Goal: Communication & Community: Share content

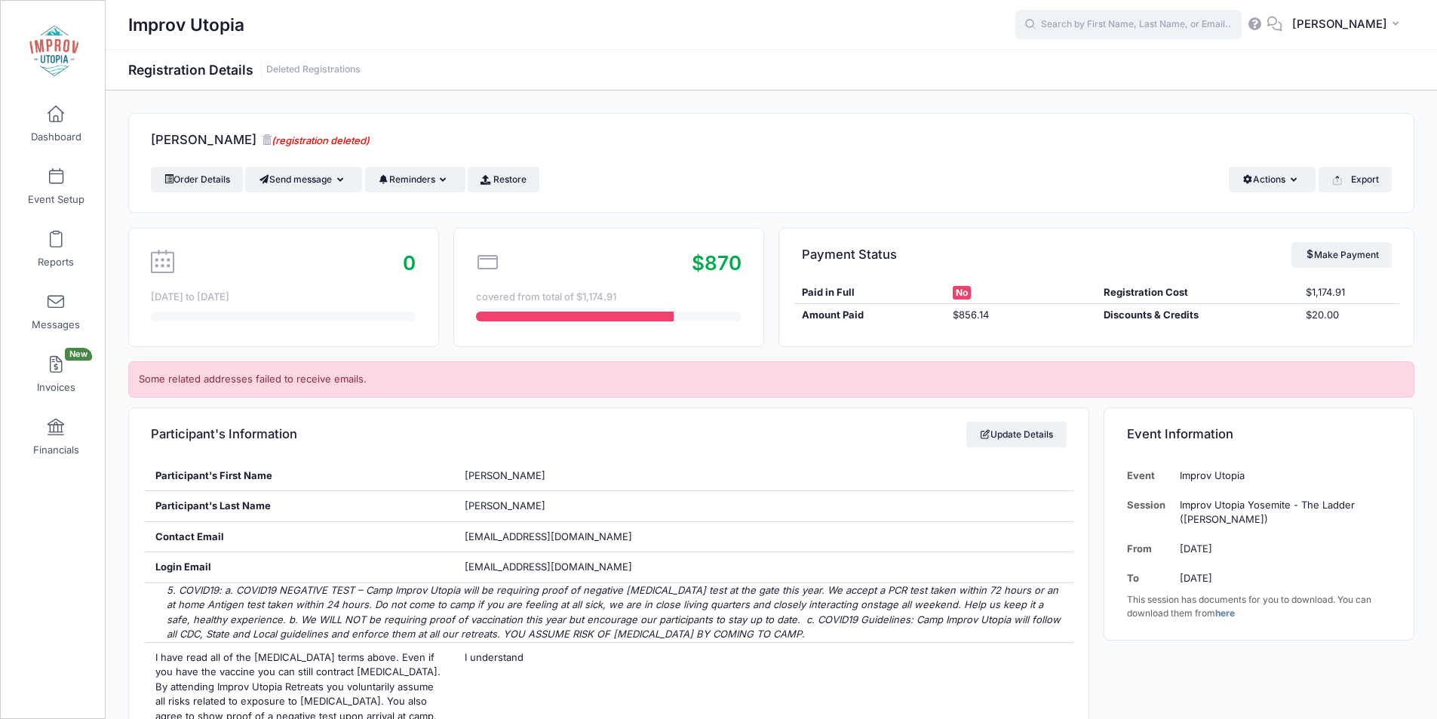
click at [1123, 27] on input "text" at bounding box center [1129, 25] width 226 height 30
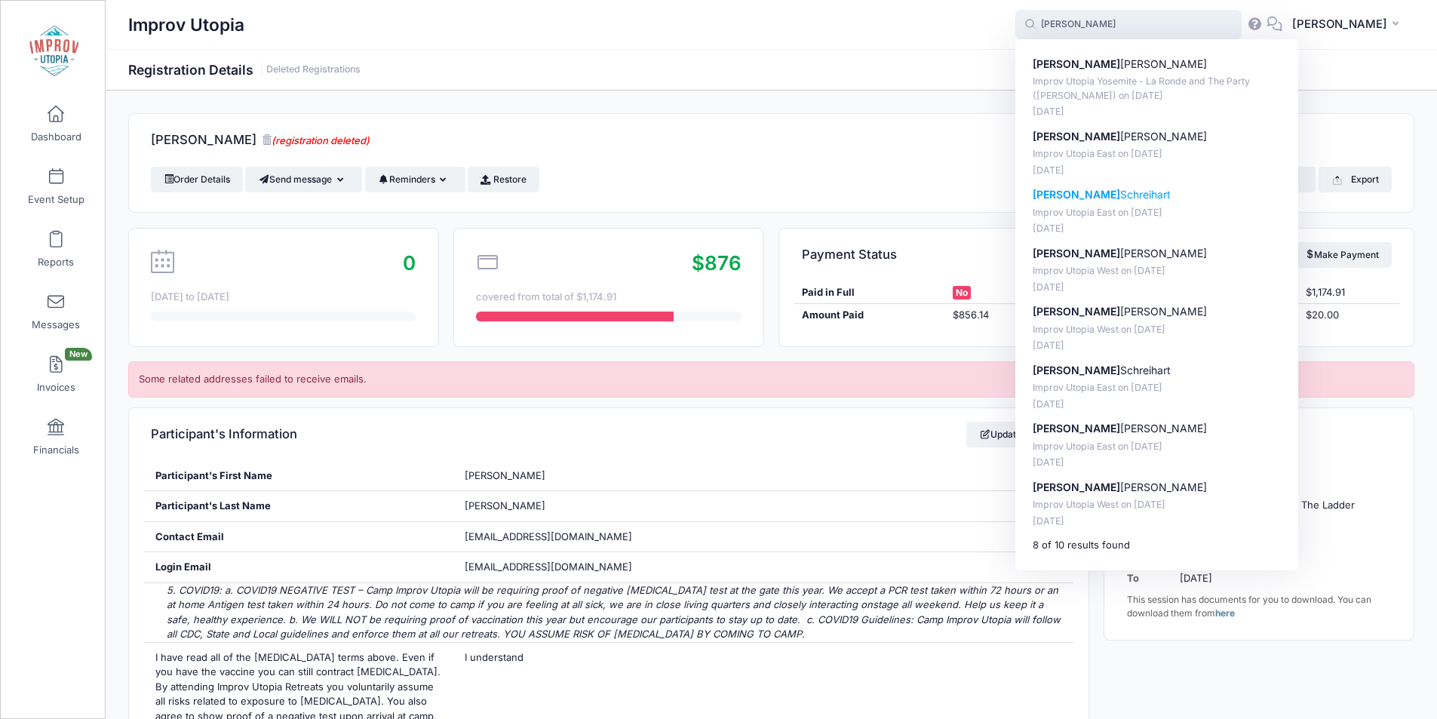
click at [1131, 198] on p "Lisa Schreihart" at bounding box center [1157, 195] width 249 height 16
type input "Lisa Schreihart (Improv Utopia East, Aug-29, 2025)"
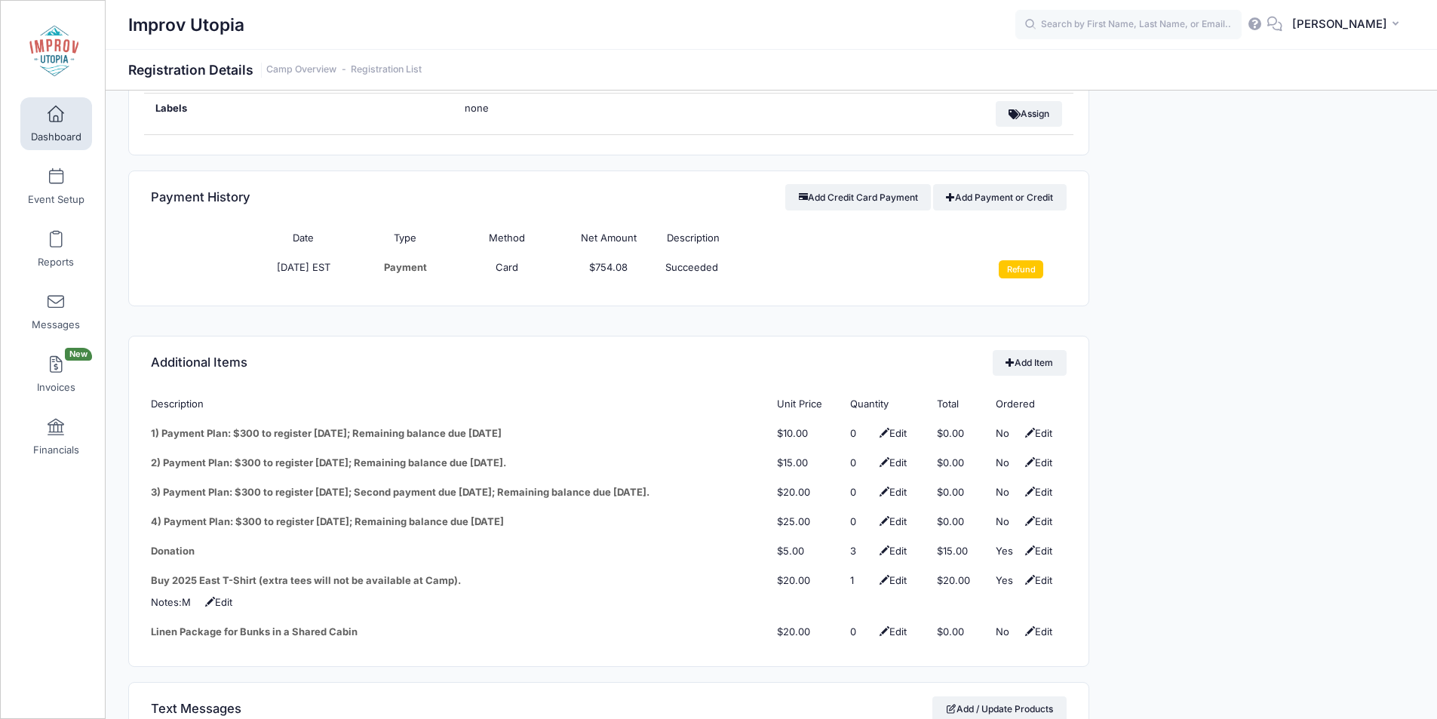
scroll to position [1763, 0]
click at [1013, 259] on input "Refund" at bounding box center [1021, 268] width 45 height 18
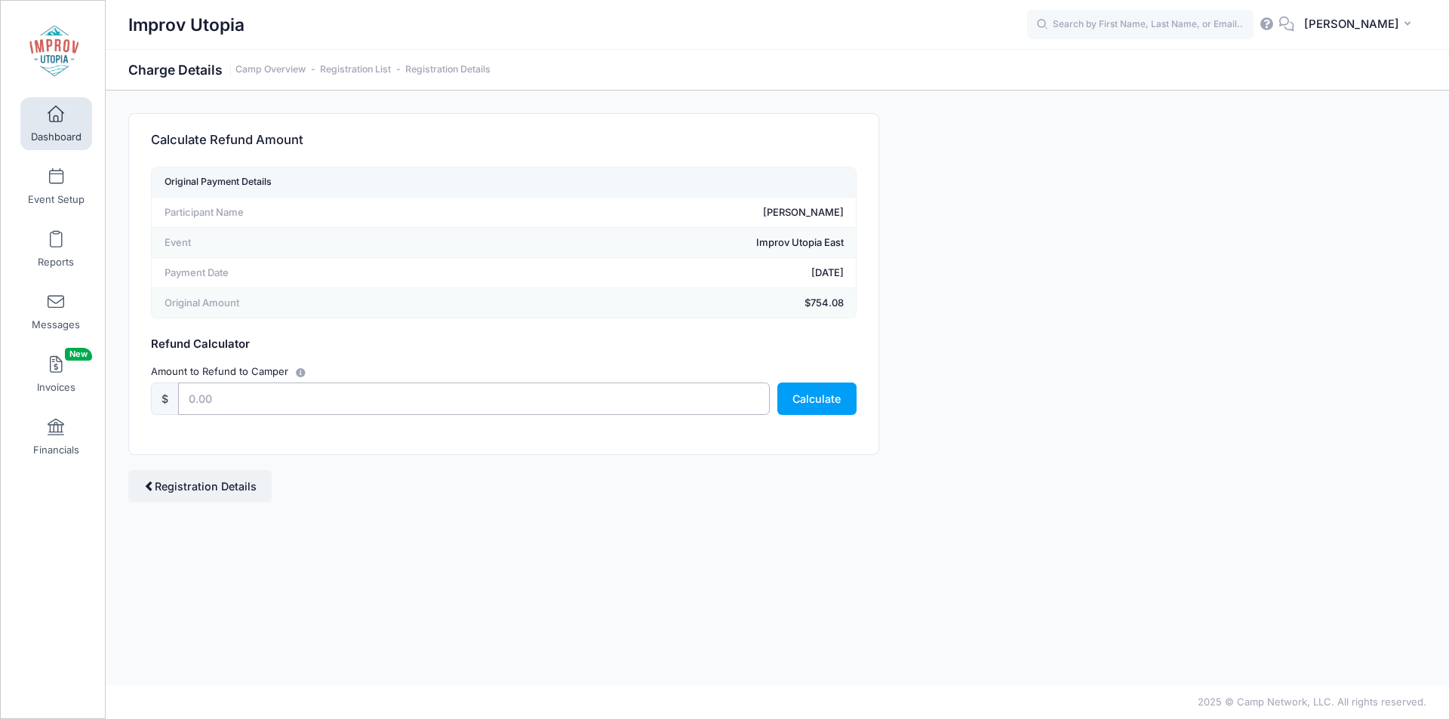
click at [489, 397] on input "text" at bounding box center [474, 399] width 592 height 32
type input "100"
click at [827, 396] on button "Calculate" at bounding box center [816, 399] width 79 height 32
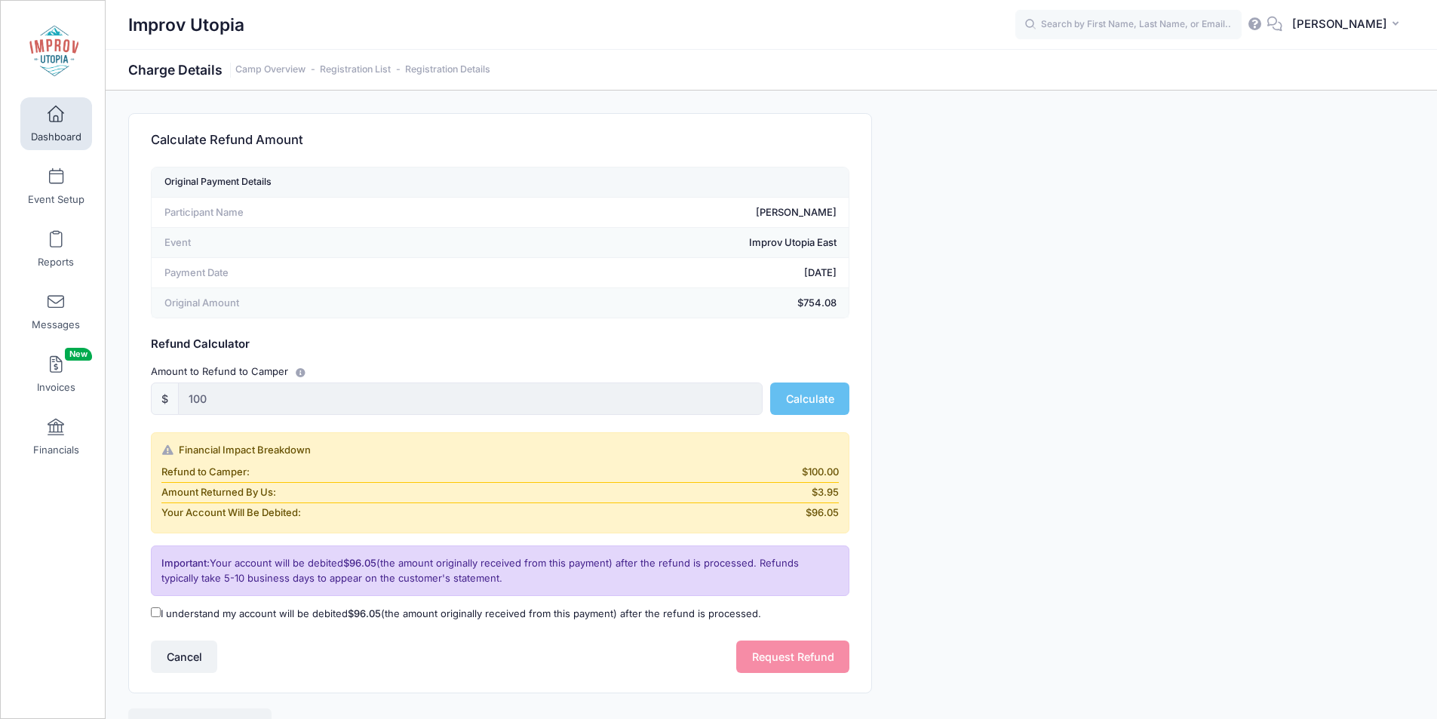
scroll to position [78, 0]
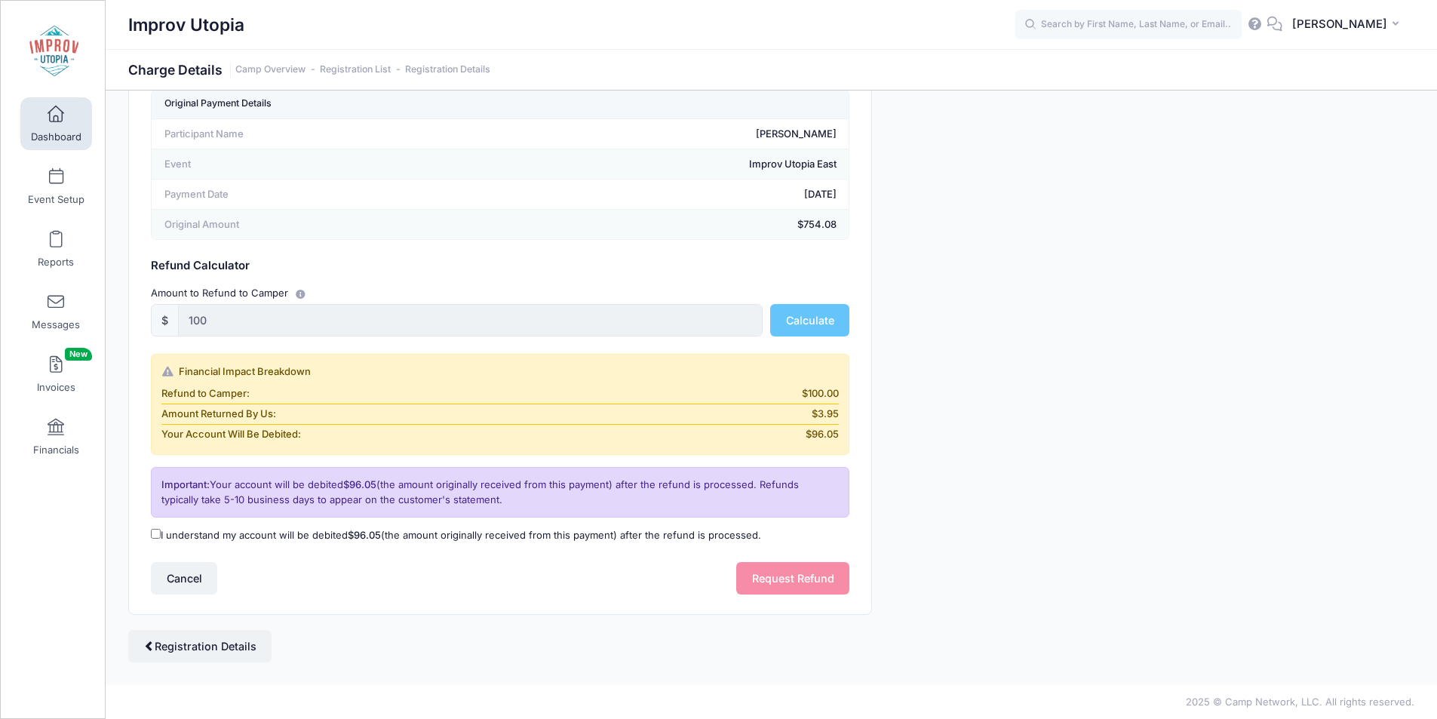
click at [157, 535] on input "I understand my account will be debited $96.05 (the amount originally received …" at bounding box center [156, 534] width 10 height 10
checkbox input "true"
click at [788, 591] on button "Request Refund" at bounding box center [792, 578] width 113 height 32
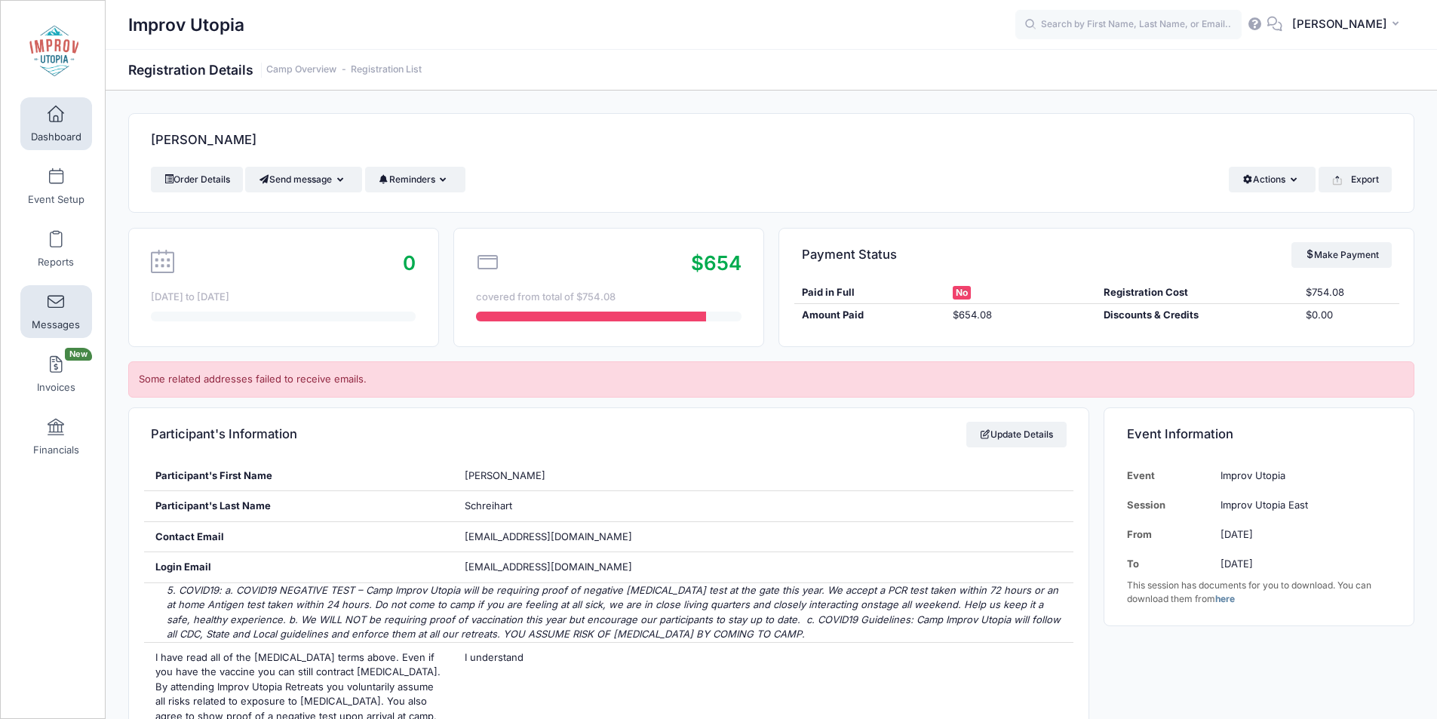
click at [56, 307] on span at bounding box center [56, 302] width 0 height 17
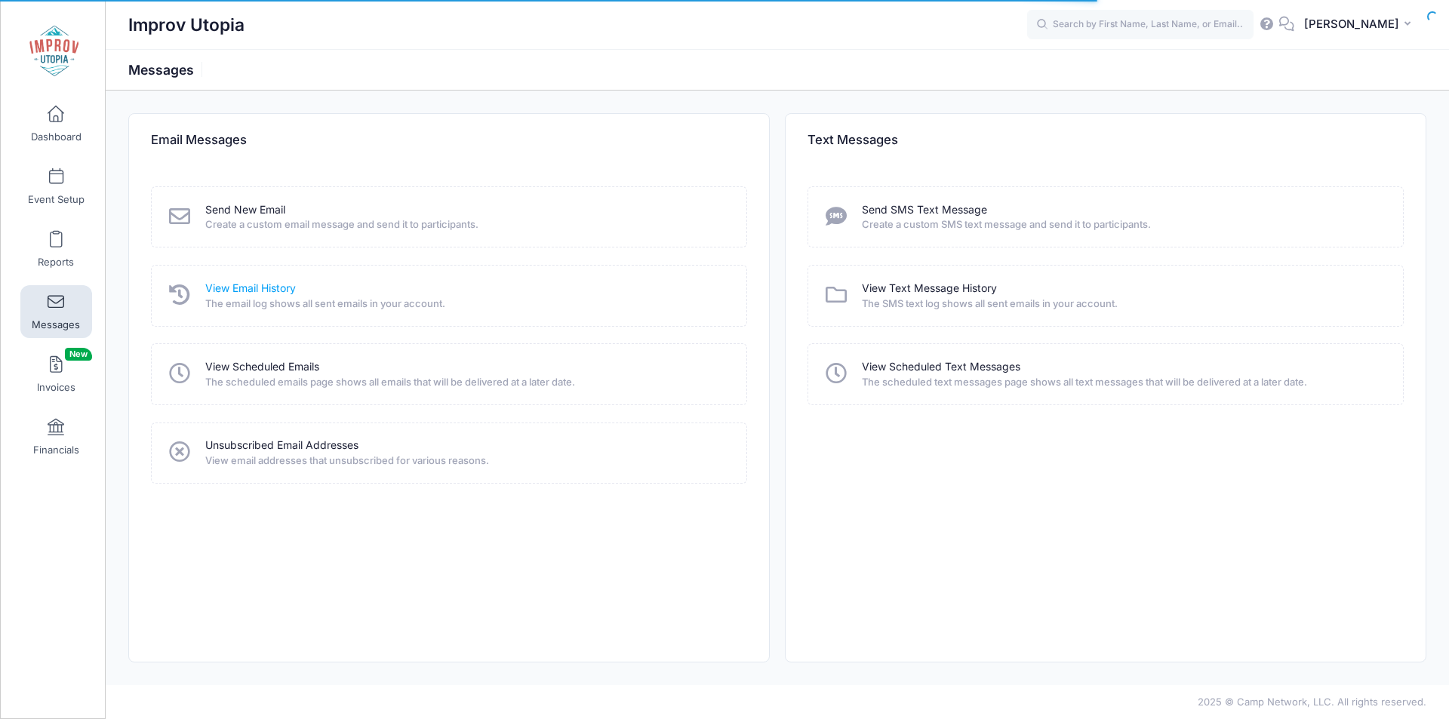
click at [272, 293] on link "View Email History" at bounding box center [250, 289] width 91 height 16
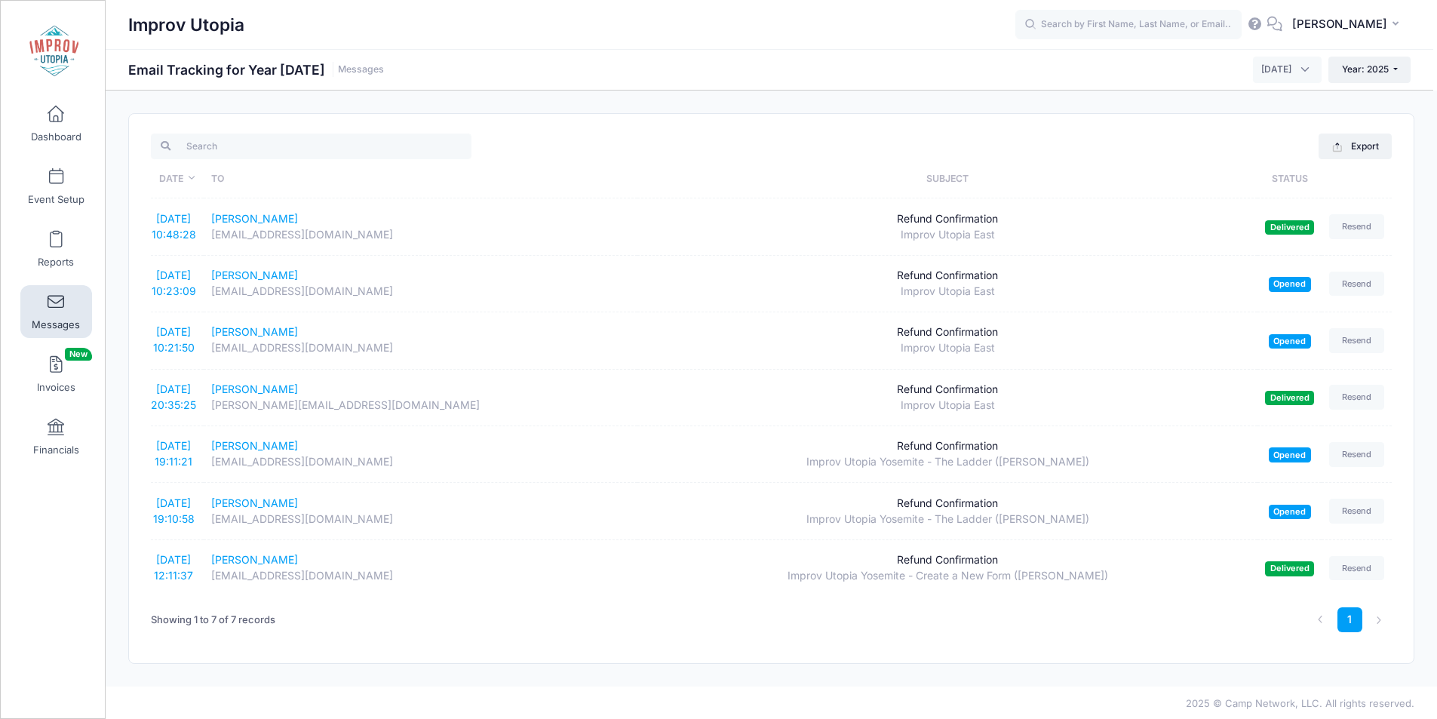
click at [1272, 69] on span "October 2025" at bounding box center [1277, 70] width 30 height 14
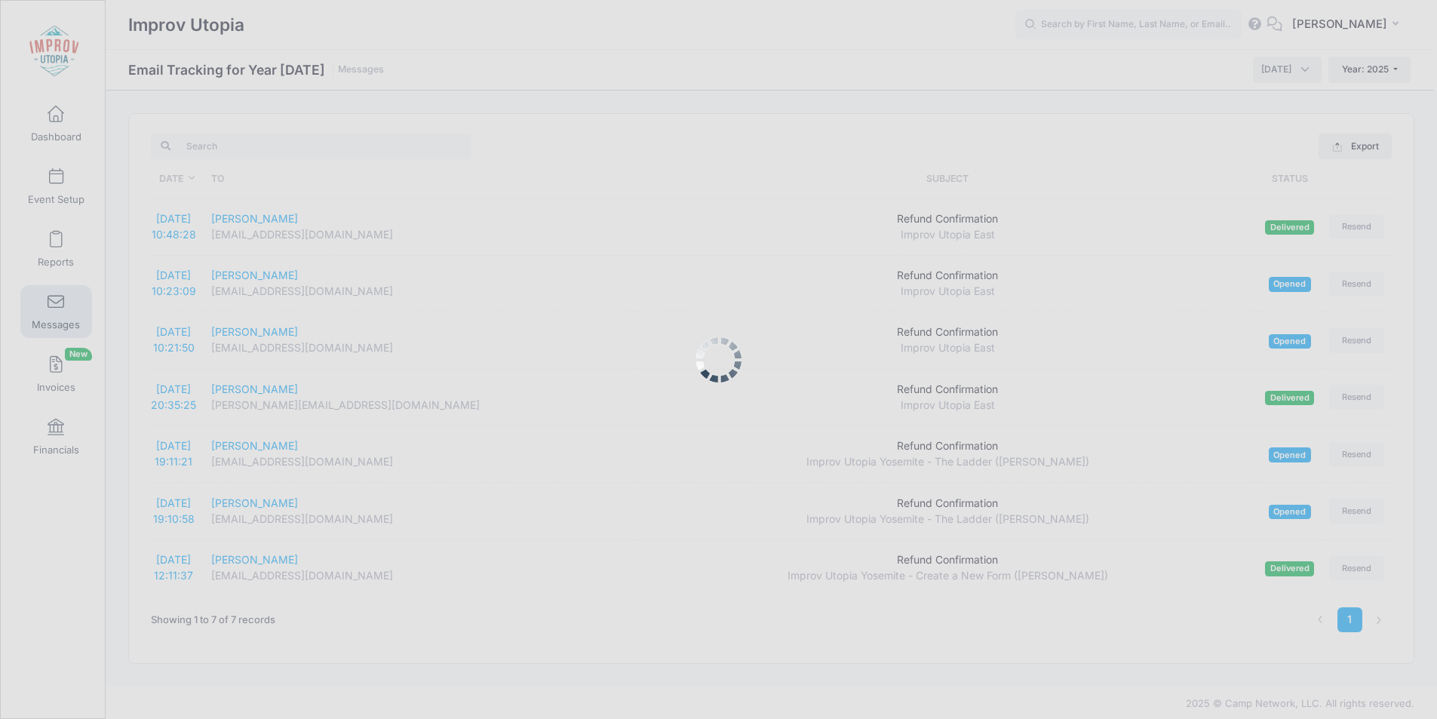
select select "5"
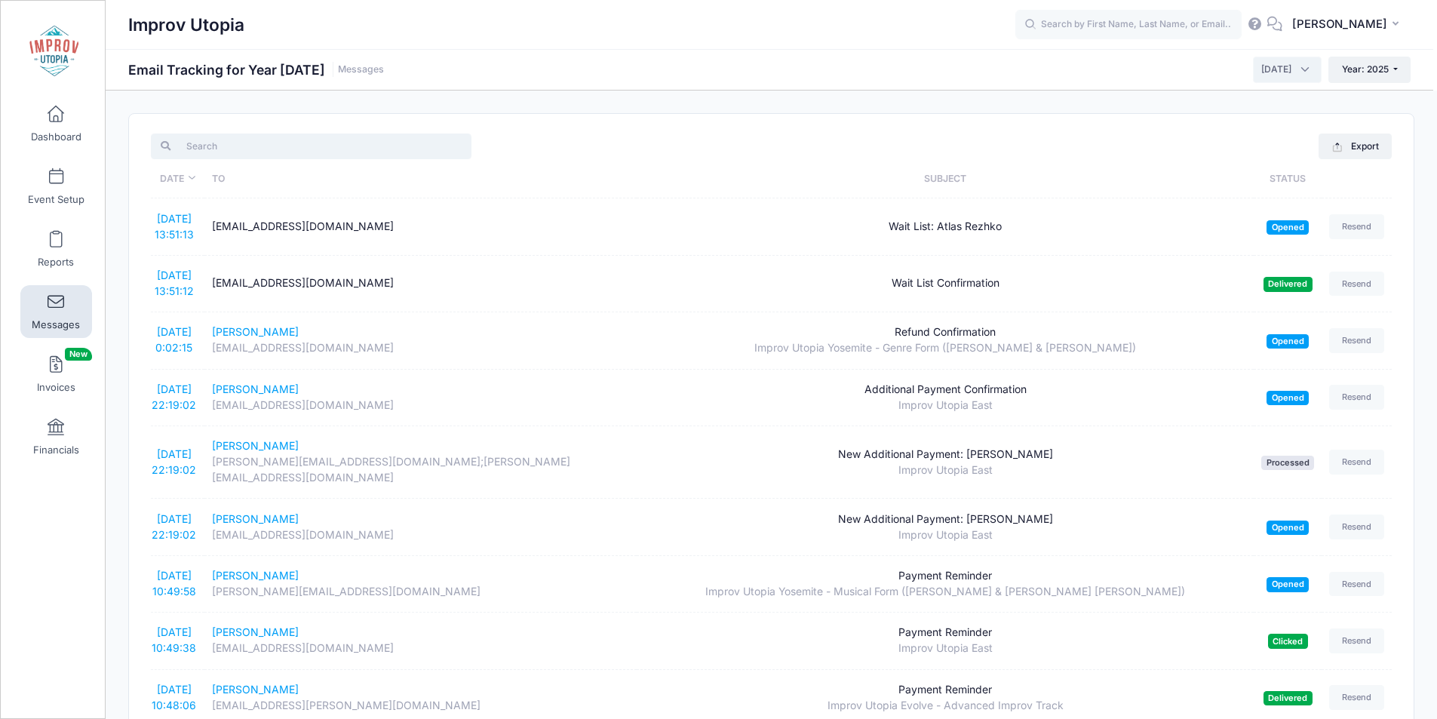
click at [246, 146] on input "search" at bounding box center [311, 147] width 321 height 26
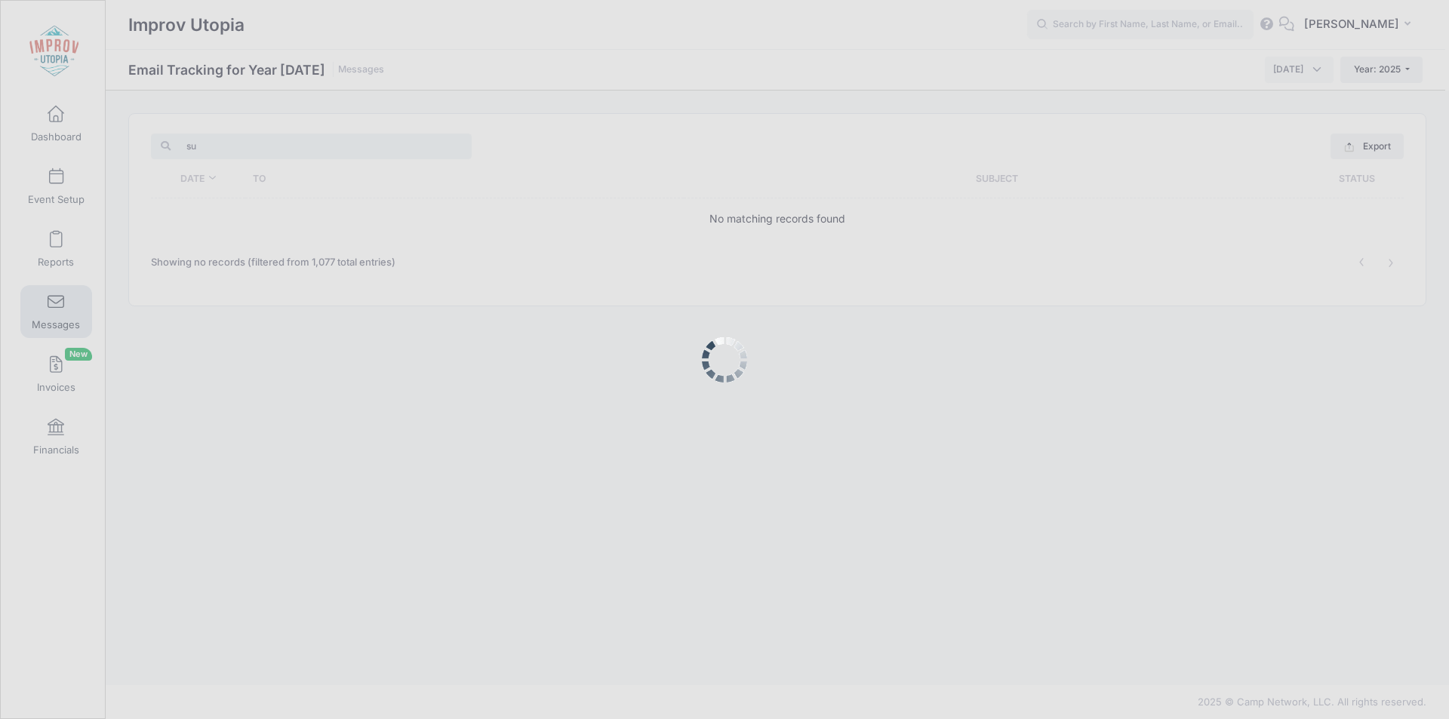
type input "s"
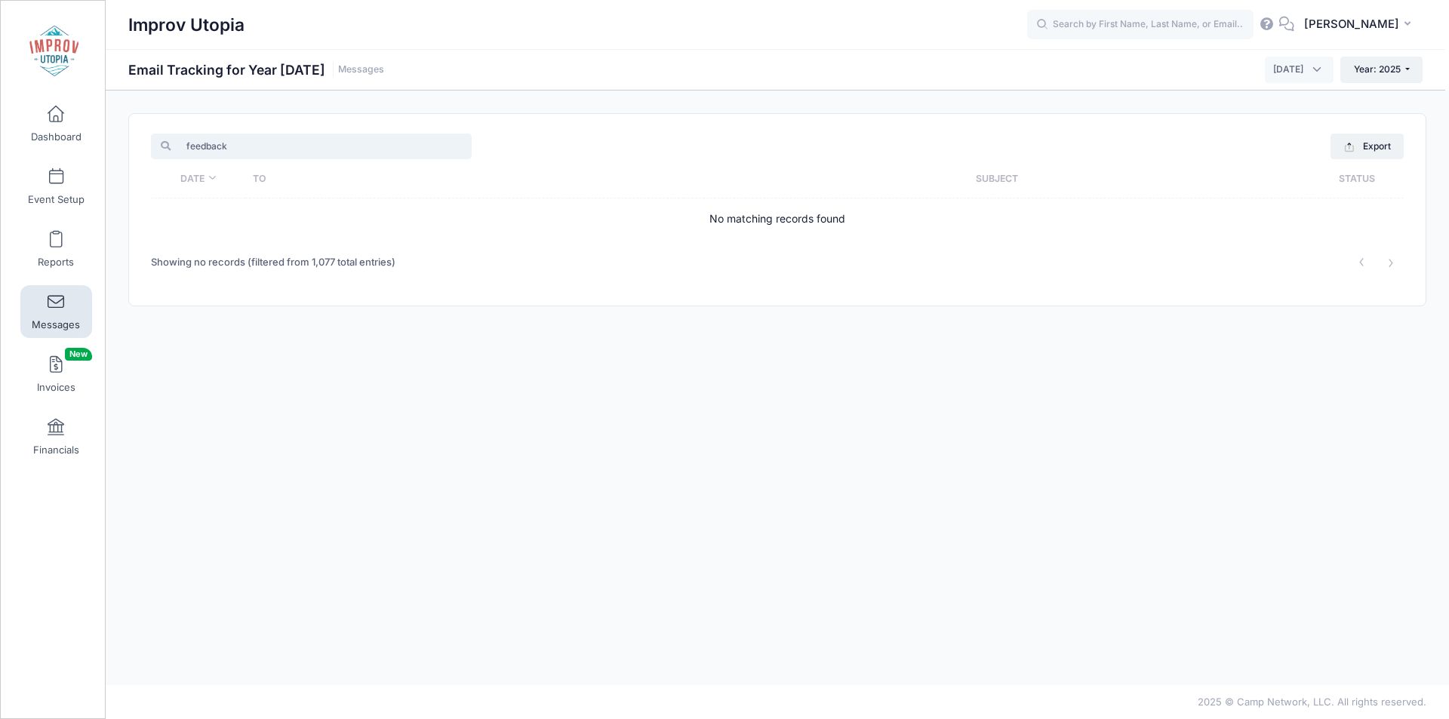
type input "feedback"
click at [1288, 69] on span "May 2025" at bounding box center [1288, 70] width 30 height 14
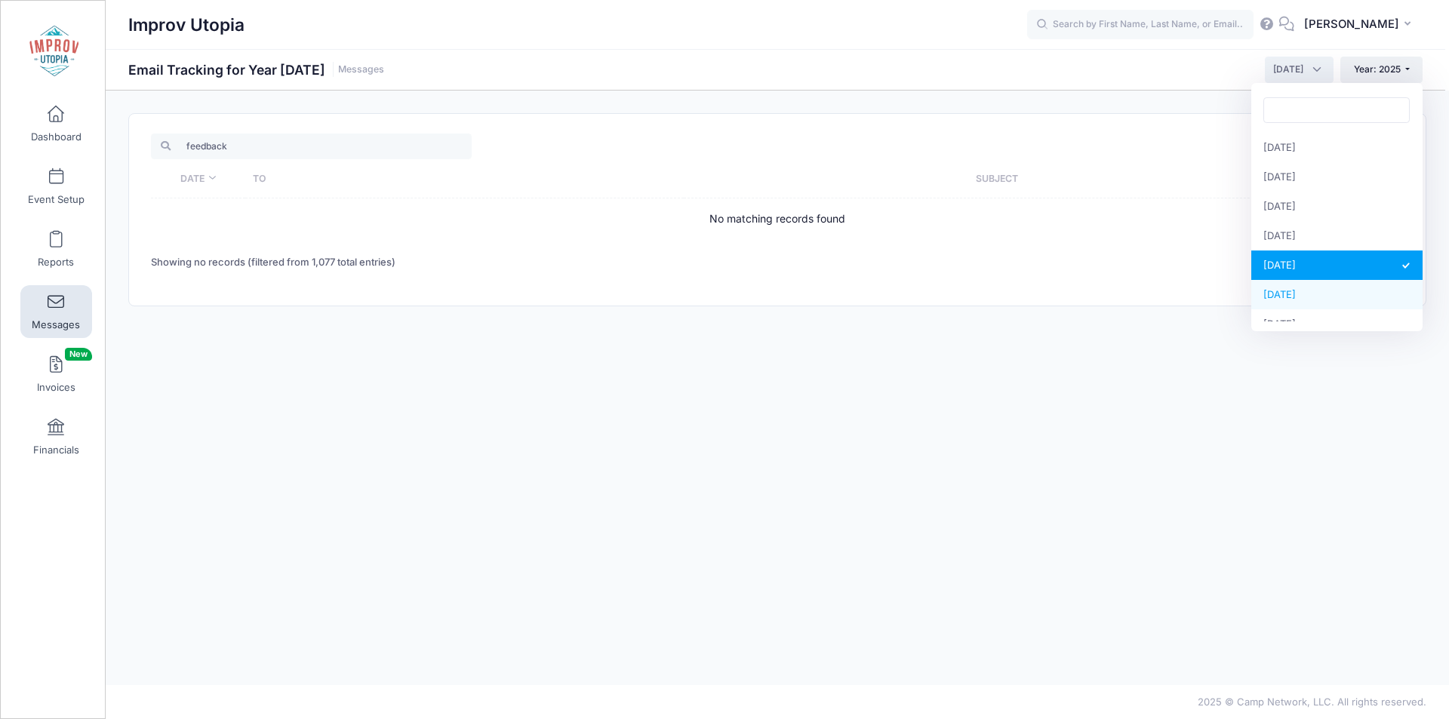
select select "6"
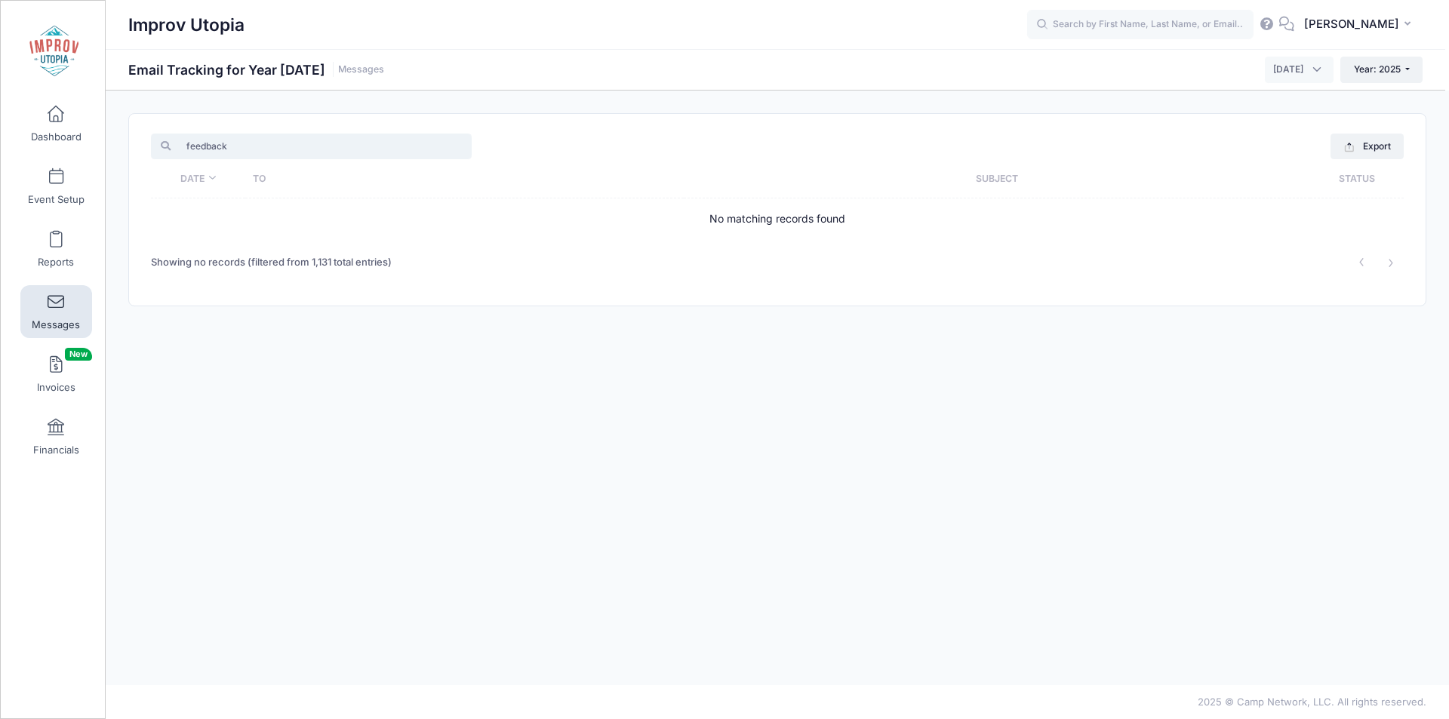
click at [281, 140] on input "feedback" at bounding box center [311, 147] width 321 height 26
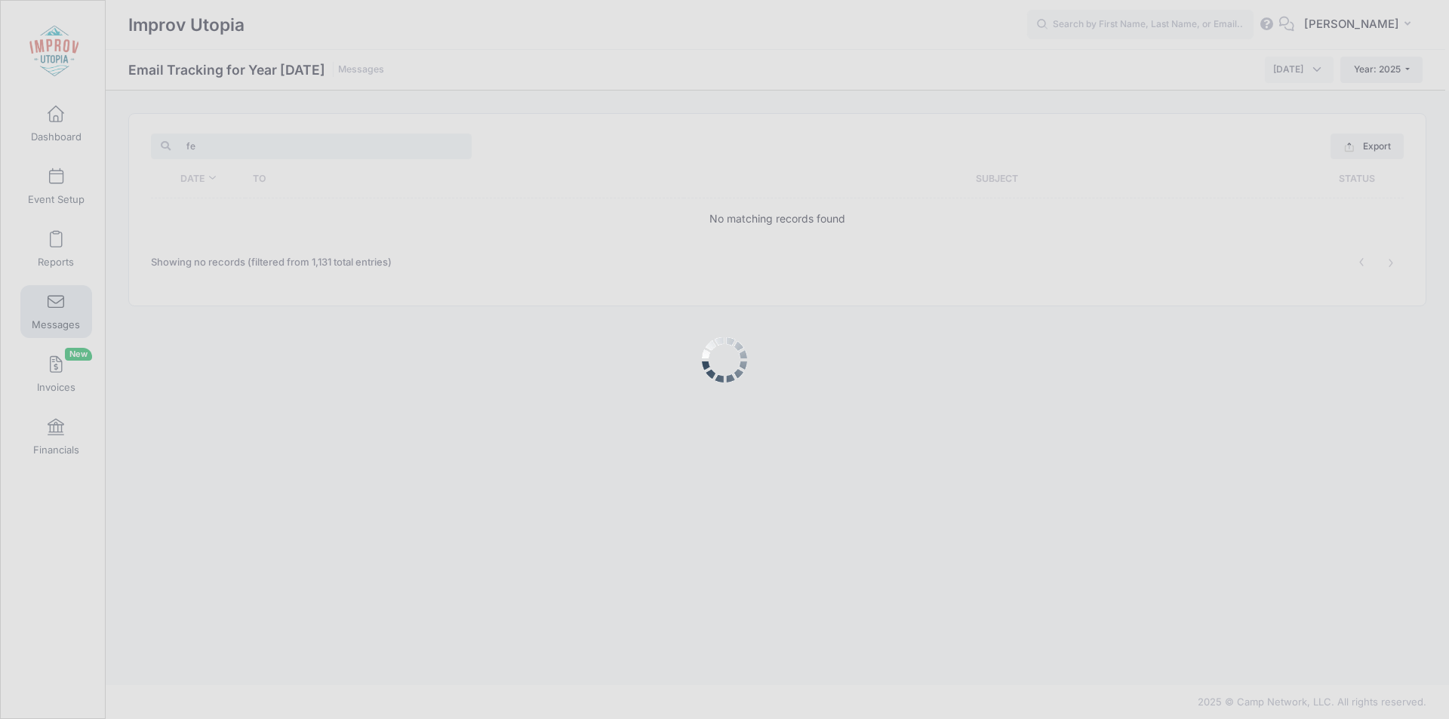
type input "f"
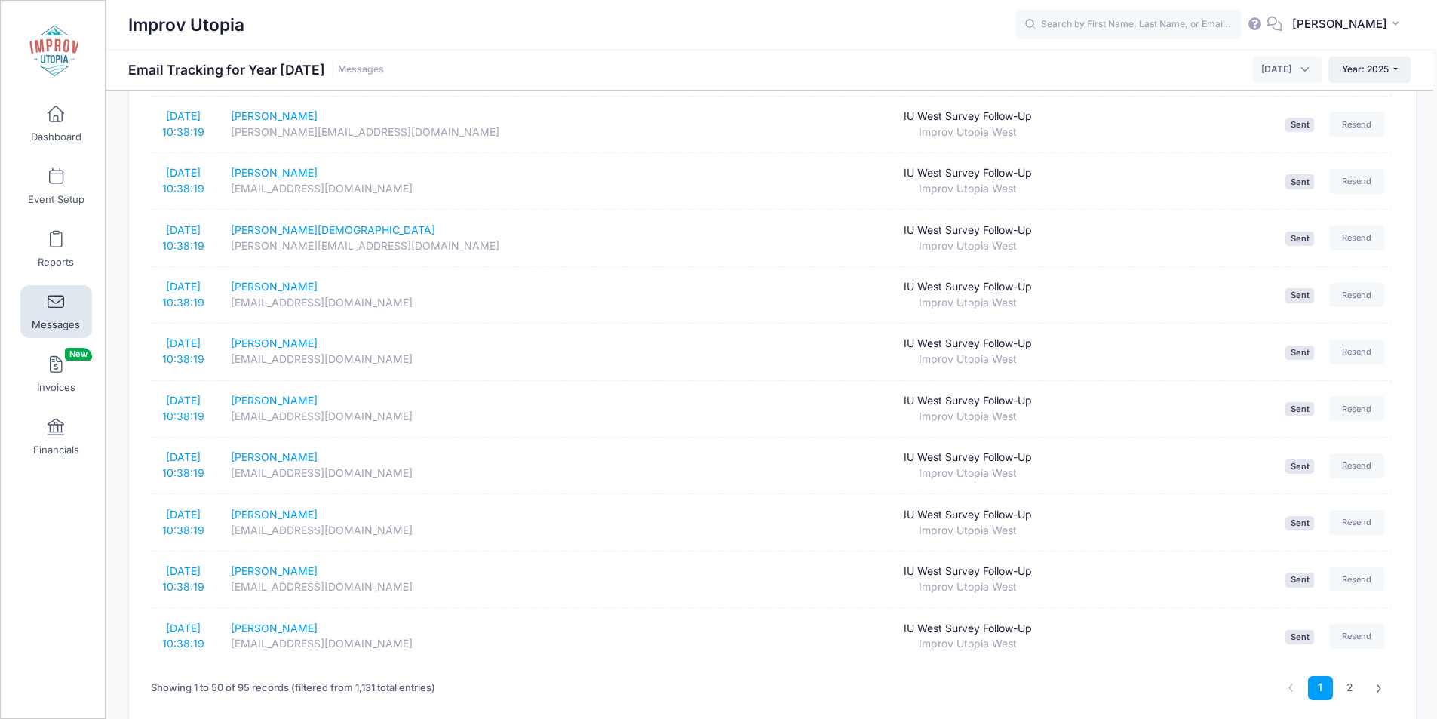
scroll to position [2448, 0]
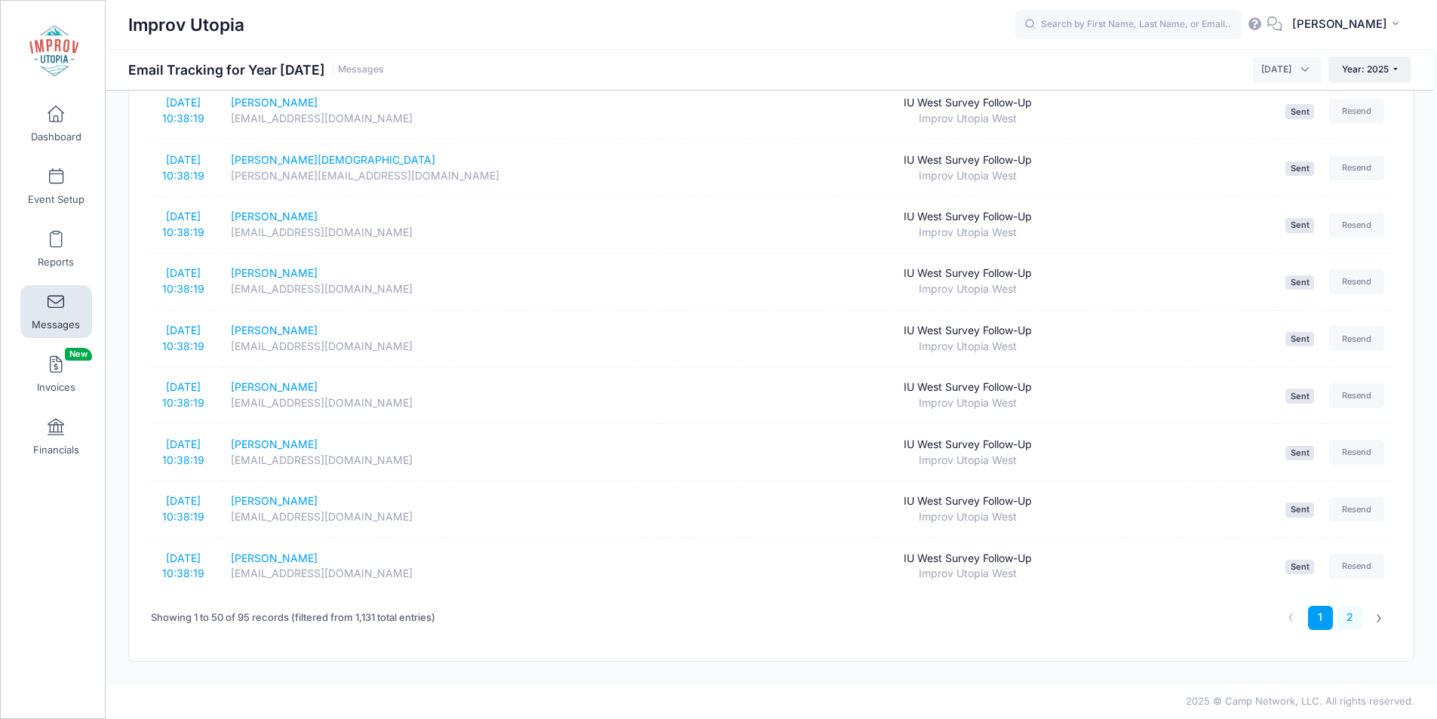
type input "survey"
click at [1351, 626] on link "2" at bounding box center [1350, 618] width 25 height 25
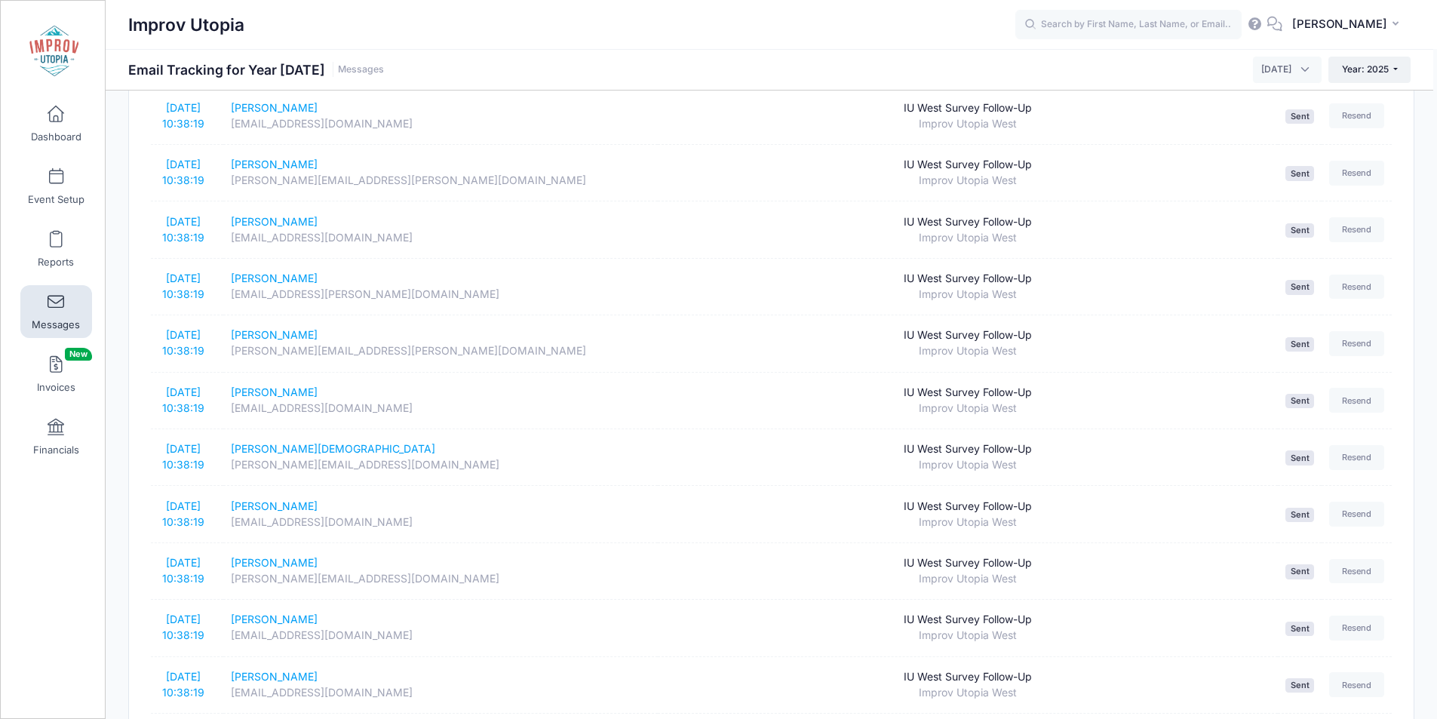
scroll to position [0, 0]
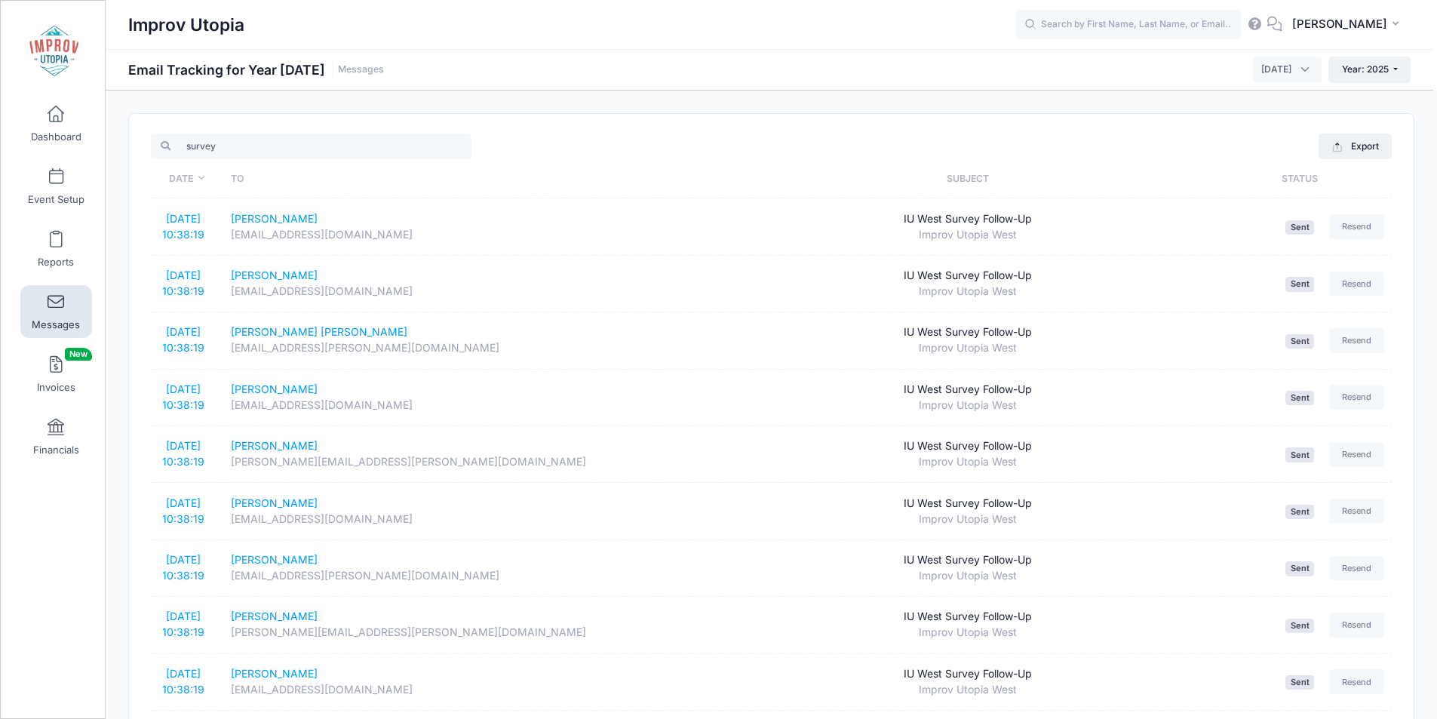
click at [1276, 80] on span "June 2025" at bounding box center [1287, 70] width 69 height 26
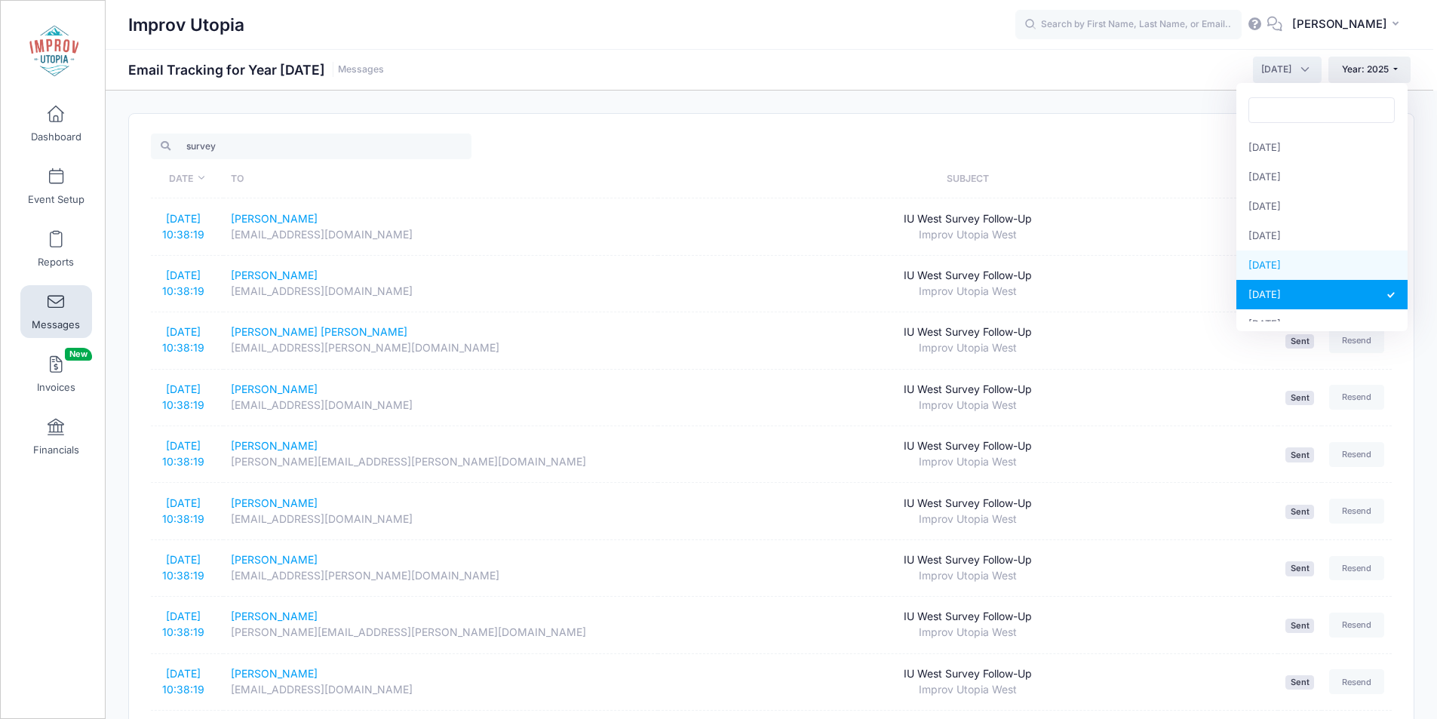
select select "5"
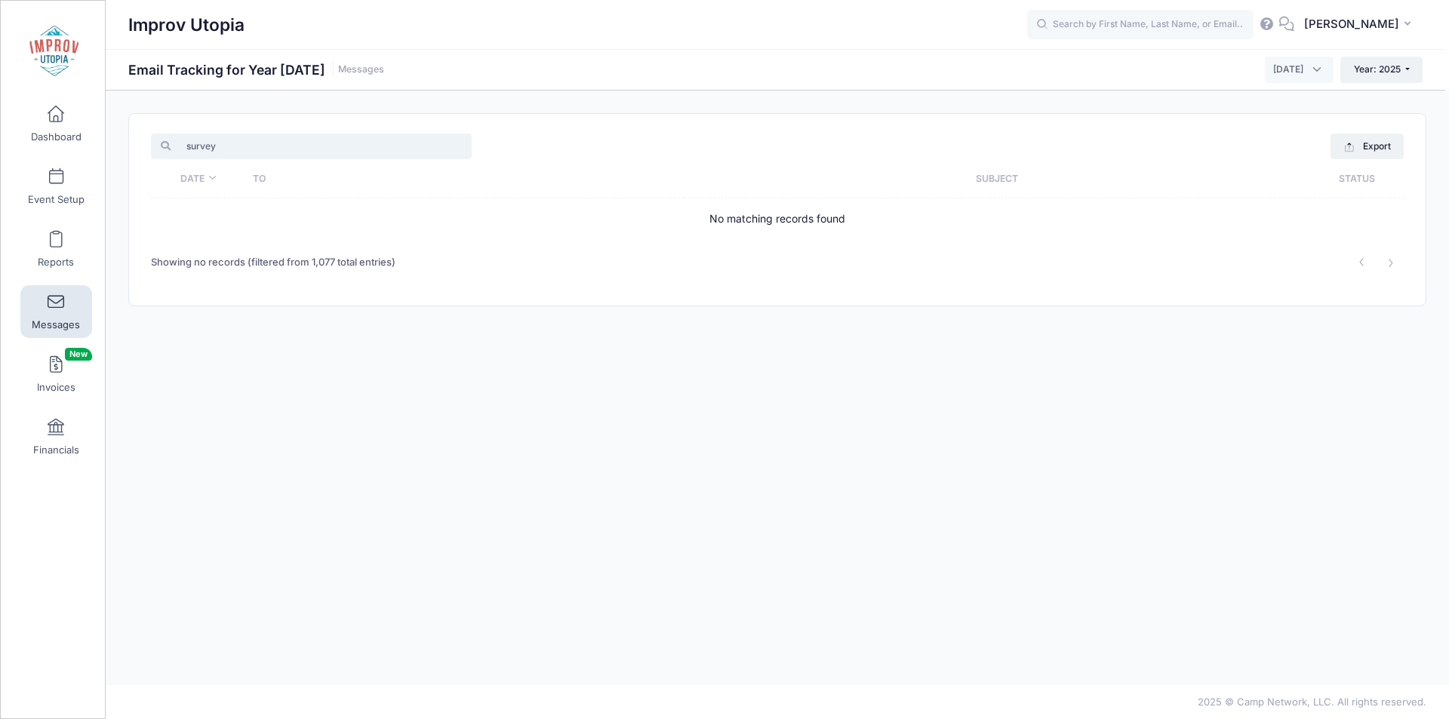
click at [364, 153] on input "survey" at bounding box center [311, 147] width 321 height 26
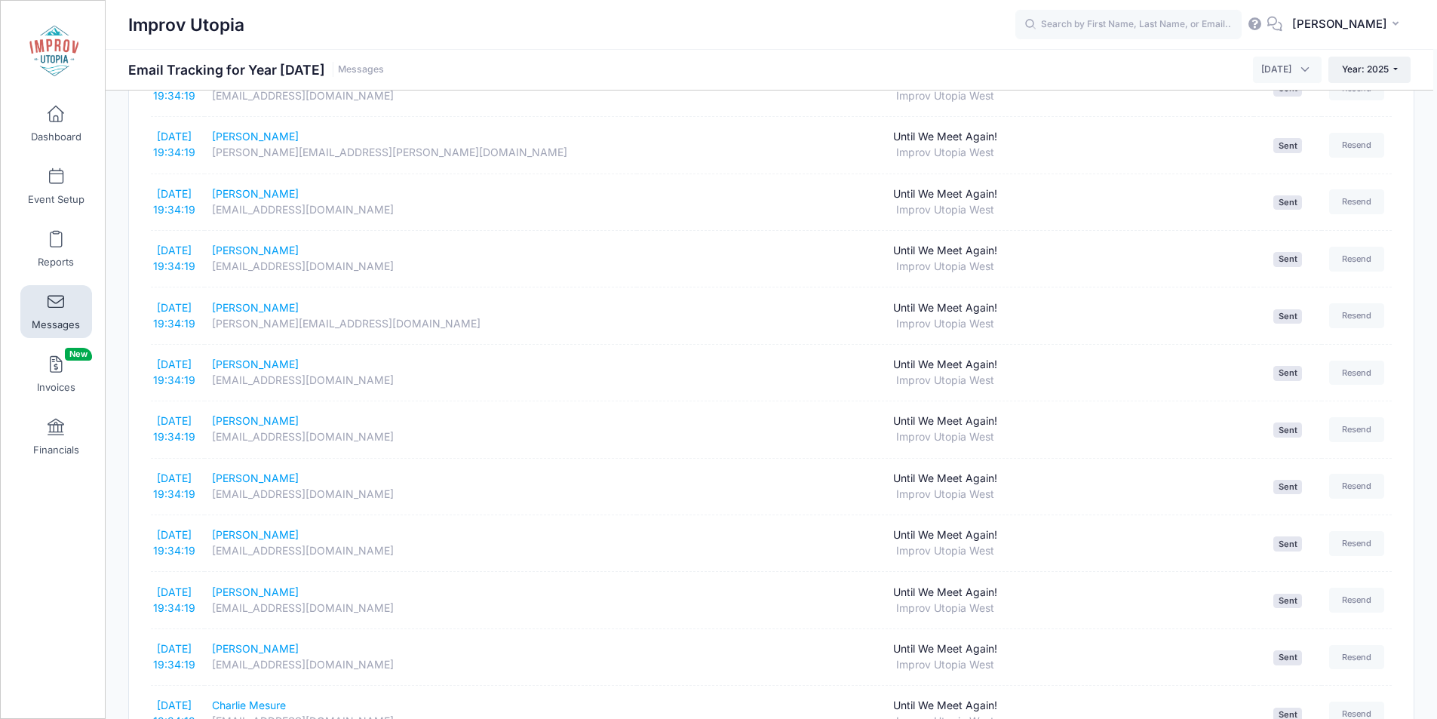
scroll to position [2448, 0]
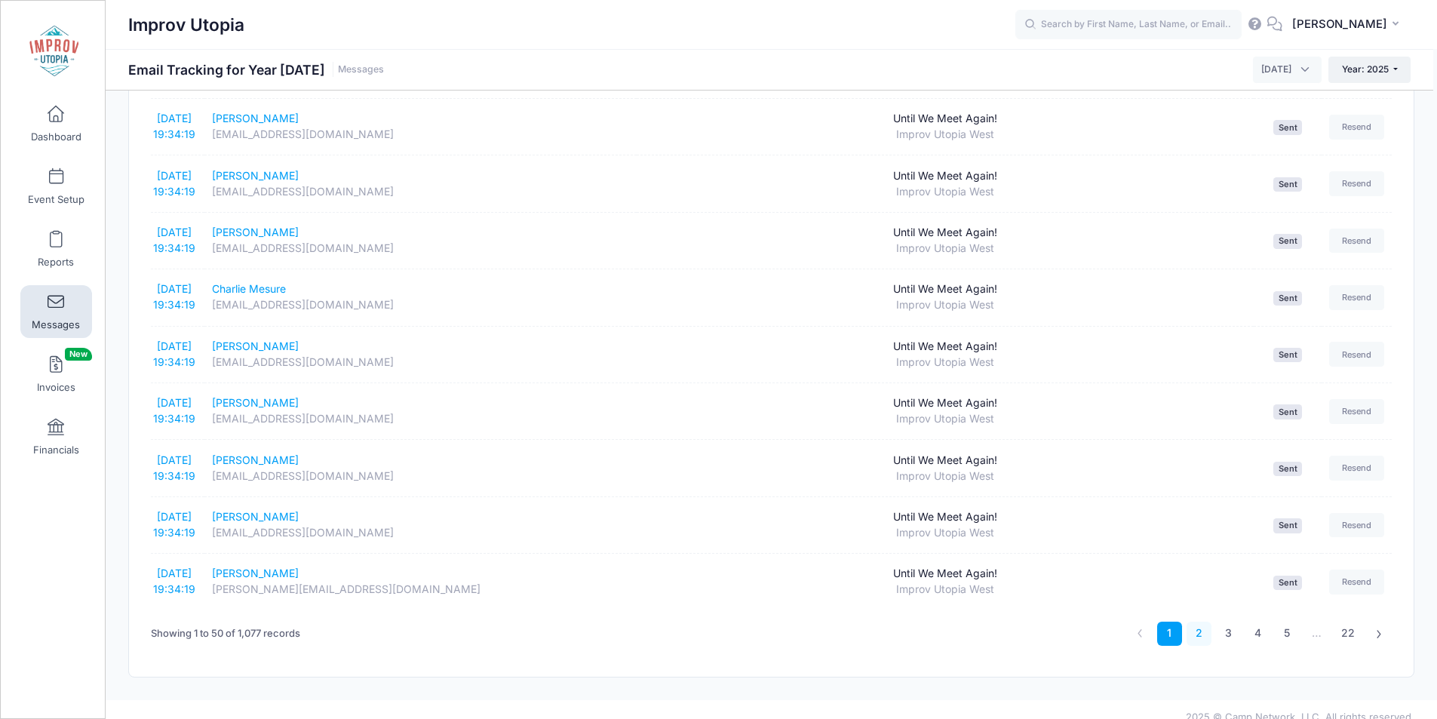
click at [1206, 622] on link "2" at bounding box center [1199, 634] width 25 height 25
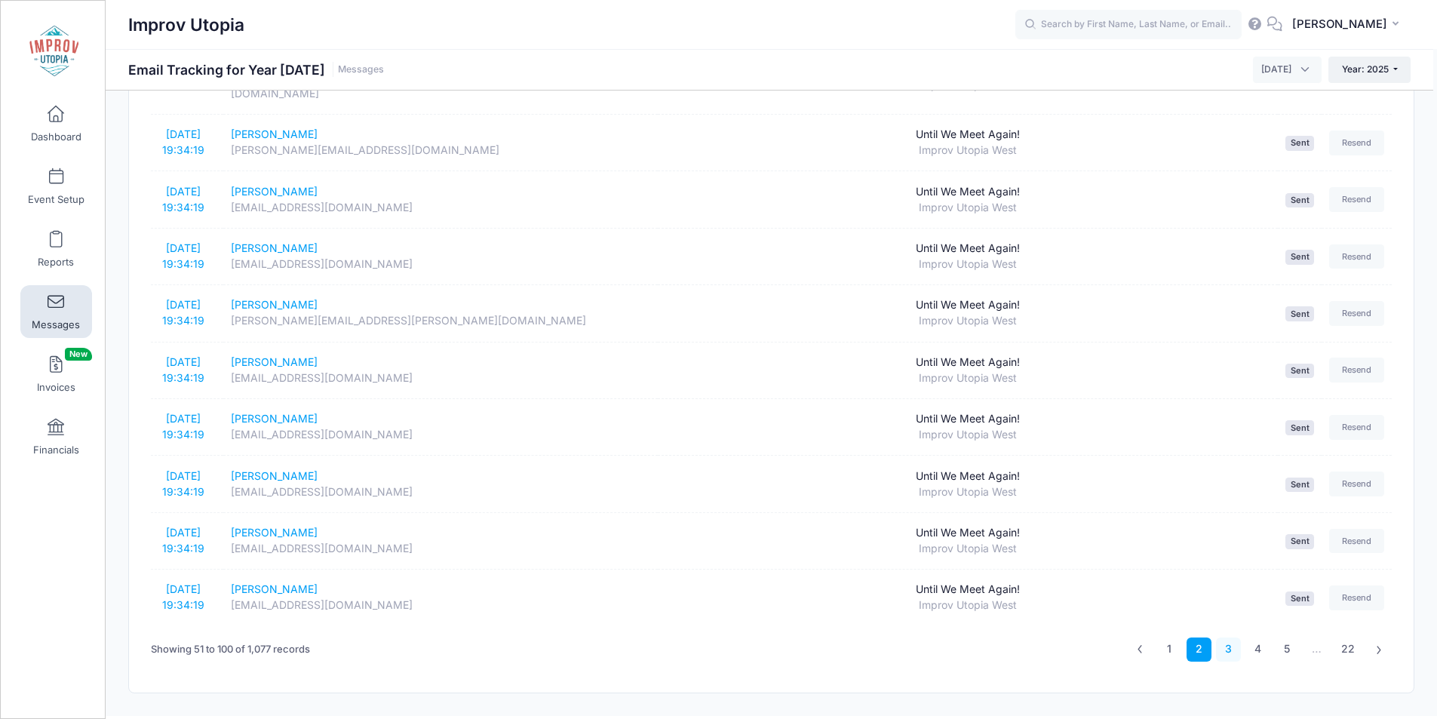
click at [1225, 638] on link "3" at bounding box center [1228, 650] width 25 height 25
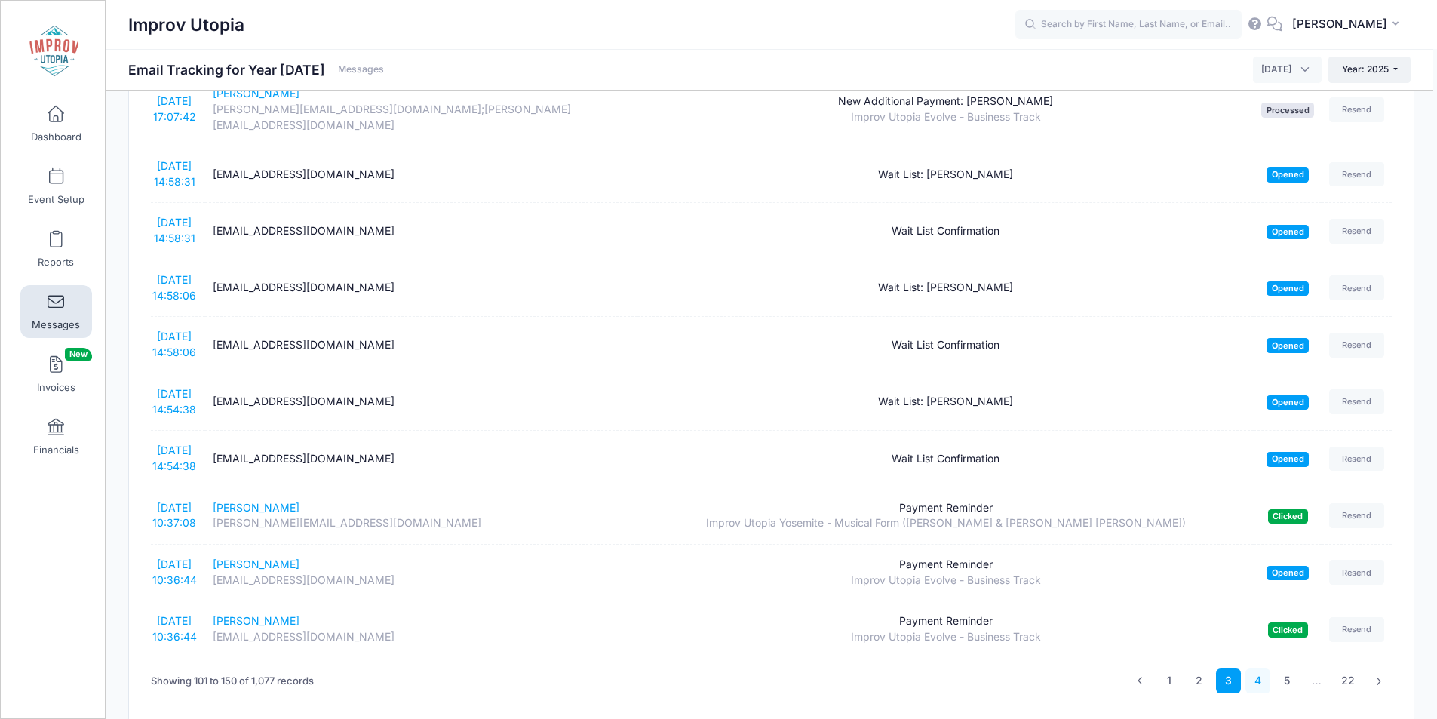
click at [1253, 669] on link "4" at bounding box center [1258, 681] width 25 height 25
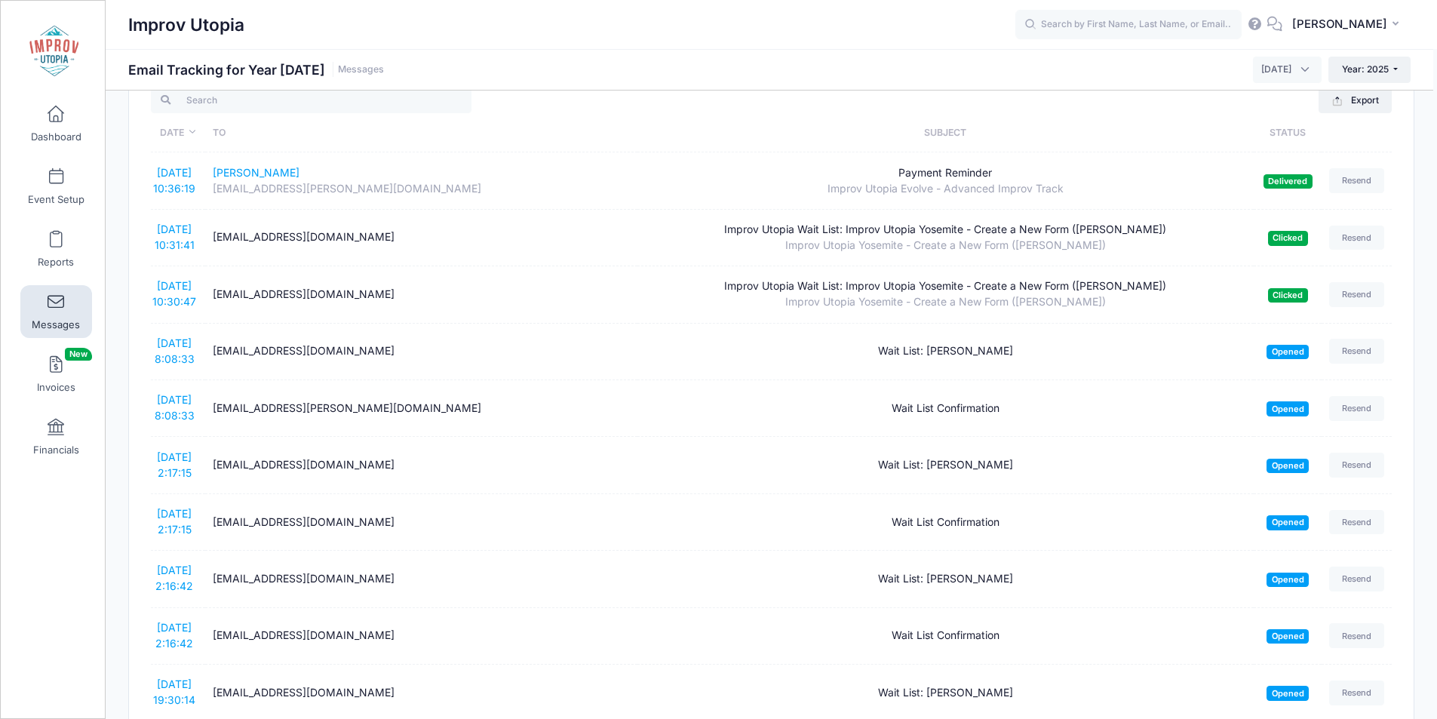
scroll to position [0, 0]
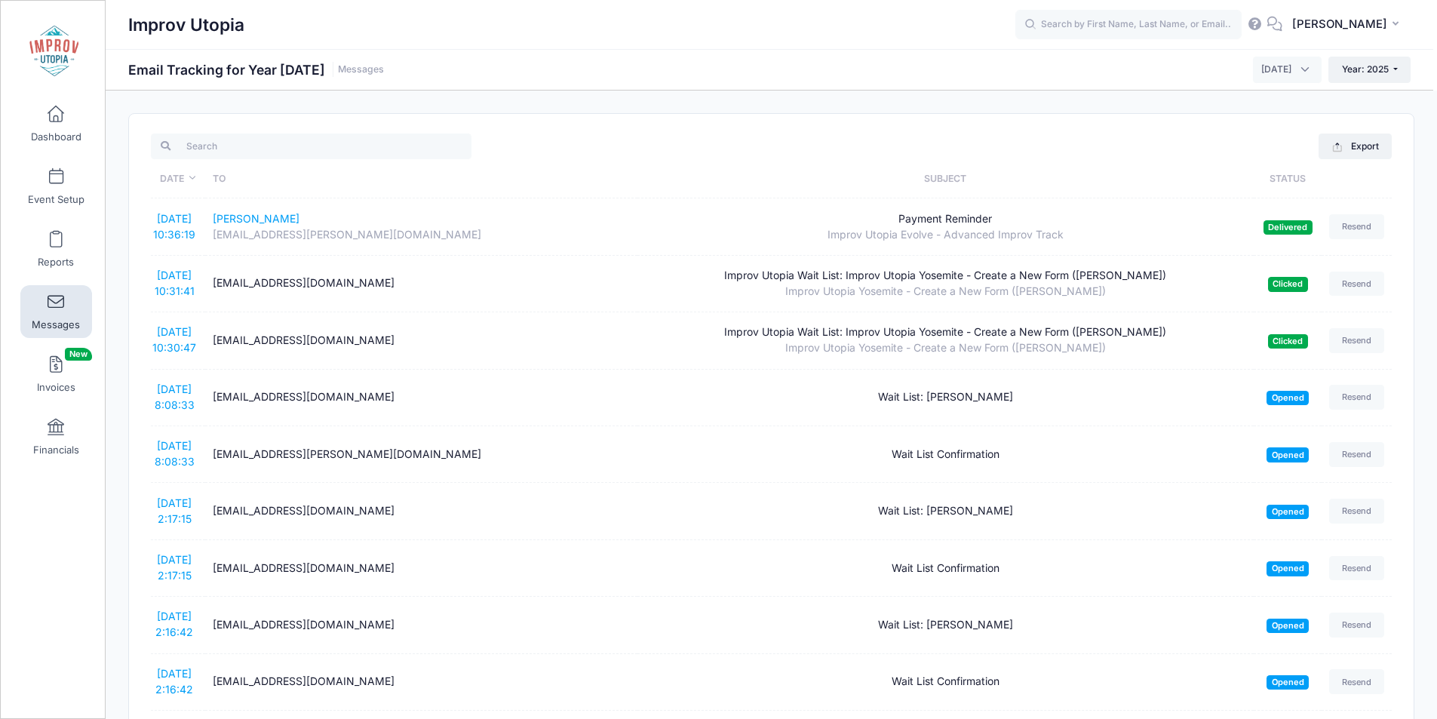
click at [1277, 68] on span "May 2025" at bounding box center [1277, 70] width 30 height 14
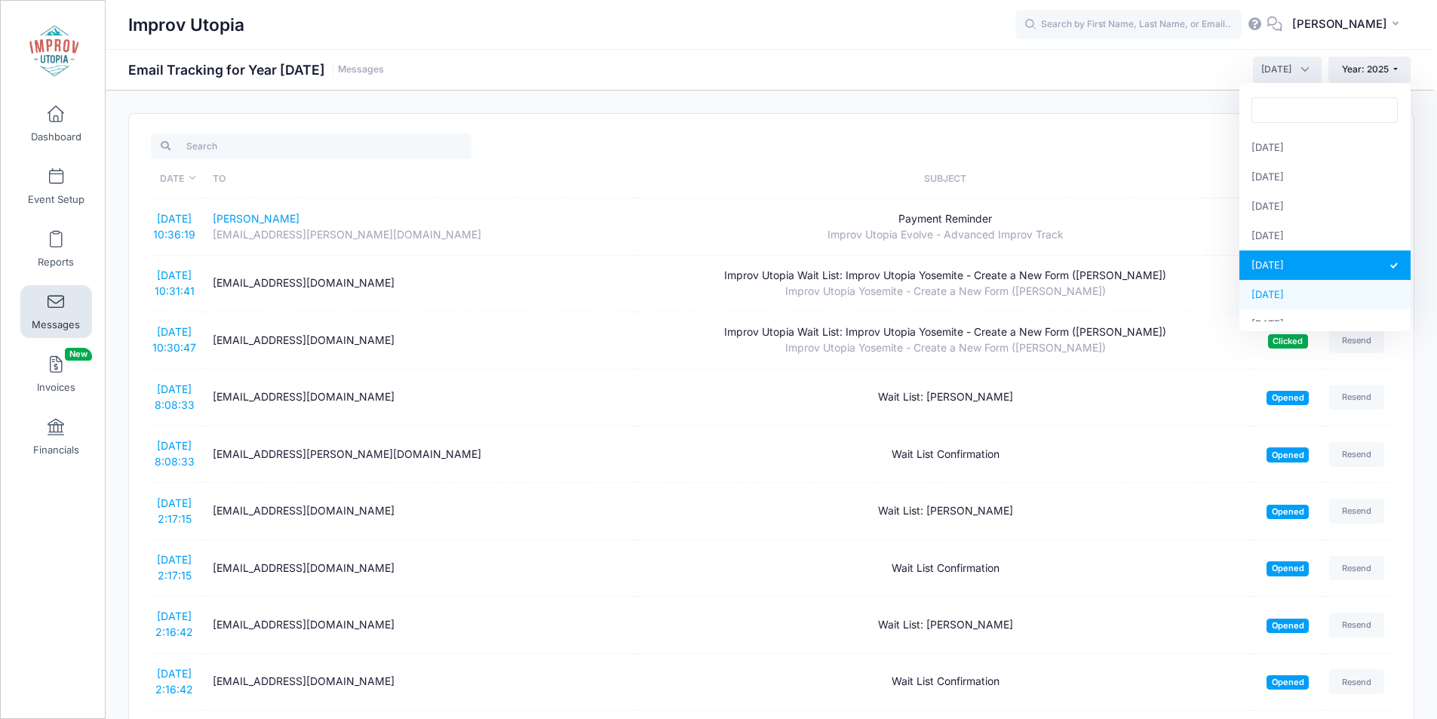
select select "6"
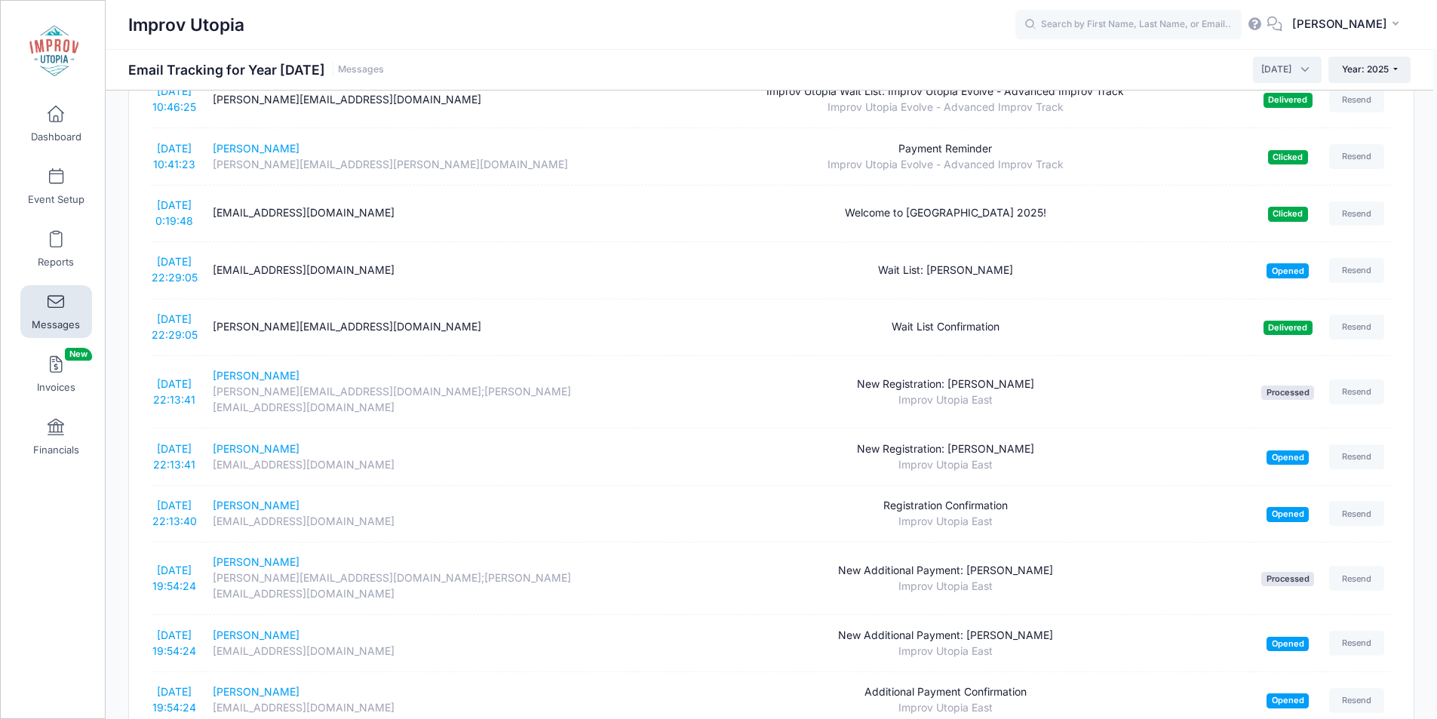
scroll to position [2448, 0]
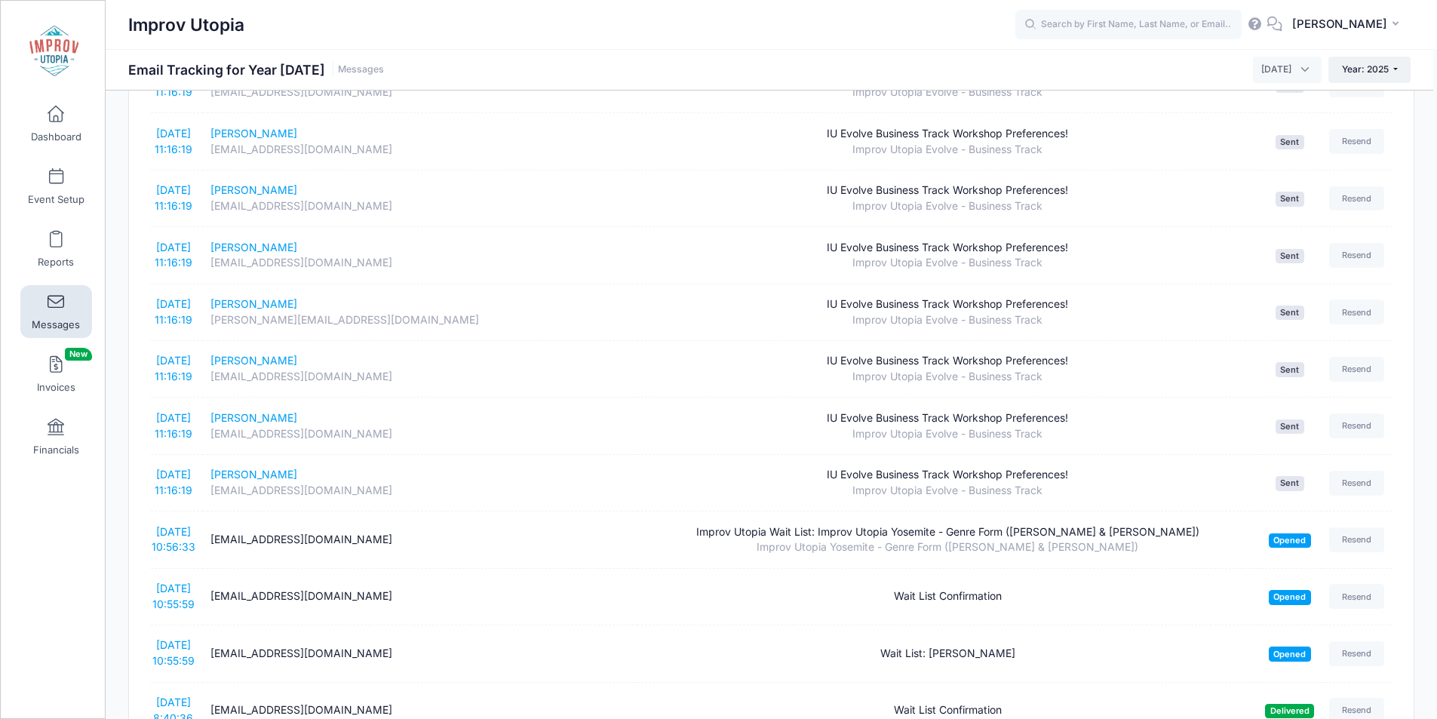
scroll to position [1367, 0]
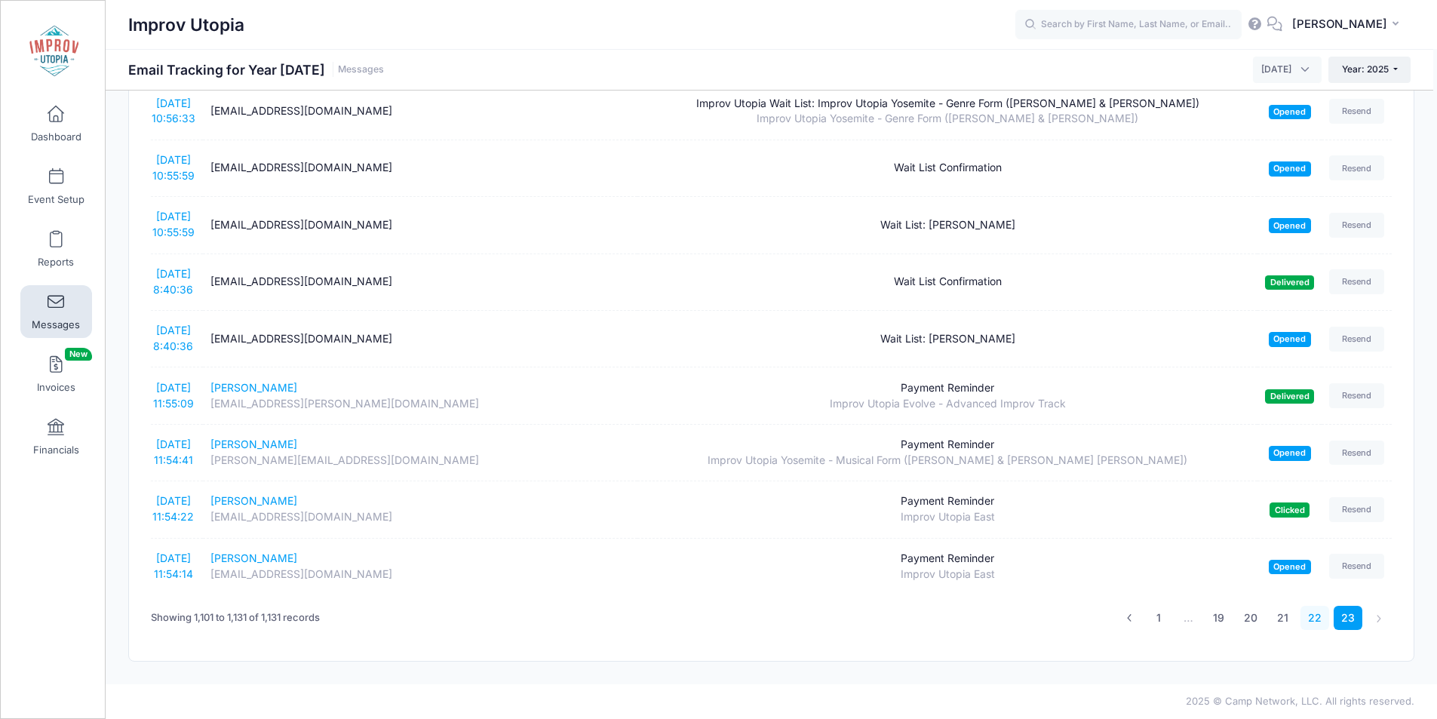
click at [1321, 616] on link "22" at bounding box center [1315, 618] width 29 height 25
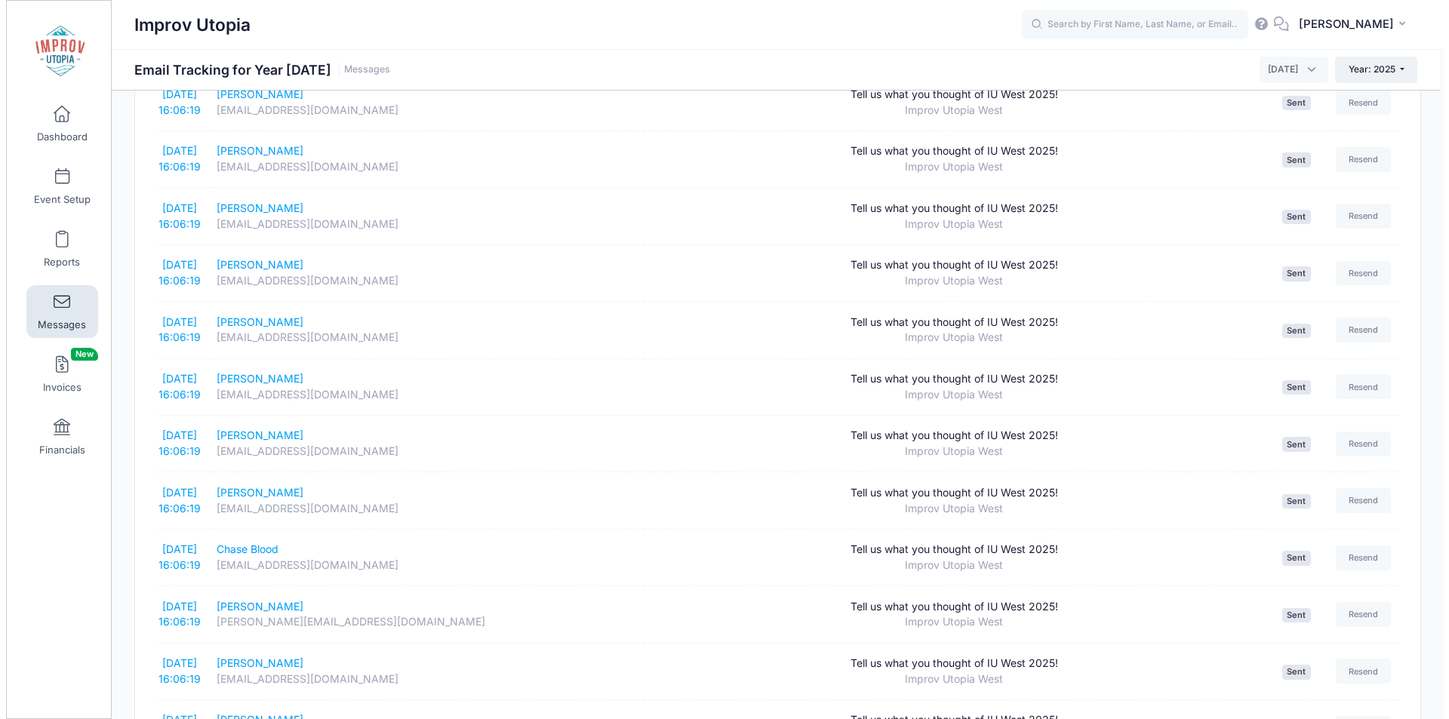
scroll to position [862, 0]
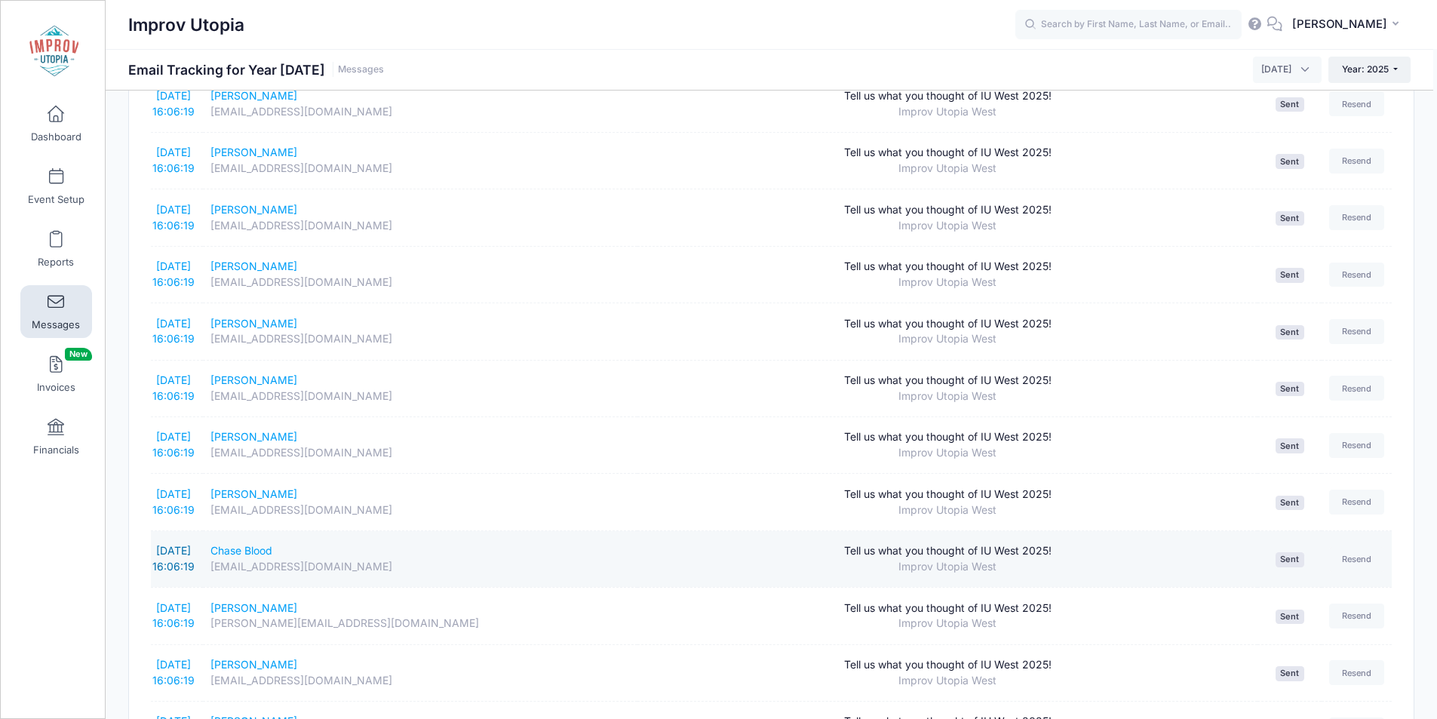
click at [173, 556] on link "6/2/2025 16:06:19" at bounding box center [173, 558] width 42 height 29
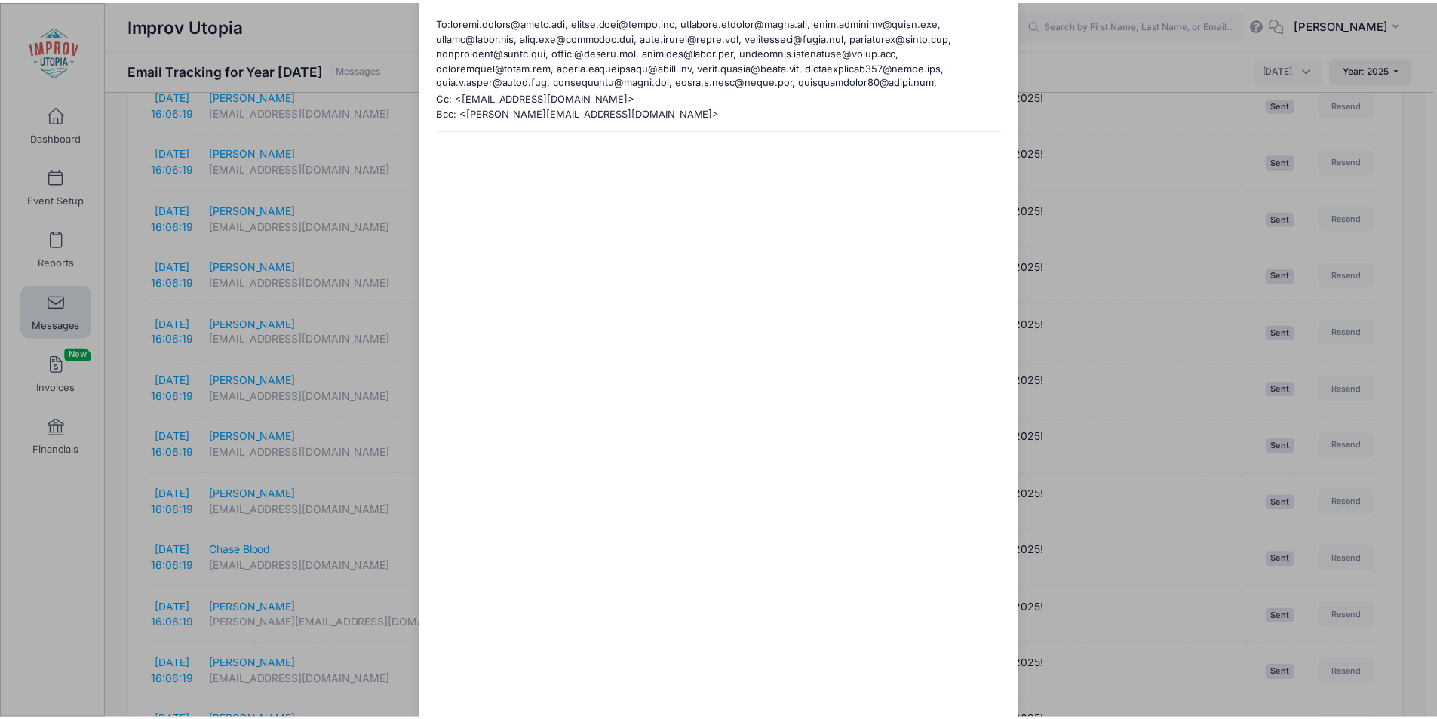
scroll to position [0, 0]
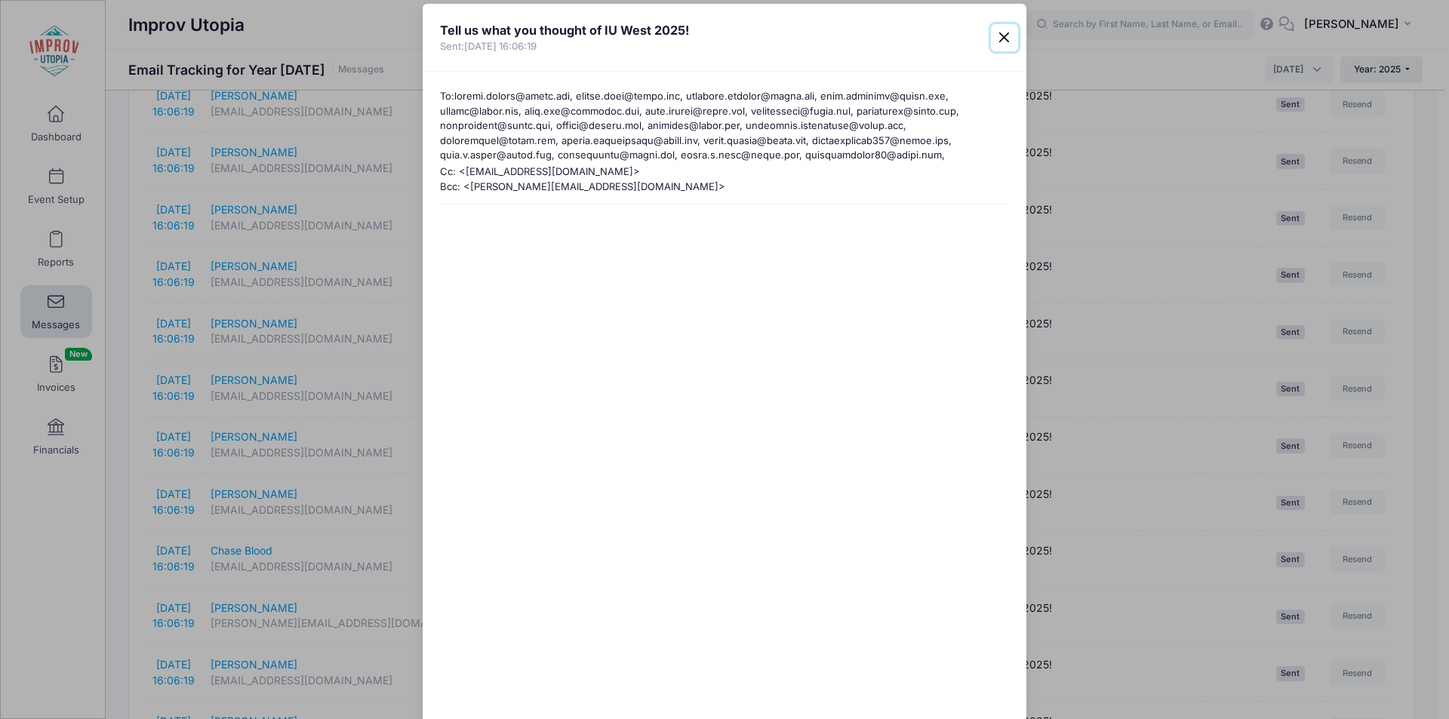
click at [1001, 41] on button "Close" at bounding box center [1004, 37] width 27 height 27
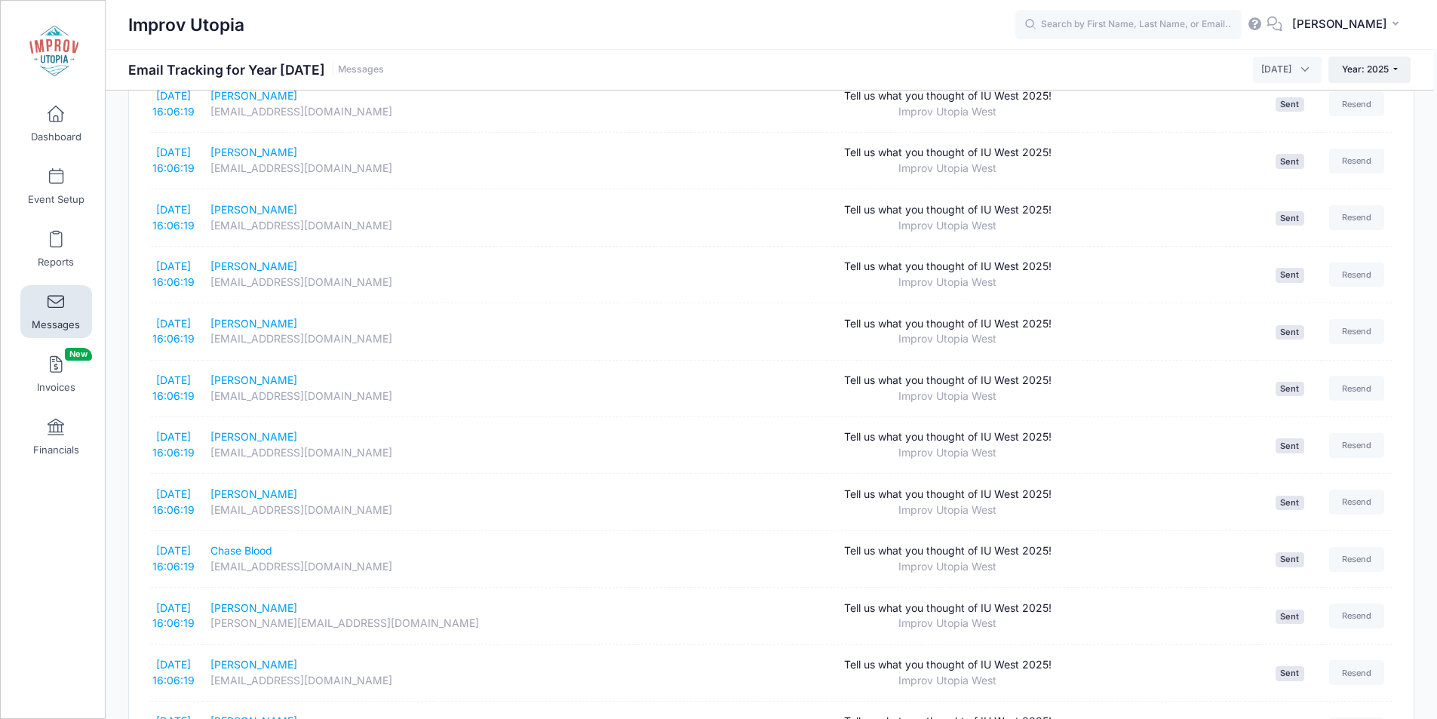
click at [56, 300] on span at bounding box center [56, 302] width 0 height 17
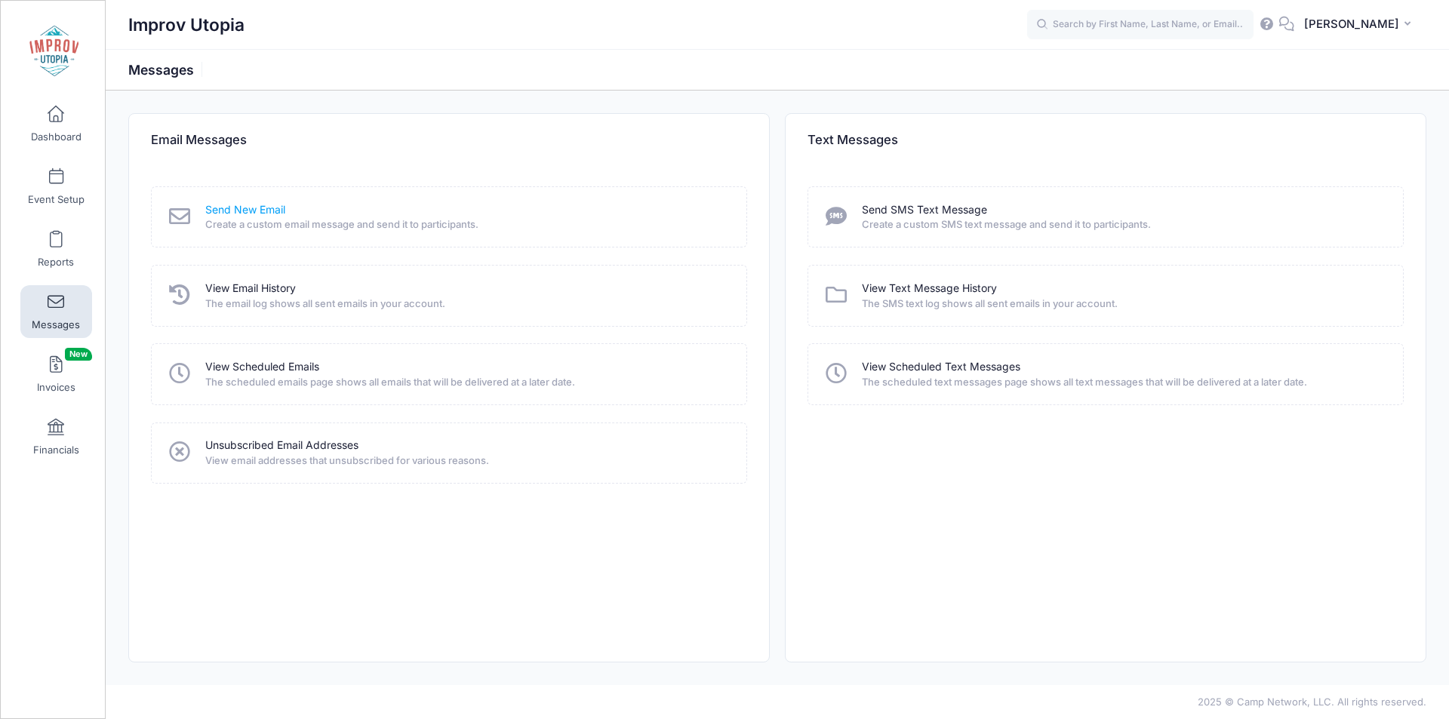
click at [245, 211] on link "Send New Email" at bounding box center [245, 210] width 80 height 16
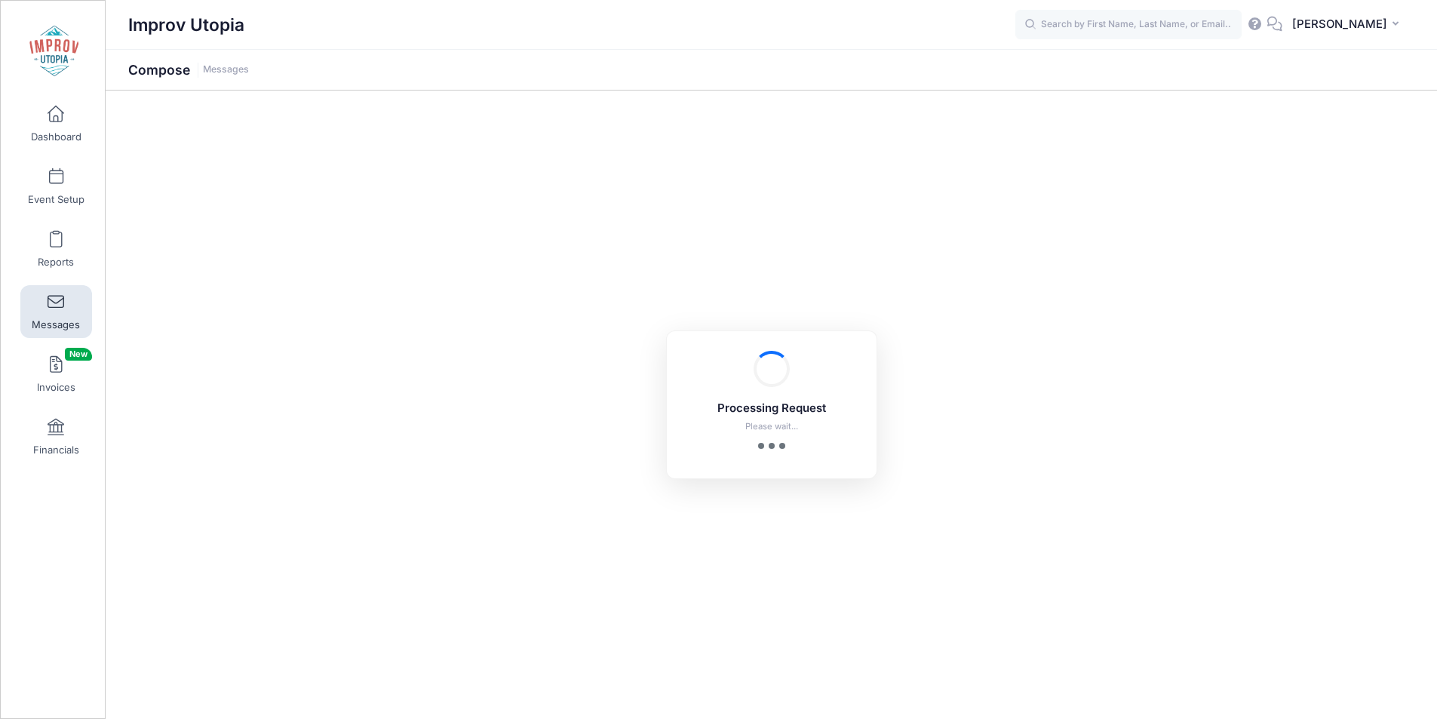
select select "2025"
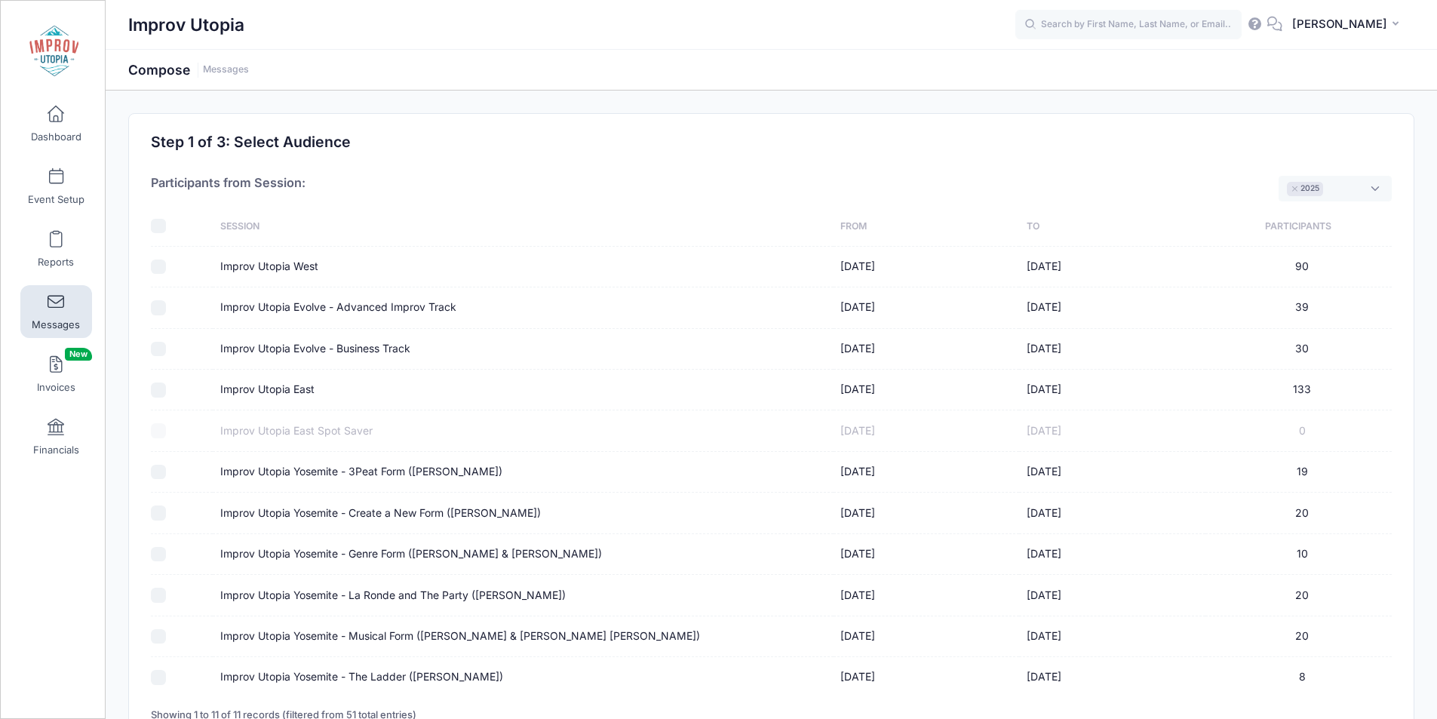
scroll to position [131, 0]
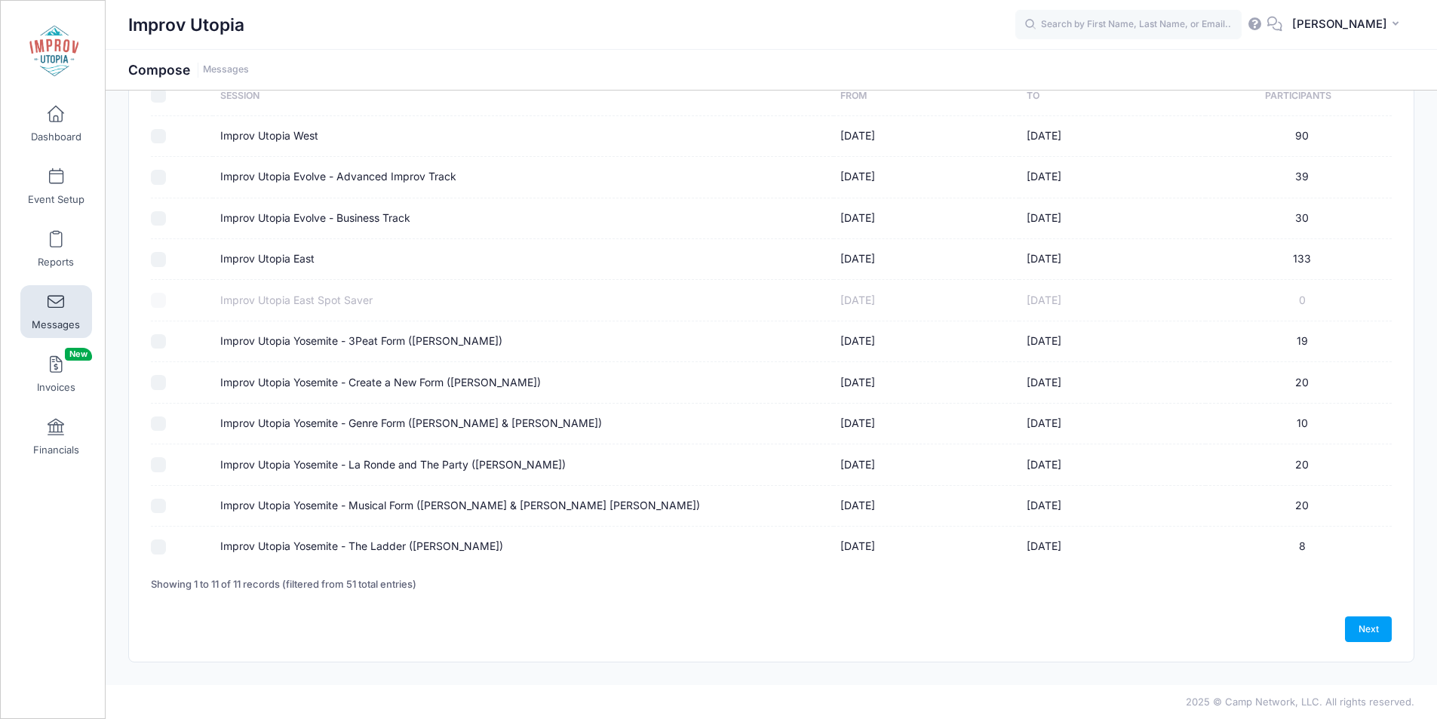
click at [158, 344] on input "Improv Utopia Yosemite - 3Peat Form ([PERSON_NAME])" at bounding box center [158, 341] width 15 height 15
checkbox input "true"
click at [158, 381] on input "Improv Utopia Yosemite - Create a New Form ([PERSON_NAME])" at bounding box center [158, 382] width 15 height 15
checkbox input "true"
click at [160, 420] on input "Improv Utopia Yosemite - Genre Form ([PERSON_NAME] & [PERSON_NAME])" at bounding box center [158, 424] width 15 height 15
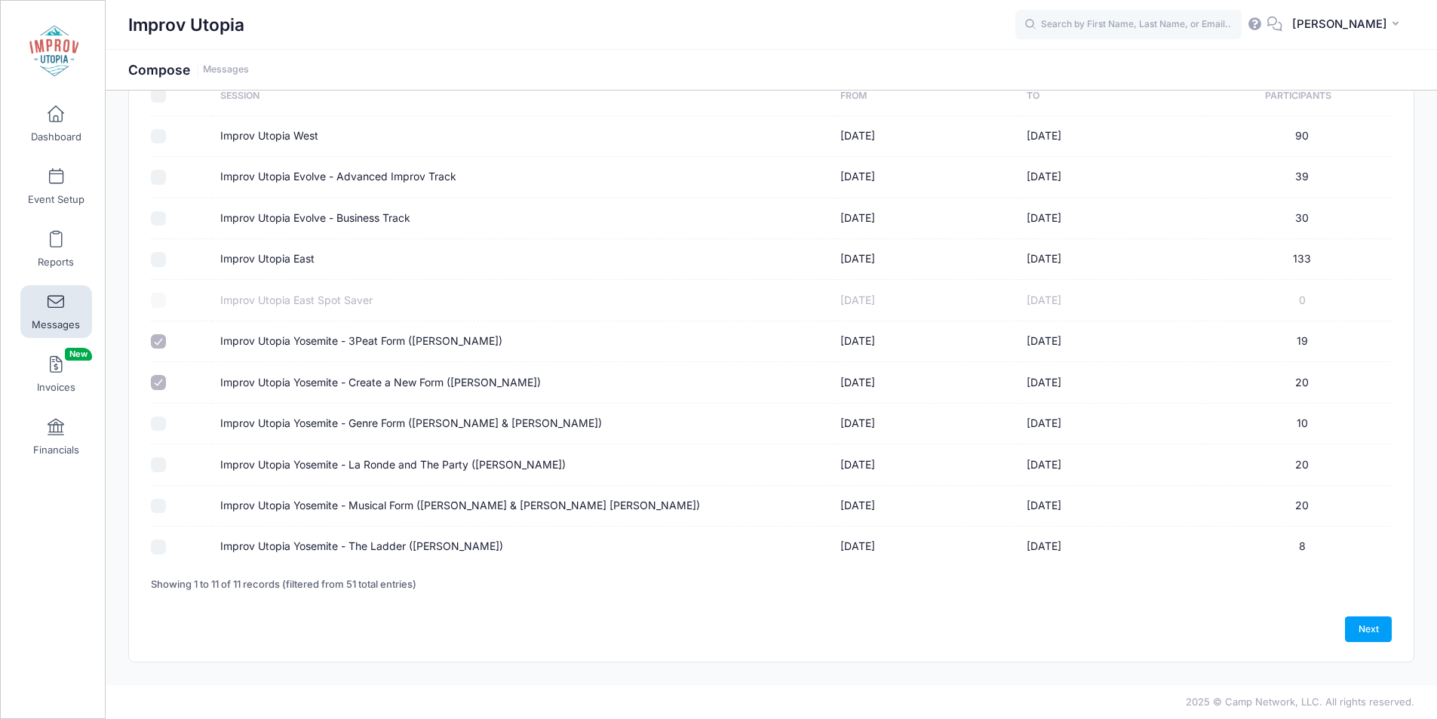
checkbox input "true"
click at [161, 460] on input "Improv Utopia Yosemite - La Ronde and The Party (Craig Cackowski)" at bounding box center [158, 464] width 15 height 15
checkbox input "true"
click at [162, 506] on input "Improv Utopia Yosemite - Musical Form ([PERSON_NAME] & [PERSON_NAME] [PERSON_NA…" at bounding box center [158, 506] width 15 height 15
checkbox input "true"
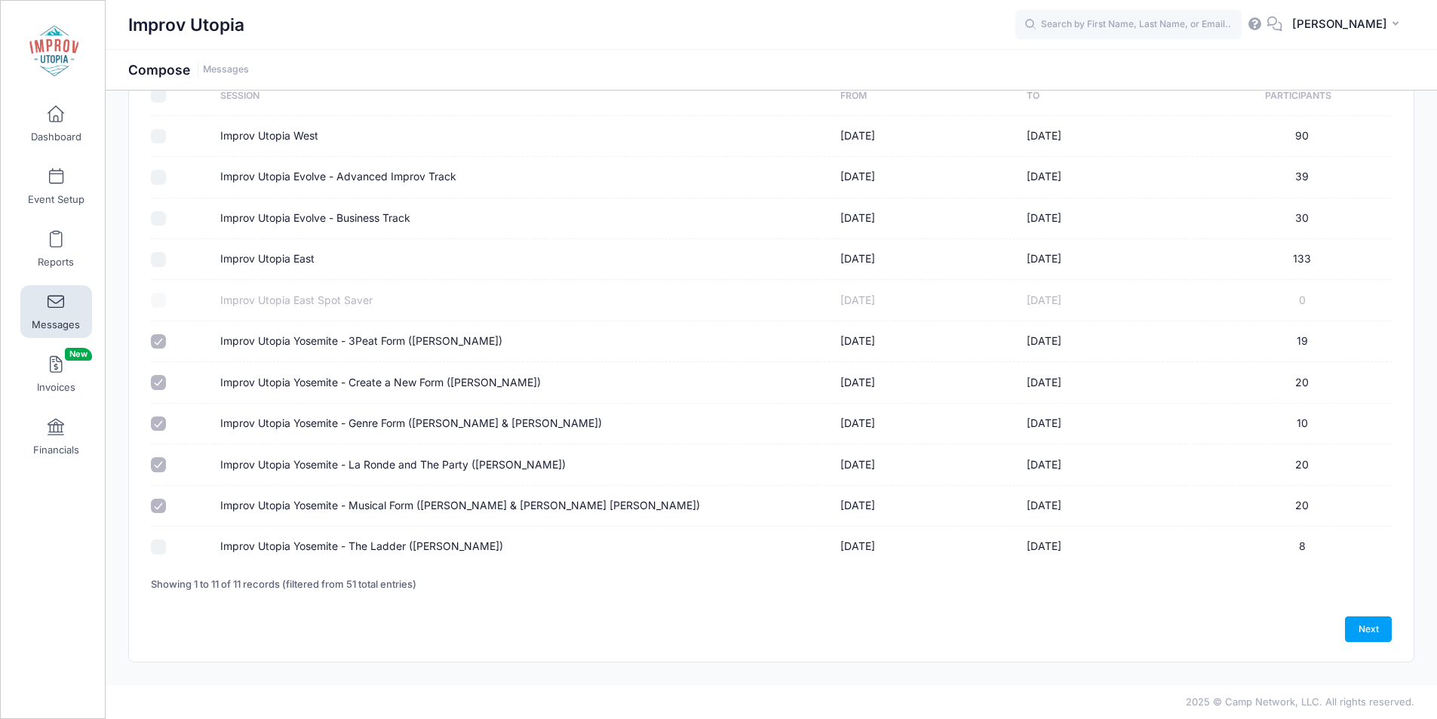
click at [162, 551] on input "Improv Utopia Yosemite - The Ladder (Brian James O'Connell)" at bounding box center [158, 546] width 15 height 15
checkbox input "true"
click at [1379, 626] on link "Next" at bounding box center [1368, 629] width 47 height 26
select select "50"
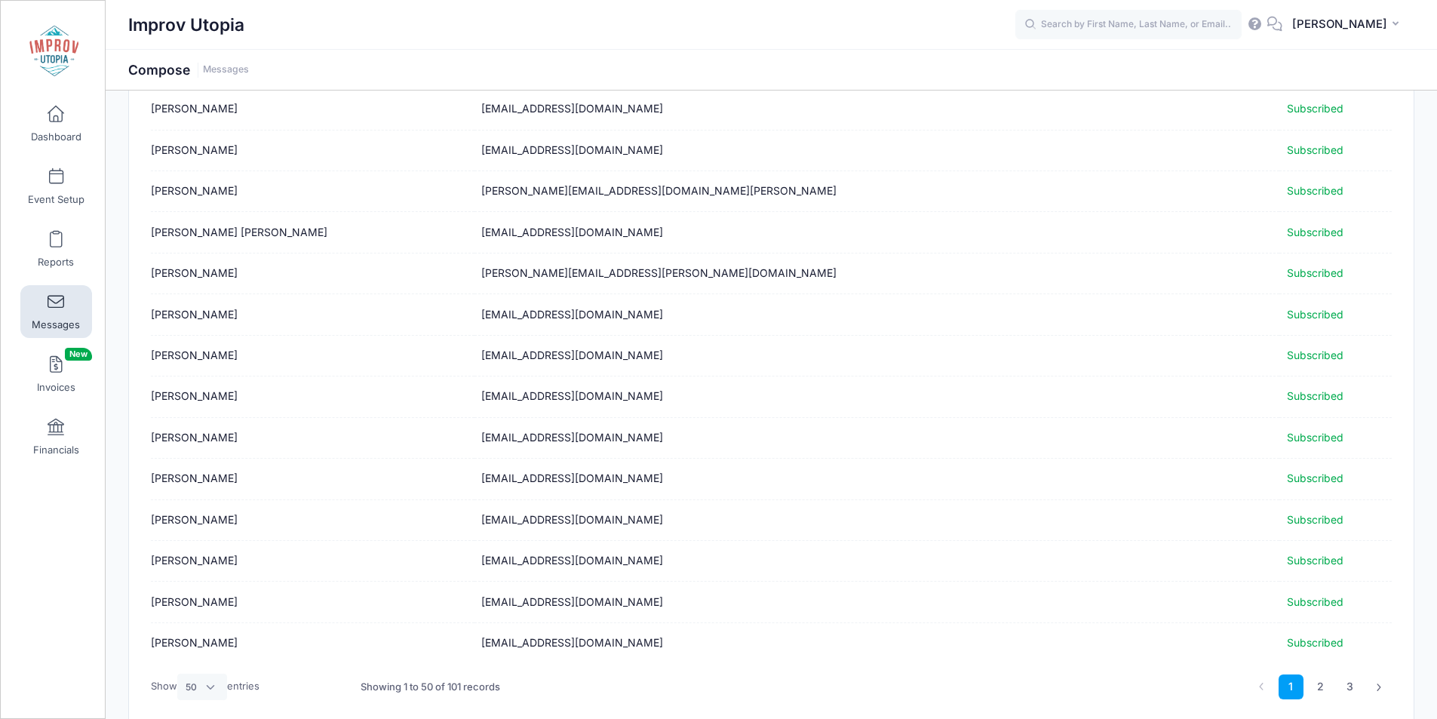
scroll to position [1726, 0]
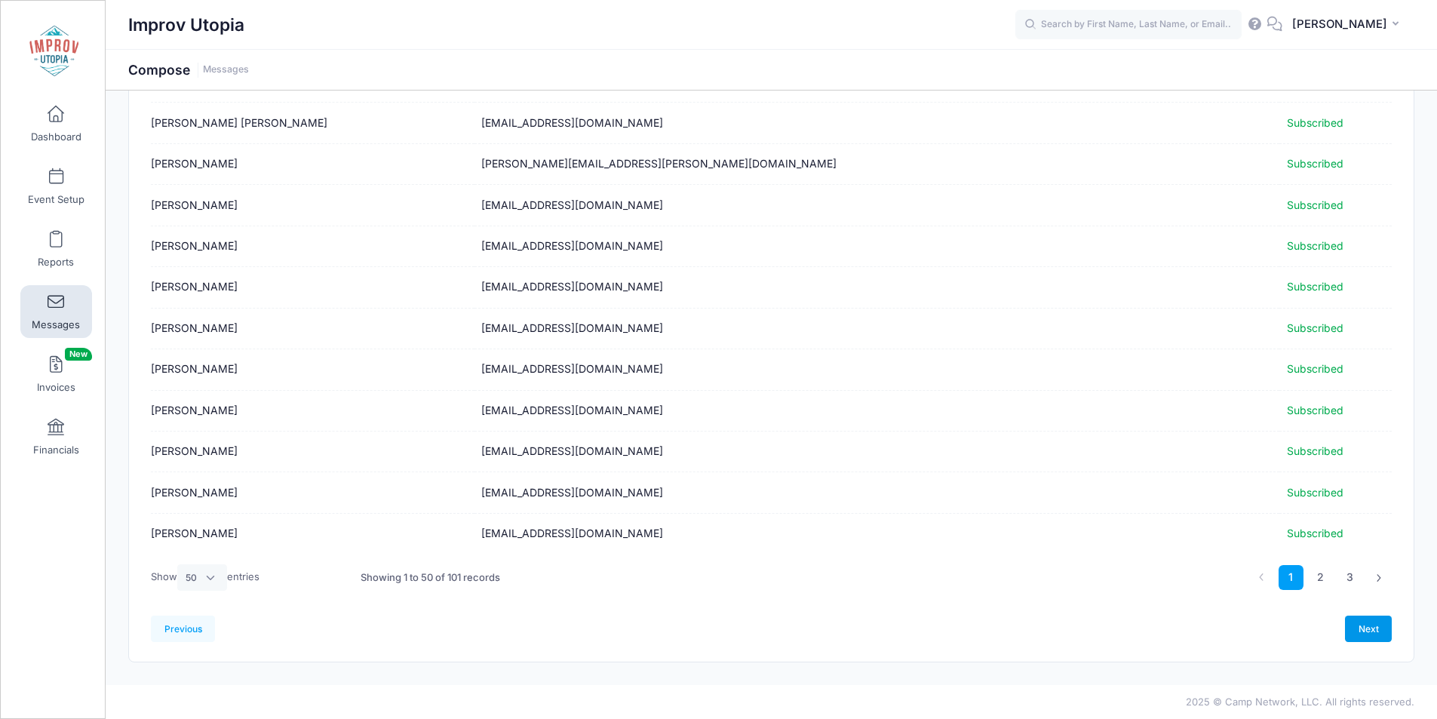
click at [1377, 639] on link "Next" at bounding box center [1368, 629] width 47 height 26
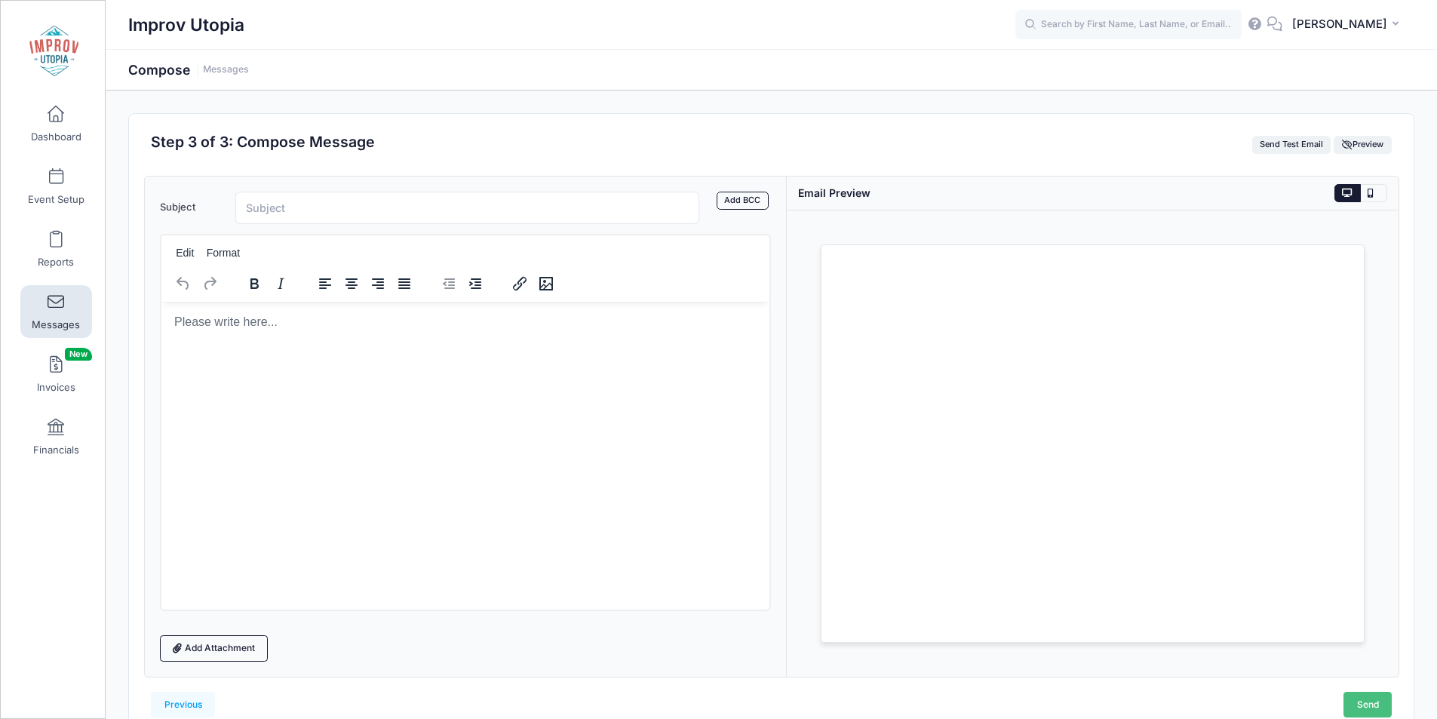
scroll to position [0, 0]
click at [448, 342] on html at bounding box center [465, 321] width 609 height 41
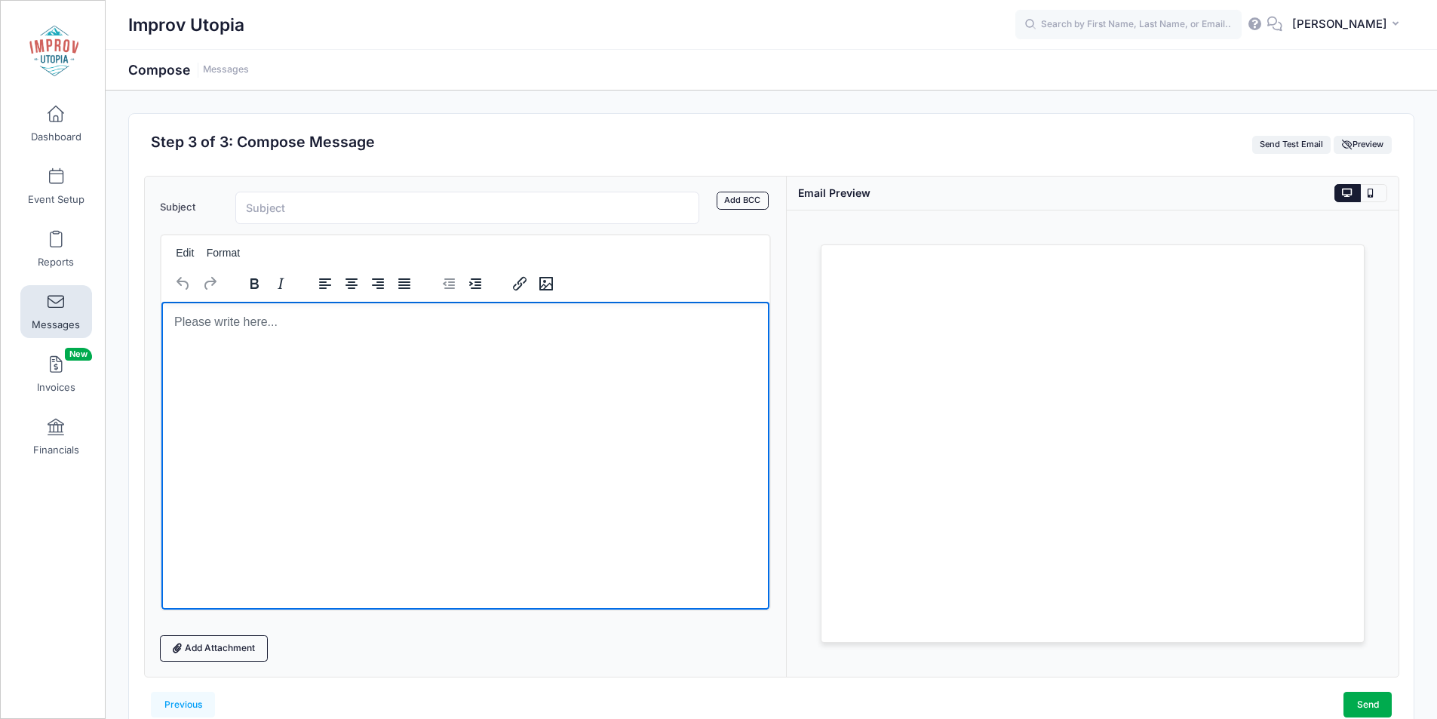
paste body "Rich Text Area. Press ALT-0 for help."
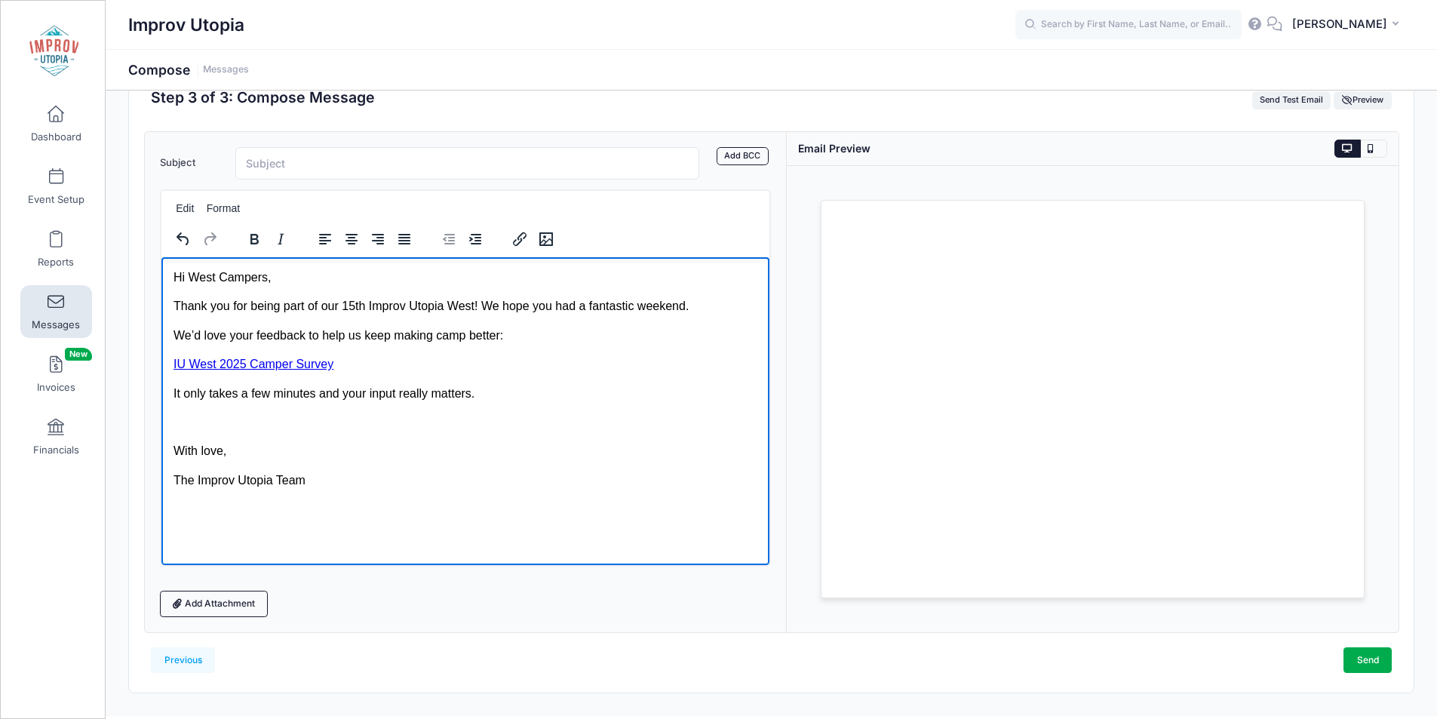
scroll to position [45, 0]
click at [194, 277] on p "Hi West Campers," at bounding box center [465, 276] width 585 height 17
click at [492, 333] on p "We’d love your feedback to help us keep making camp better:" at bounding box center [465, 334] width 585 height 17
click at [613, 330] on p "We’d love your feedback to help us keep making camp better:" at bounding box center [465, 334] width 585 height 17
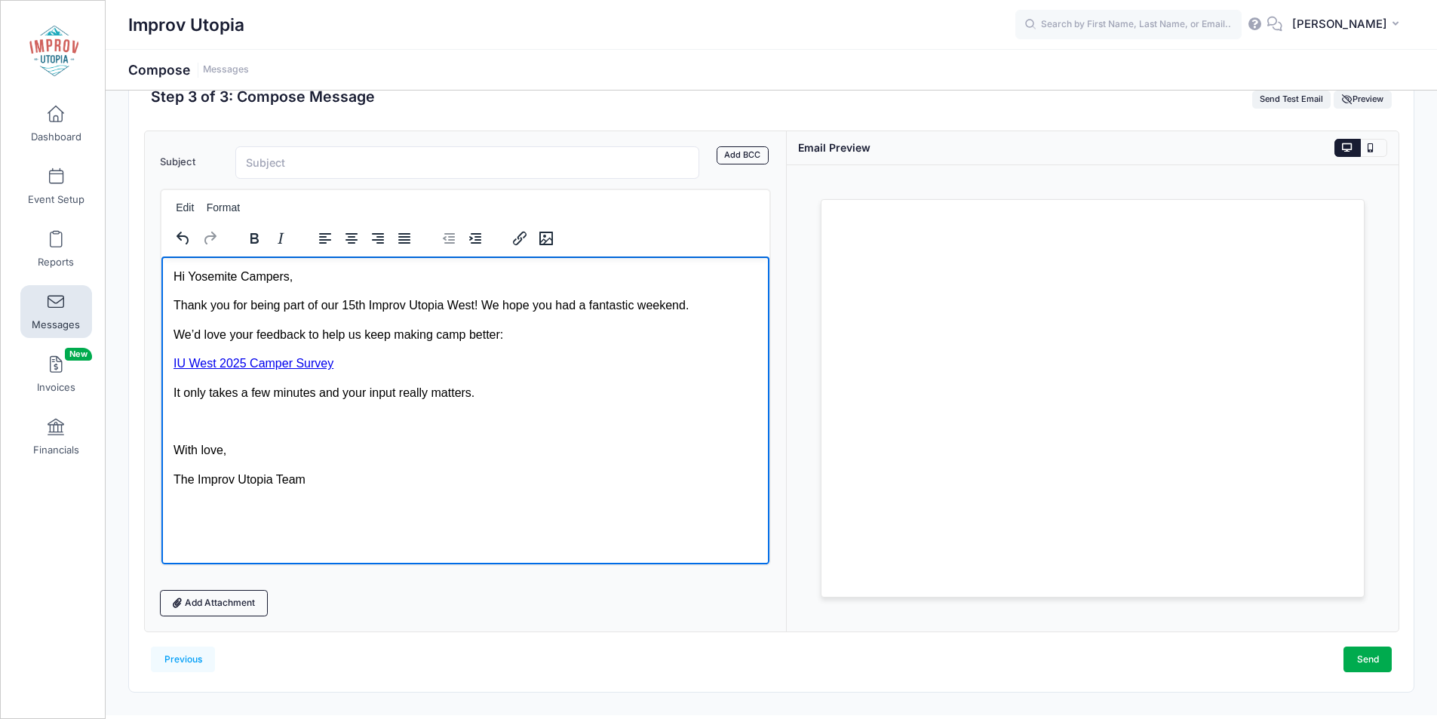
click at [451, 481] on p "The Improv Utopia Team" at bounding box center [465, 479] width 585 height 17
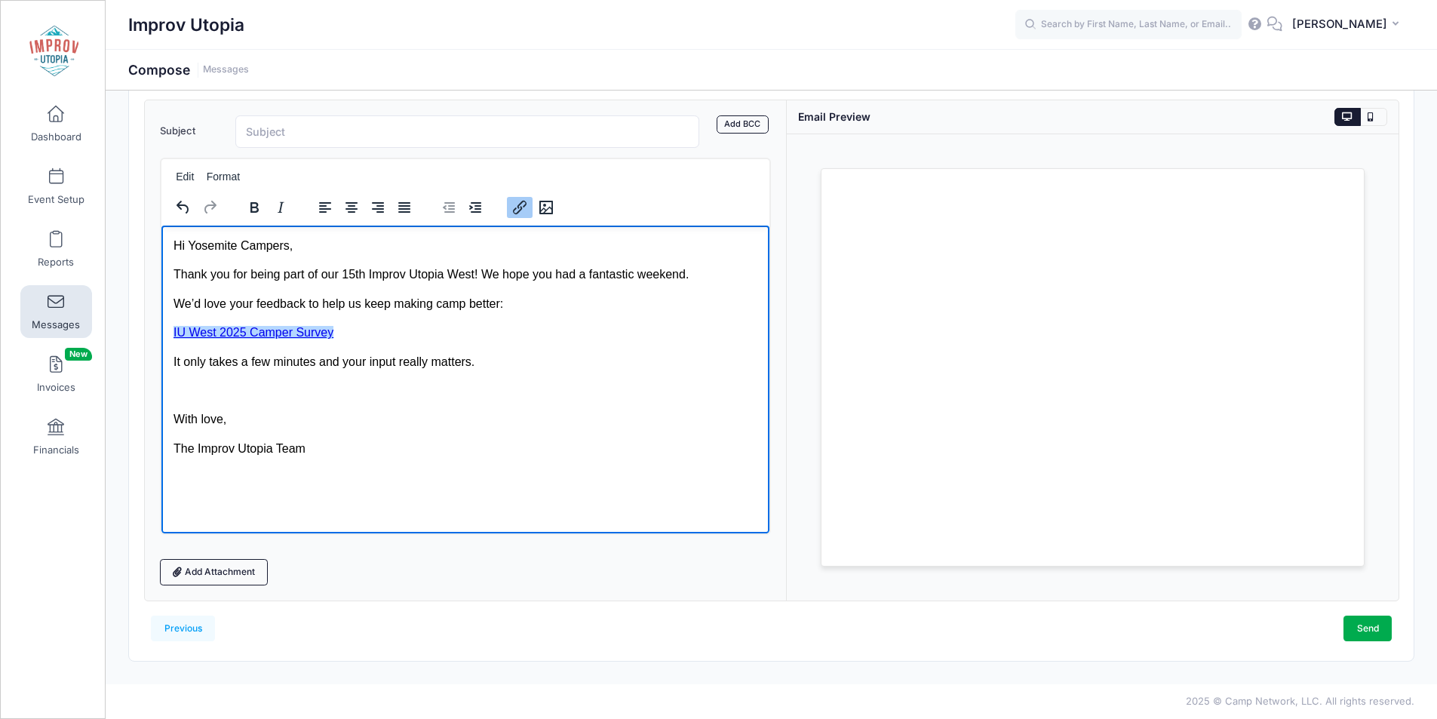
click at [616, 330] on p "IU West 2025 Camper Survey﻿" at bounding box center [465, 332] width 585 height 17
click at [579, 303] on p "We’d love your feedback to help us keep making camp better:" at bounding box center [465, 303] width 585 height 17
click at [397, 340] on p "IU West 2025 Camper Survey﻿" at bounding box center [465, 332] width 585 height 17
click at [349, 338] on p "IU West 2025 Camper Survey﻿" at bounding box center [465, 332] width 585 height 17
click at [534, 315] on body "Hi Yosemite Campers, Thank you for being part of our 15th Improv Utopia West! W…" at bounding box center [465, 347] width 585 height 220
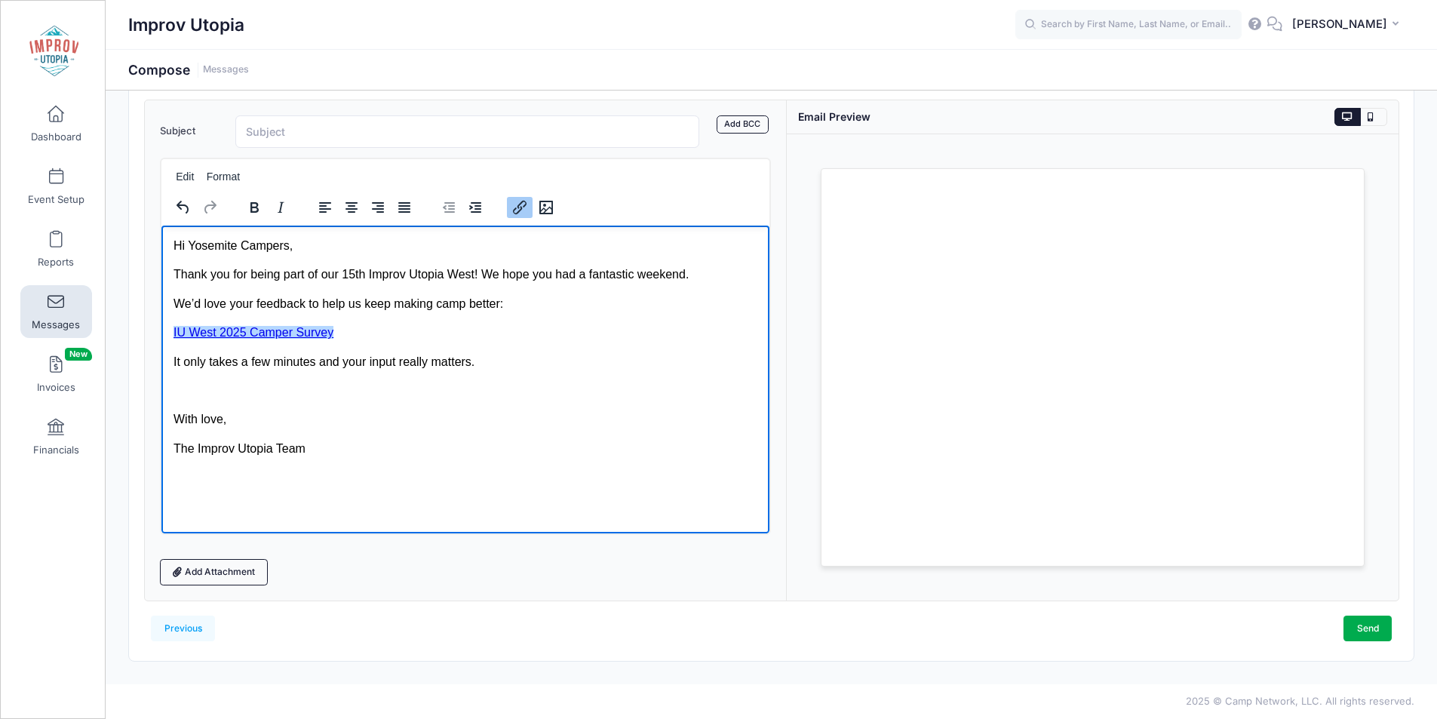
click at [173, 333] on link "IU West 2025 Camper Survey﻿" at bounding box center [253, 331] width 160 height 13
click at [383, 326] on p "﻿IU West 2025 Camper Survey" at bounding box center [465, 332] width 585 height 17
click at [173, 336] on p "IU Yosemite Camper Survey" at bounding box center [465, 332] width 585 height 17
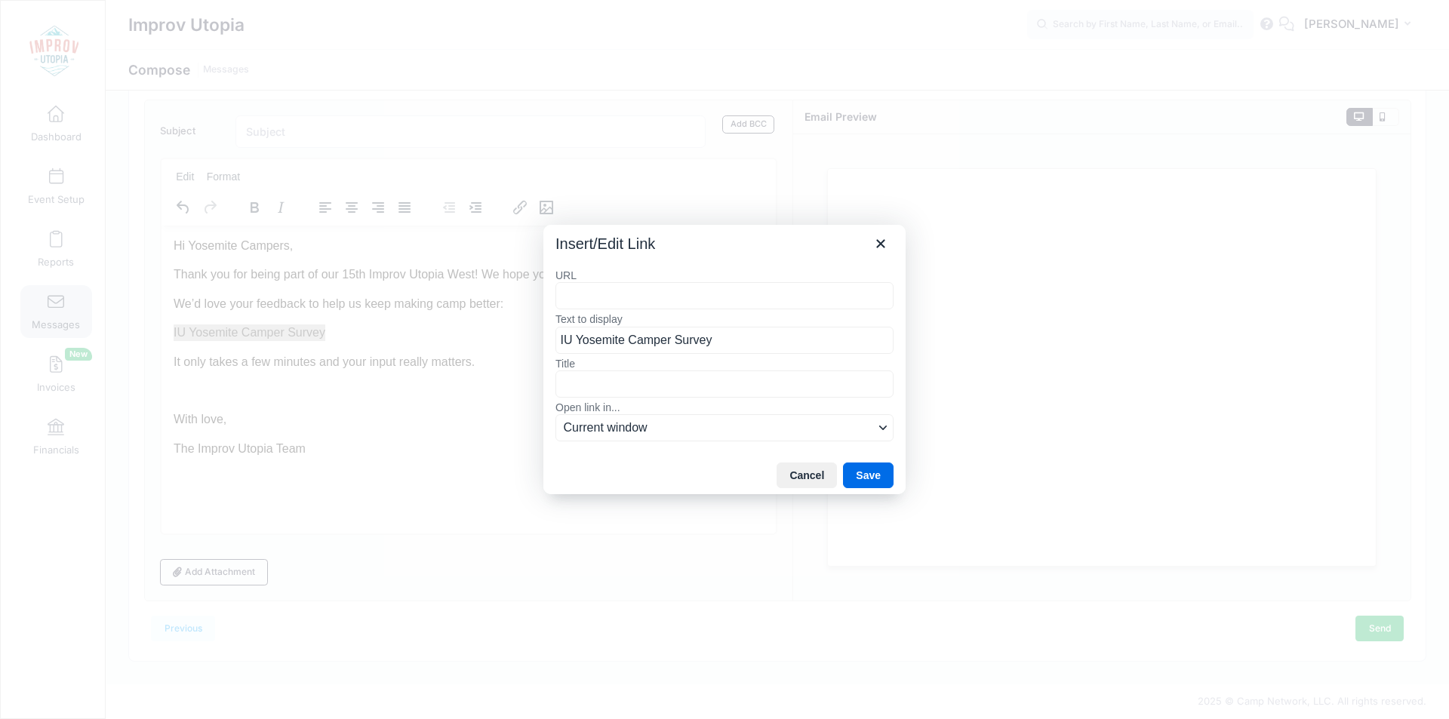
type input "https://s.surveyplanet.com/kea1agd2"
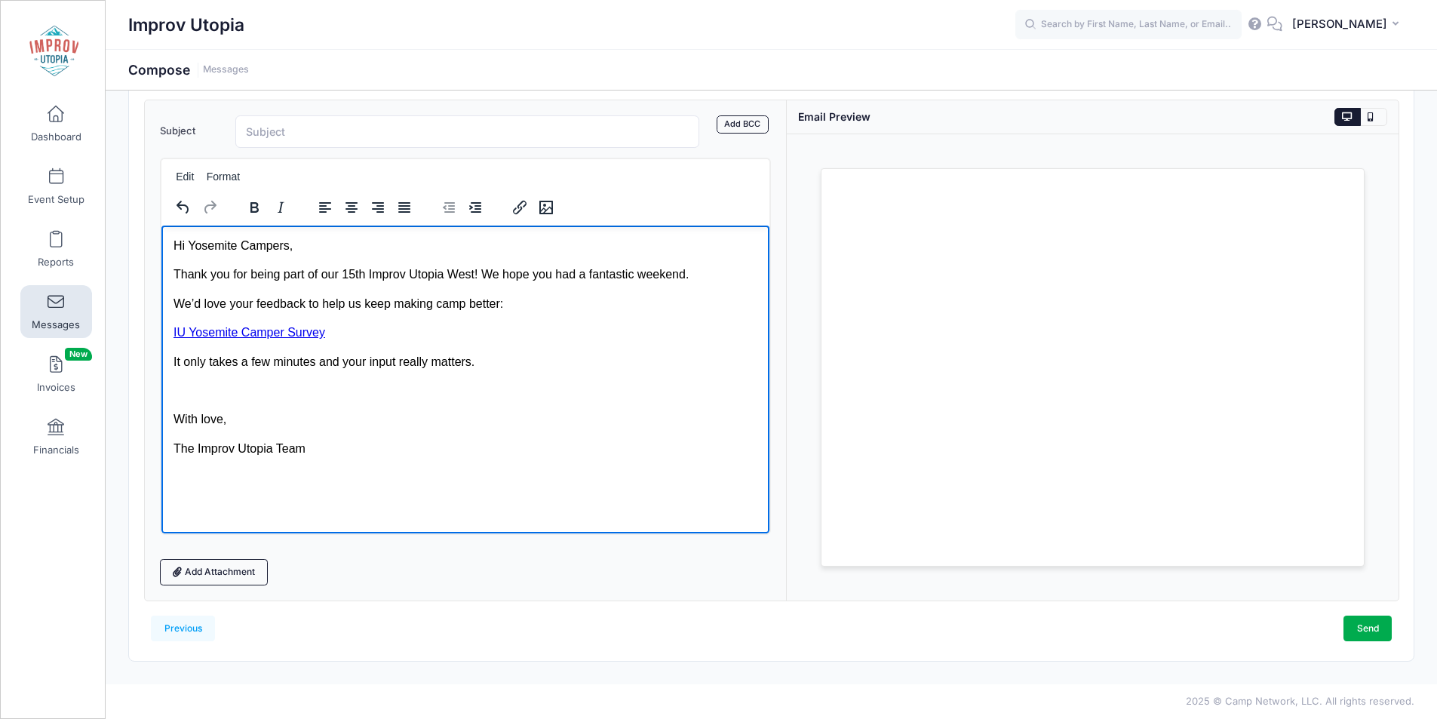
click at [271, 395] on p "Rich Text Area. Press ALT-0 for help." at bounding box center [465, 390] width 585 height 17
click at [423, 421] on p "With love," at bounding box center [465, 418] width 585 height 17
click at [454, 438] on body "Hi Yosemite Campers, Thank you for being part of our 15th Improv Utopia West! W…" at bounding box center [465, 347] width 585 height 220
click at [464, 275] on p "Thank you for being part of our 15th Improv Utopia West! We hope you had a fant…" at bounding box center [465, 274] width 585 height 17
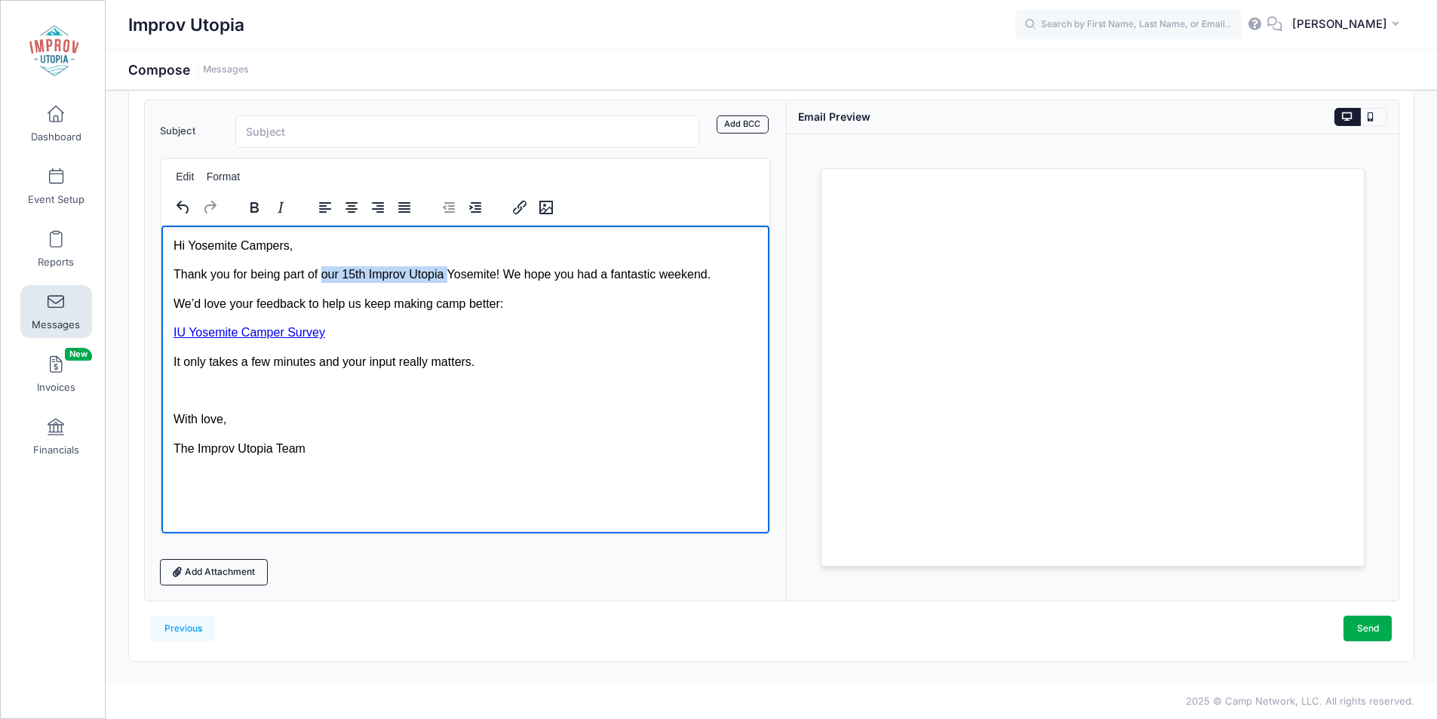
drag, startPoint x: 450, startPoint y: 275, endPoint x: 322, endPoint y: 272, distance: 128.3
click at [322, 272] on p "Thank you for being part of our 15th Improv Utopia Yosemite! We hope you had a …" at bounding box center [465, 274] width 585 height 17
click at [383, 275] on p "Thank you for being part of IU Yosemite! We hope you had a fantastic weekend." at bounding box center [465, 274] width 585 height 17
click at [480, 301] on p "We’d love your feedback to help us keep making camp better:" at bounding box center [465, 303] width 585 height 17
click at [553, 308] on p "We’d love your feedback to help us keep making camp better:" at bounding box center [465, 303] width 585 height 17
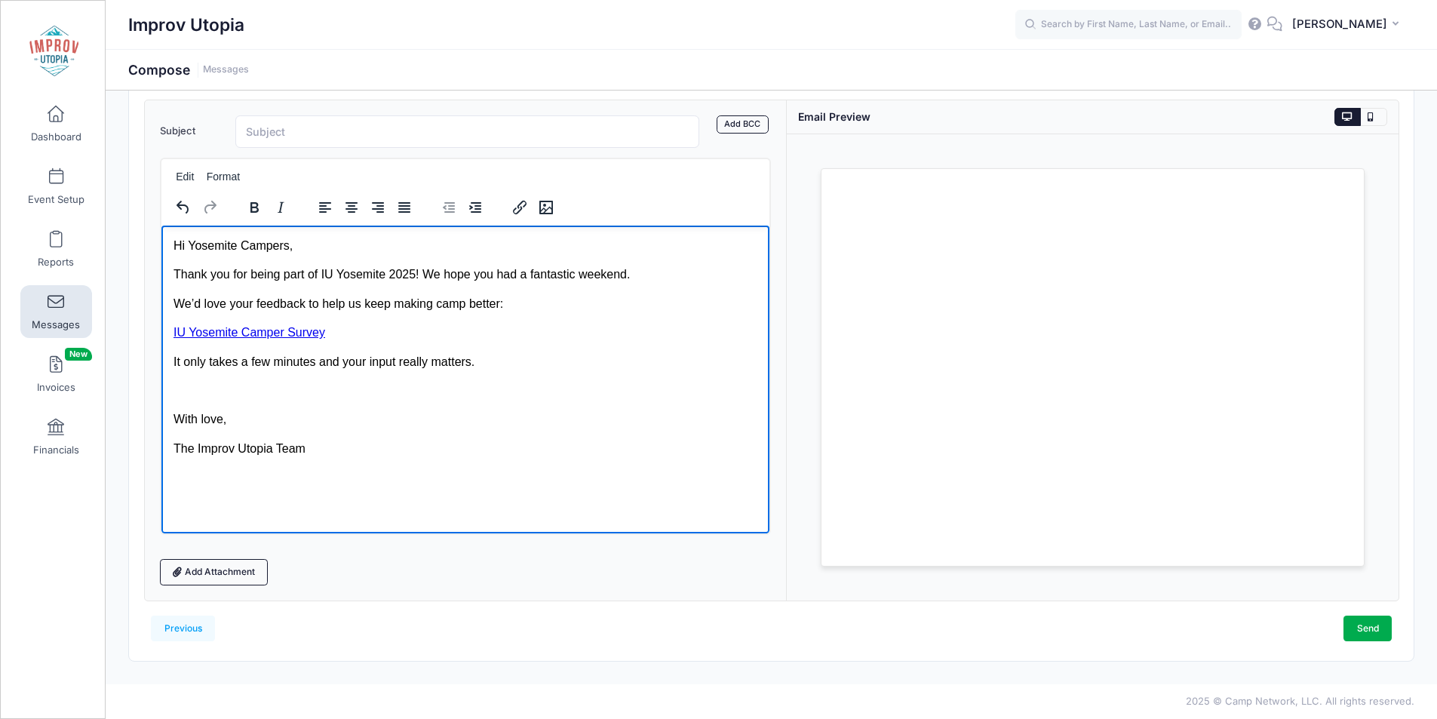
click at [493, 469] on html "Hi Yosemite Campers, Thank you for being part of IU Yosemite 2025! We hope you …" at bounding box center [465, 347] width 609 height 244
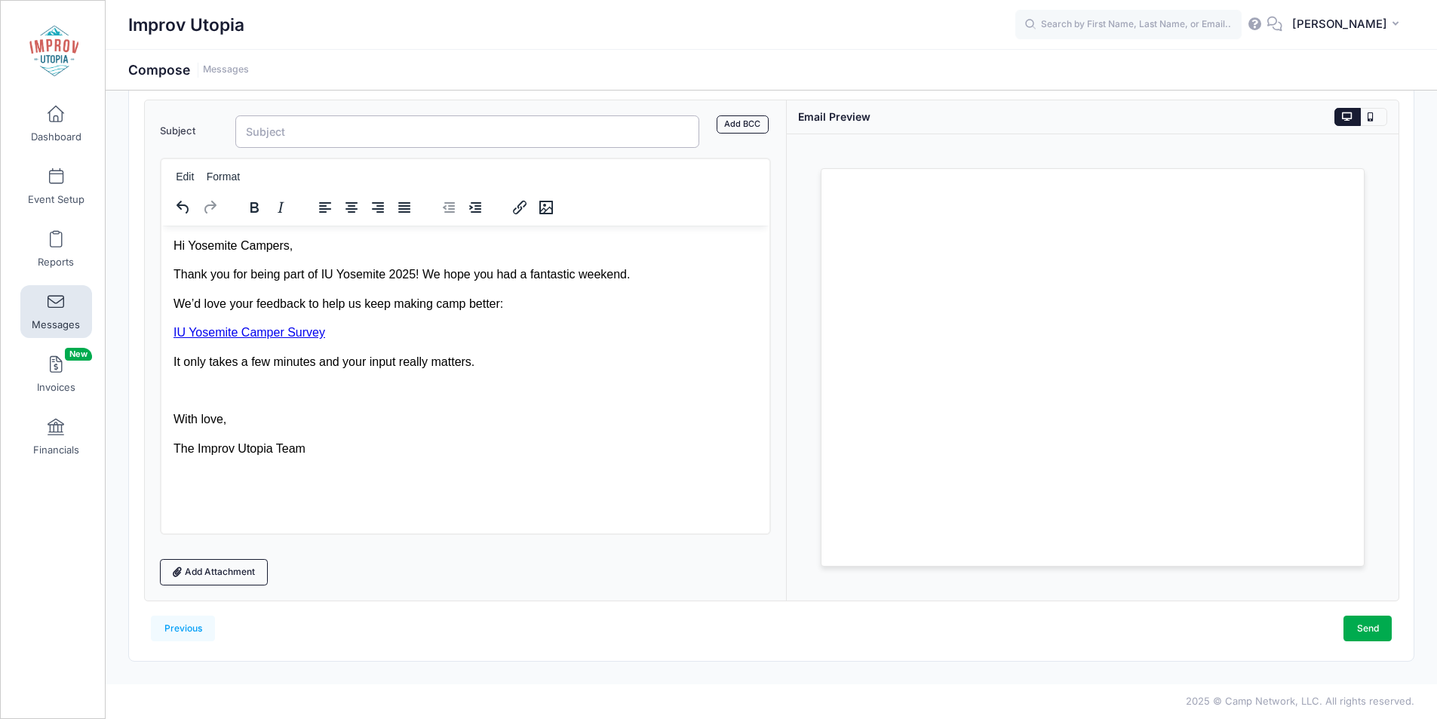
click at [361, 135] on input "Subject" at bounding box center [467, 131] width 465 height 32
click at [247, 135] on input "IU Yosemite" at bounding box center [467, 131] width 465 height 32
type input "I"
type input "Tell Us What Your Thought of IU Yosemite 2025!"
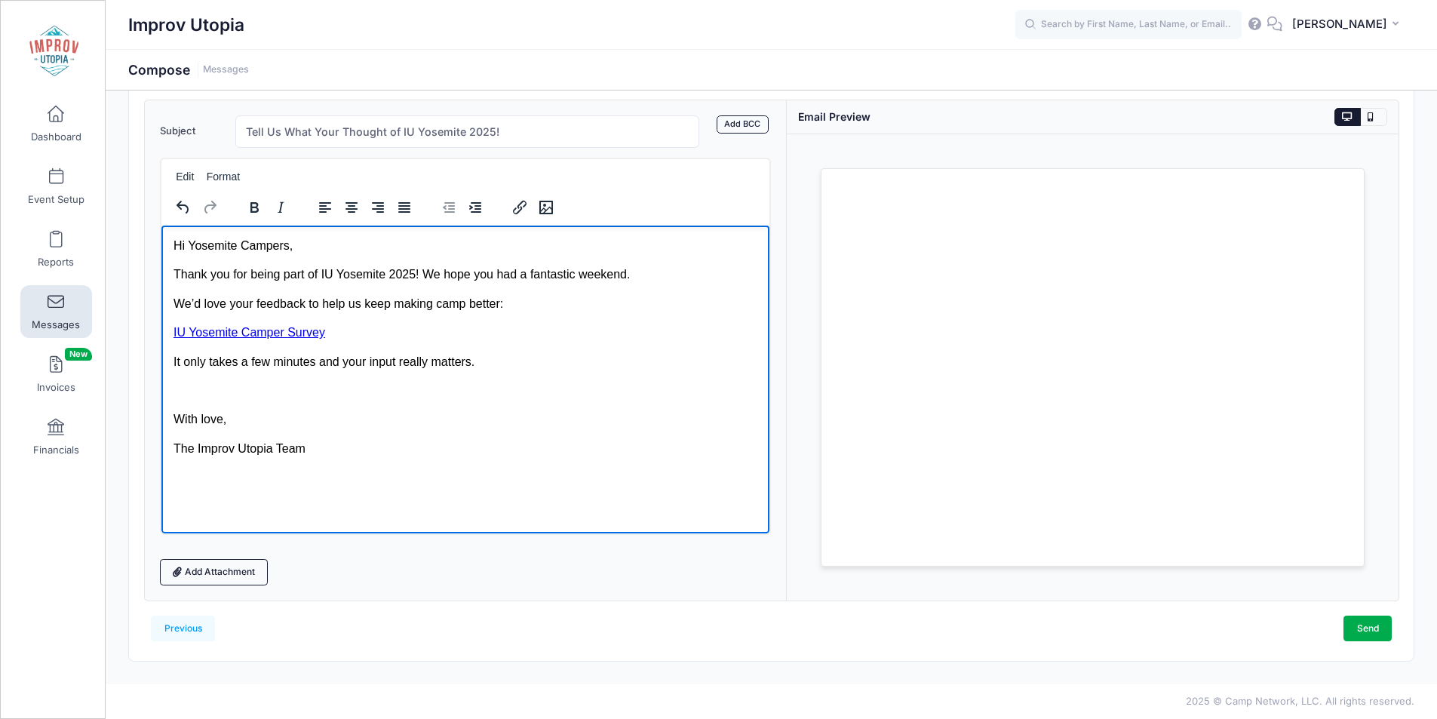
click at [512, 453] on p "The Improv Utopia Team" at bounding box center [465, 448] width 585 height 17
click at [563, 353] on p "It only takes a few minutes and your input really matters." at bounding box center [465, 361] width 585 height 17
click at [607, 295] on p "We’d love your feedback to help us keep making camp better:" at bounding box center [465, 303] width 585 height 17
click at [548, 311] on p "We’d love your feedback to help us keep making camp better:" at bounding box center [465, 303] width 585 height 17
click at [522, 368] on p "It only takes a few minutes and your input really matters." at bounding box center [465, 361] width 585 height 17
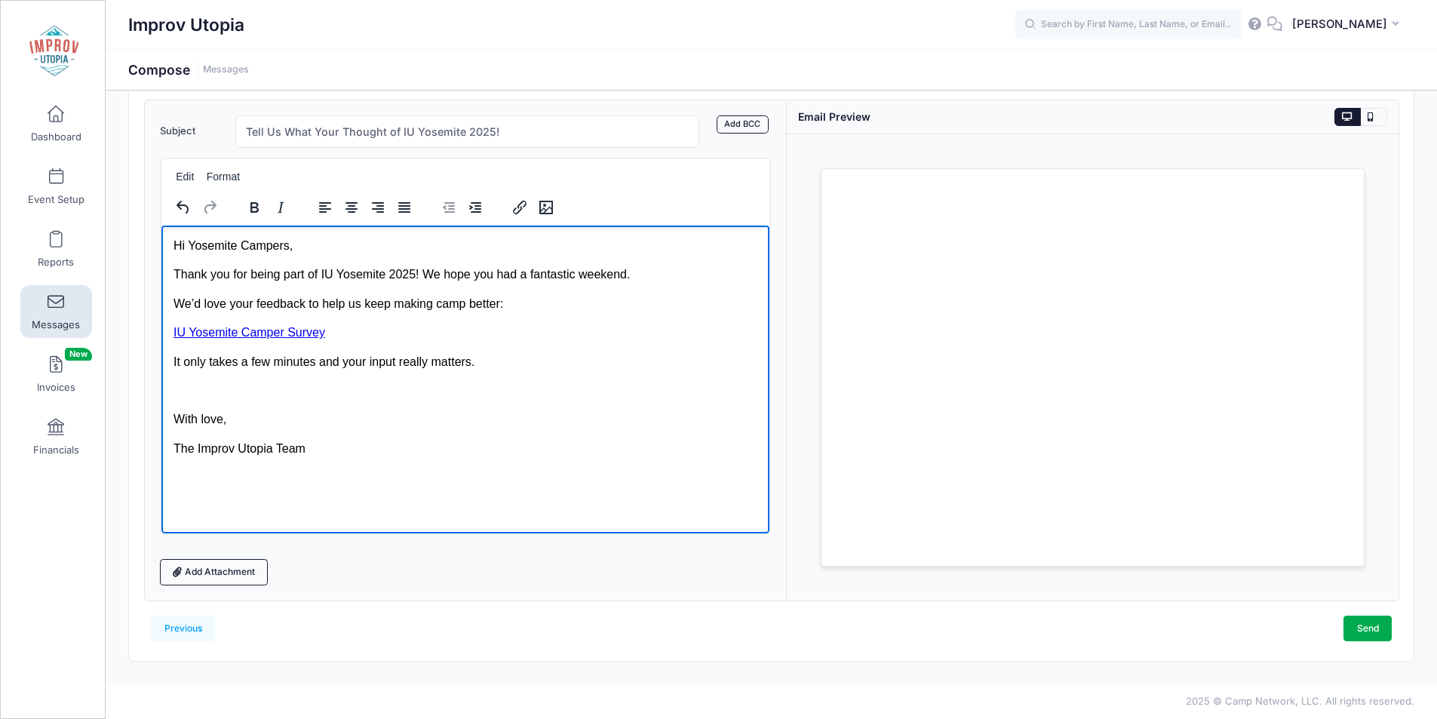
click at [417, 455] on p "The Improv Utopia Team" at bounding box center [465, 448] width 585 height 17
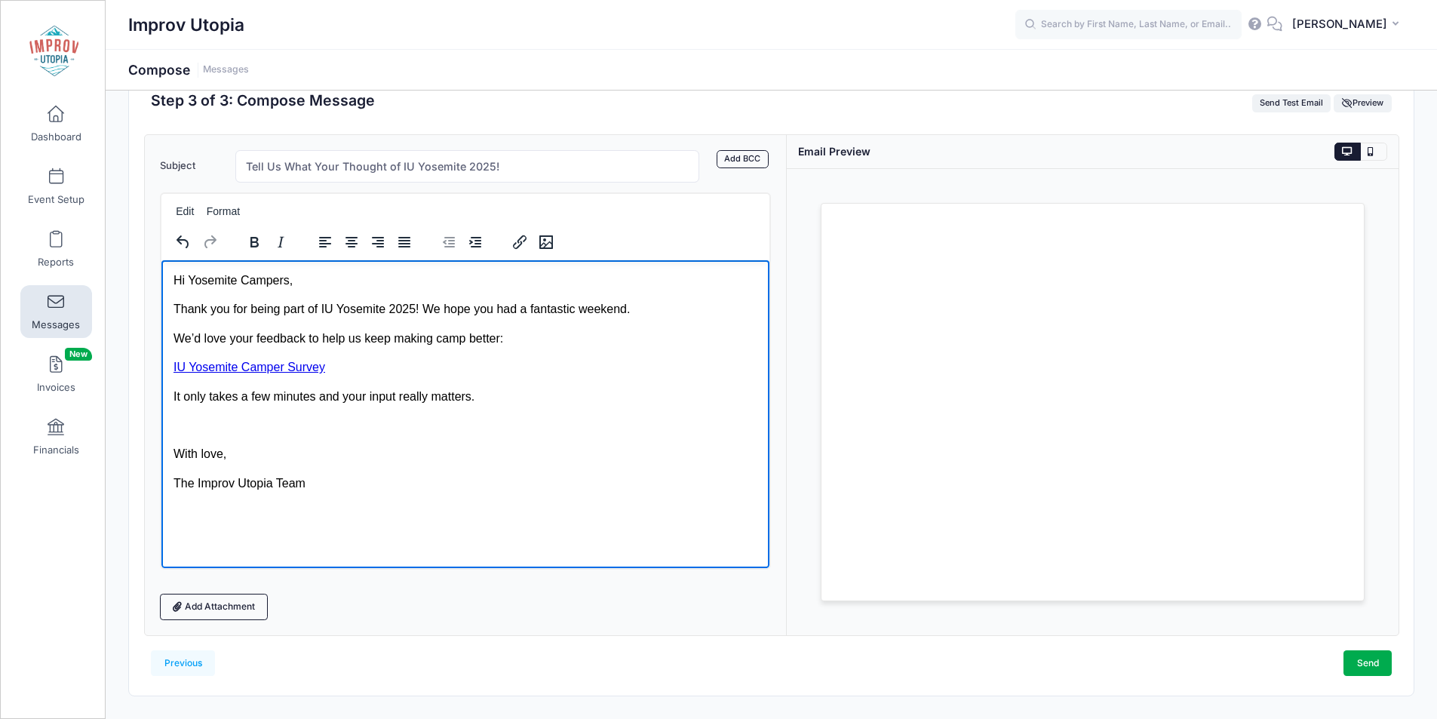
scroll to position [45, 0]
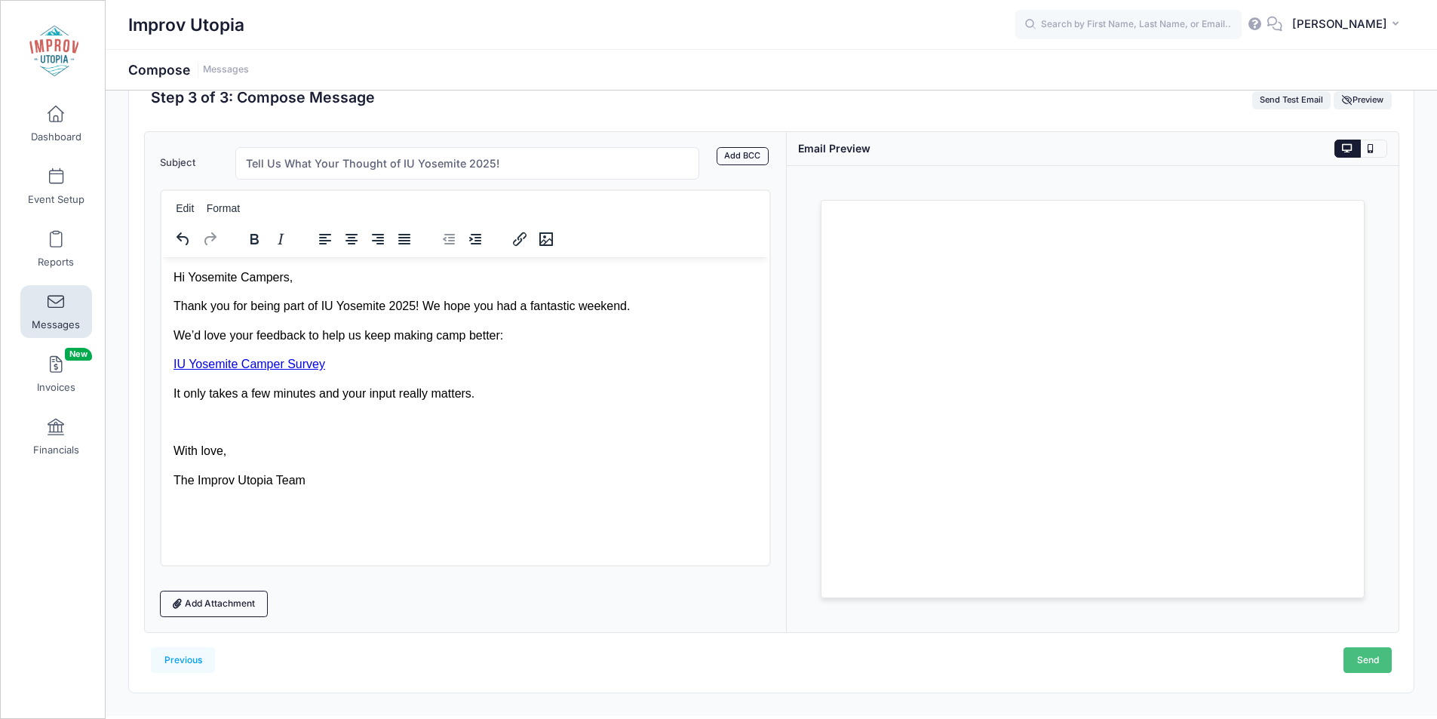
click at [1377, 660] on link "Send" at bounding box center [1368, 660] width 48 height 26
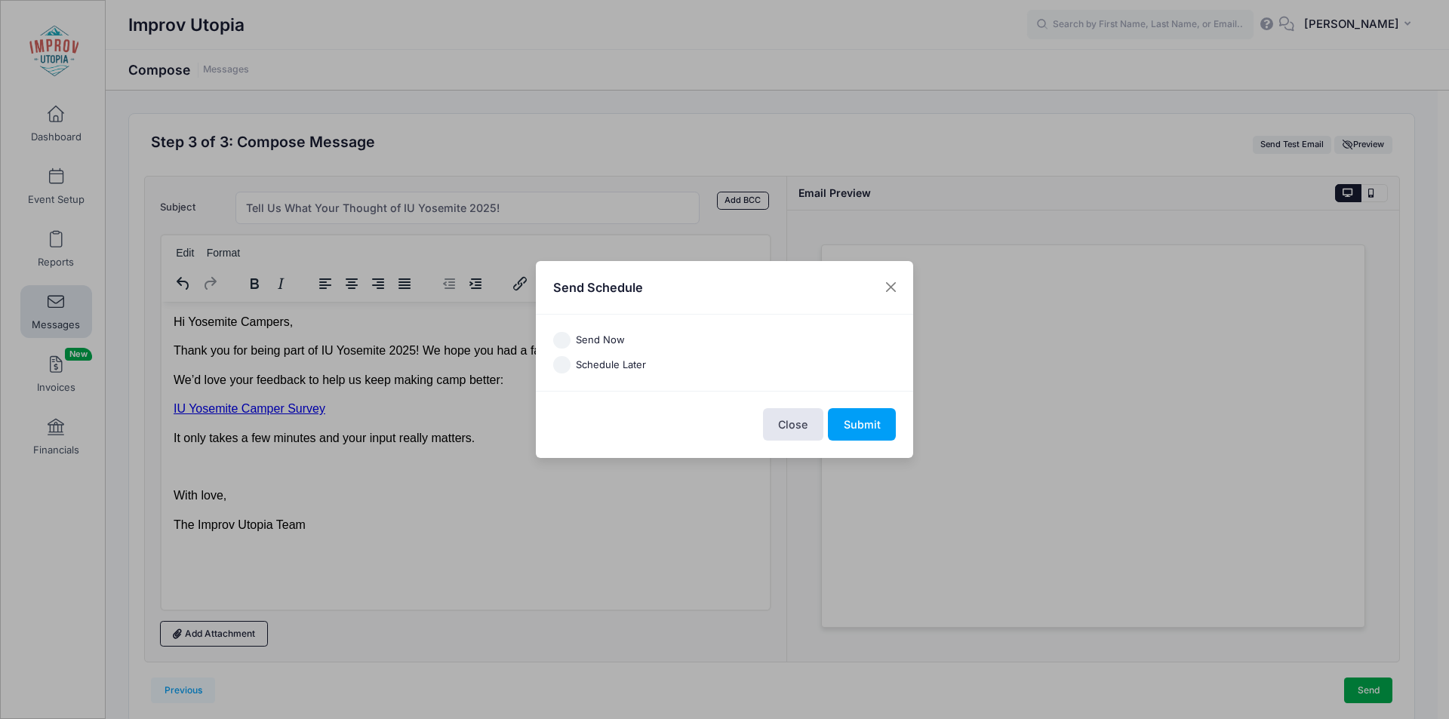
click at [608, 343] on label "Send Now" at bounding box center [600, 340] width 49 height 15
click at [570, 343] on input "Send Now" at bounding box center [561, 340] width 17 height 17
radio input "true"
click at [868, 424] on button "Submit" at bounding box center [862, 424] width 68 height 32
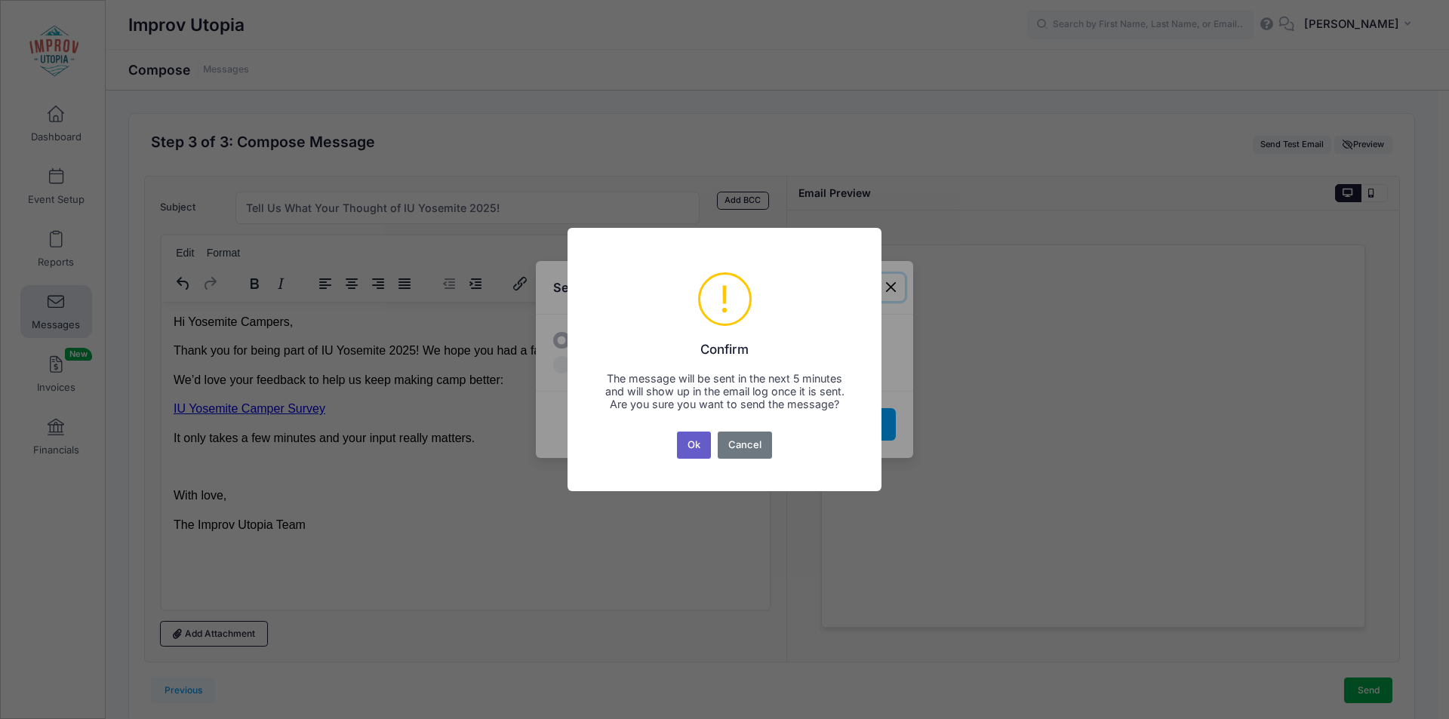
click at [696, 448] on button "Ok" at bounding box center [694, 445] width 35 height 27
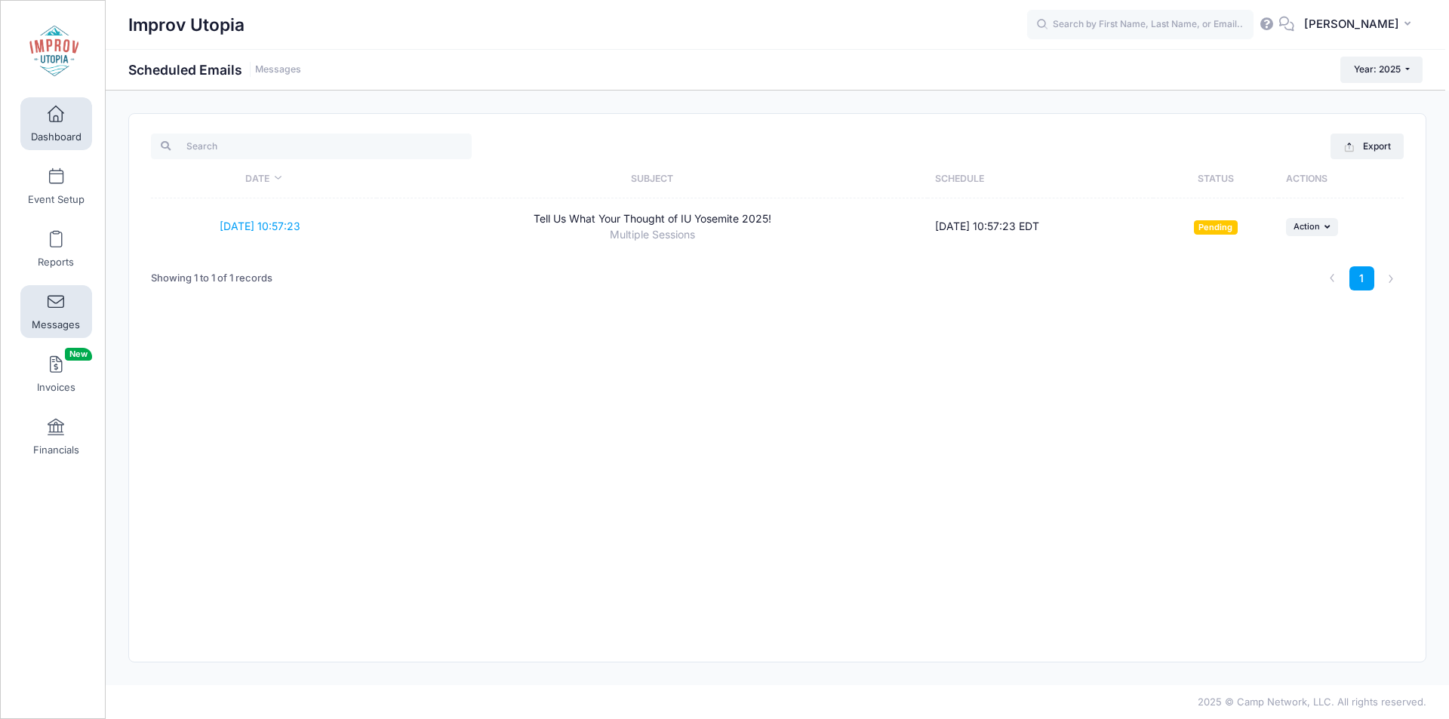
click at [55, 124] on link "Dashboard" at bounding box center [56, 123] width 72 height 53
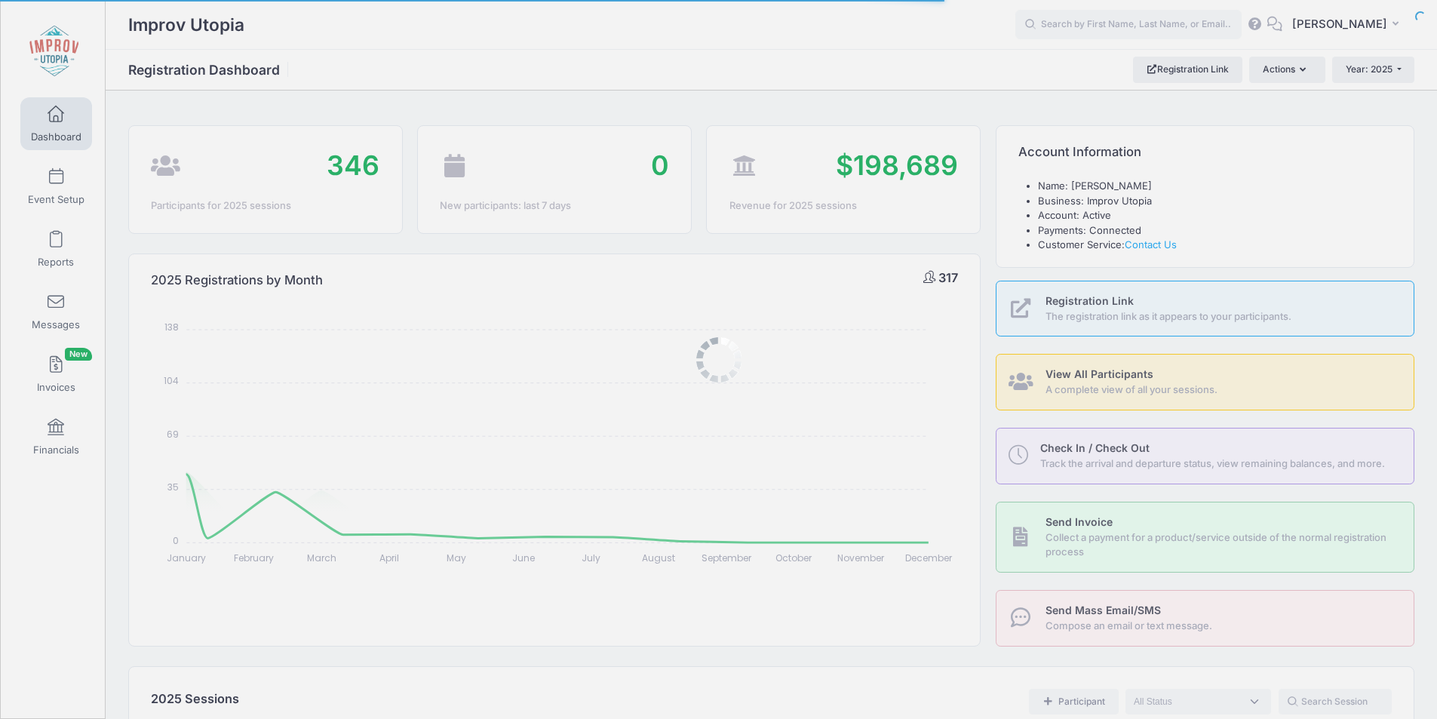
select select
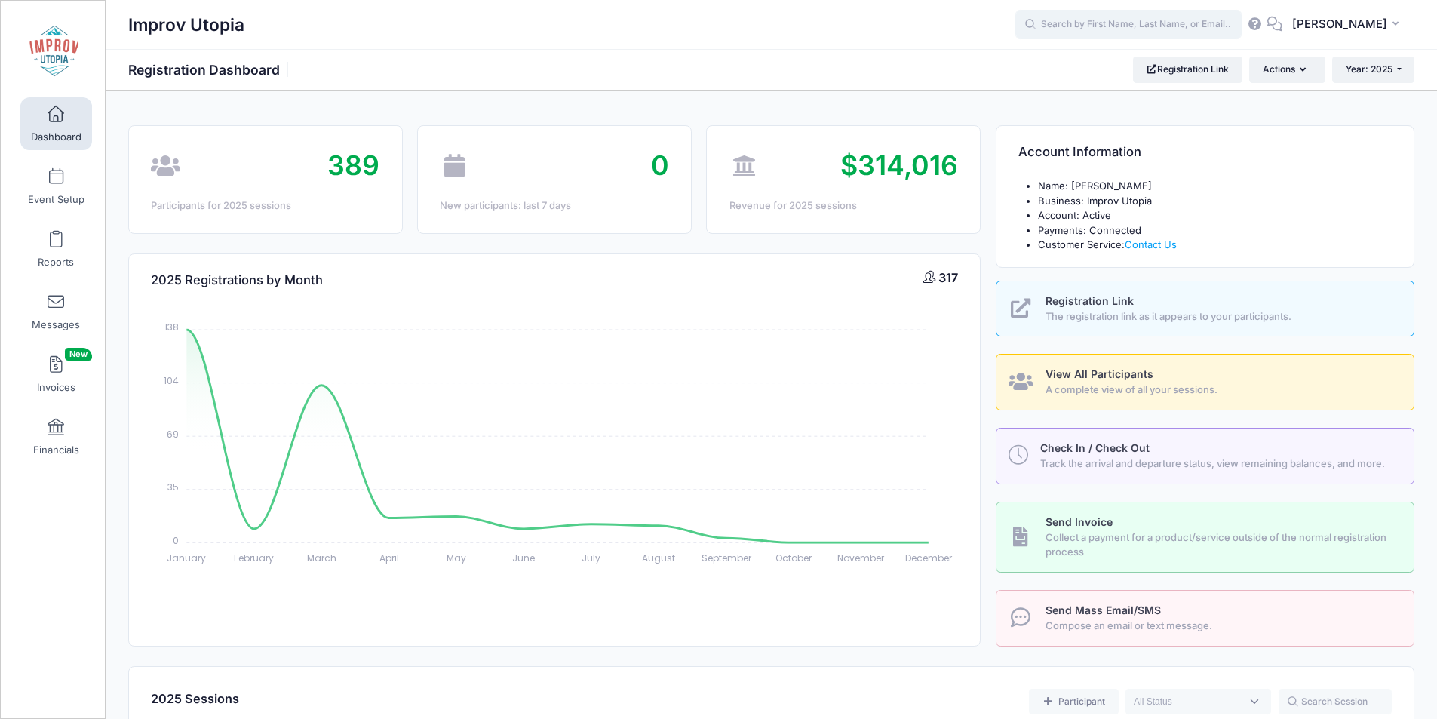
click at [1120, 26] on input "text" at bounding box center [1129, 25] width 226 height 30
click at [1117, 62] on p "[PERSON_NAME]" at bounding box center [1157, 65] width 249 height 16
type input "[PERSON_NAME] (Improv Utopia East, [DATE])"
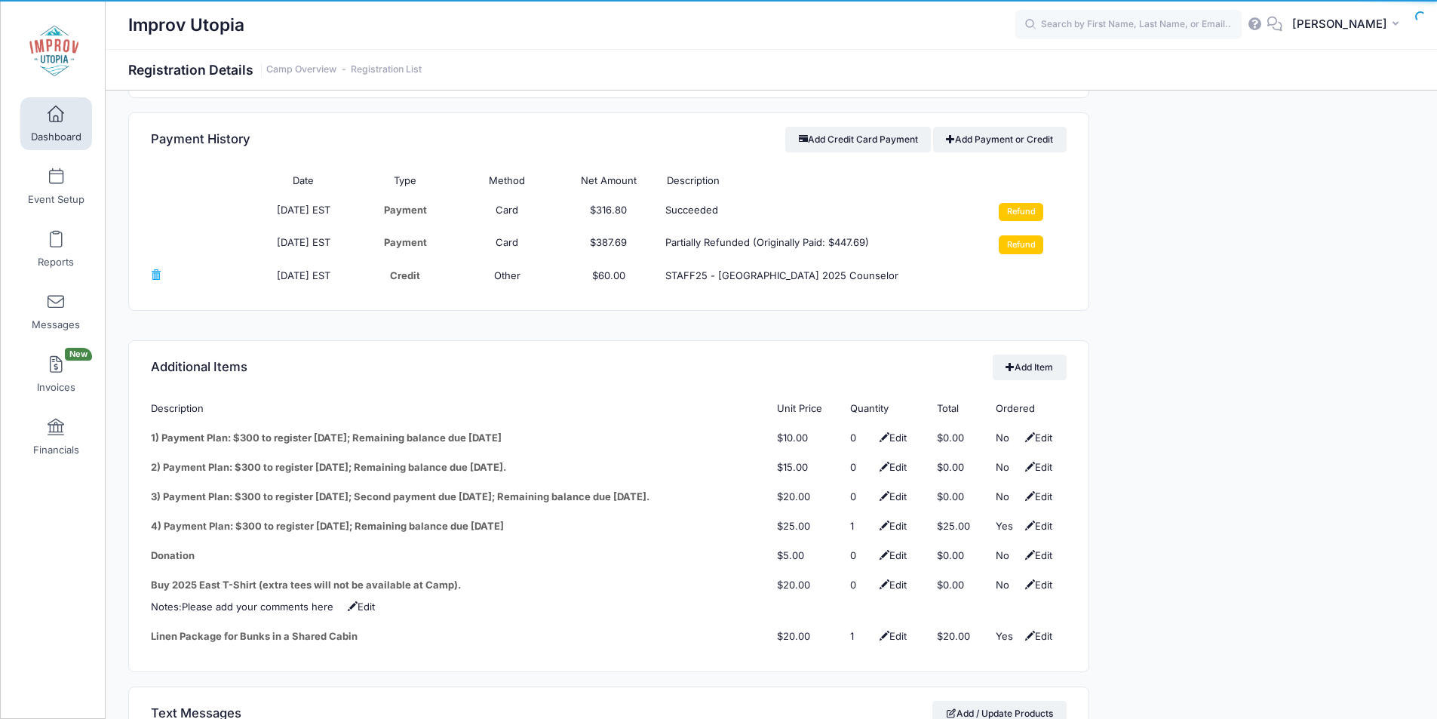
scroll to position [1772, 0]
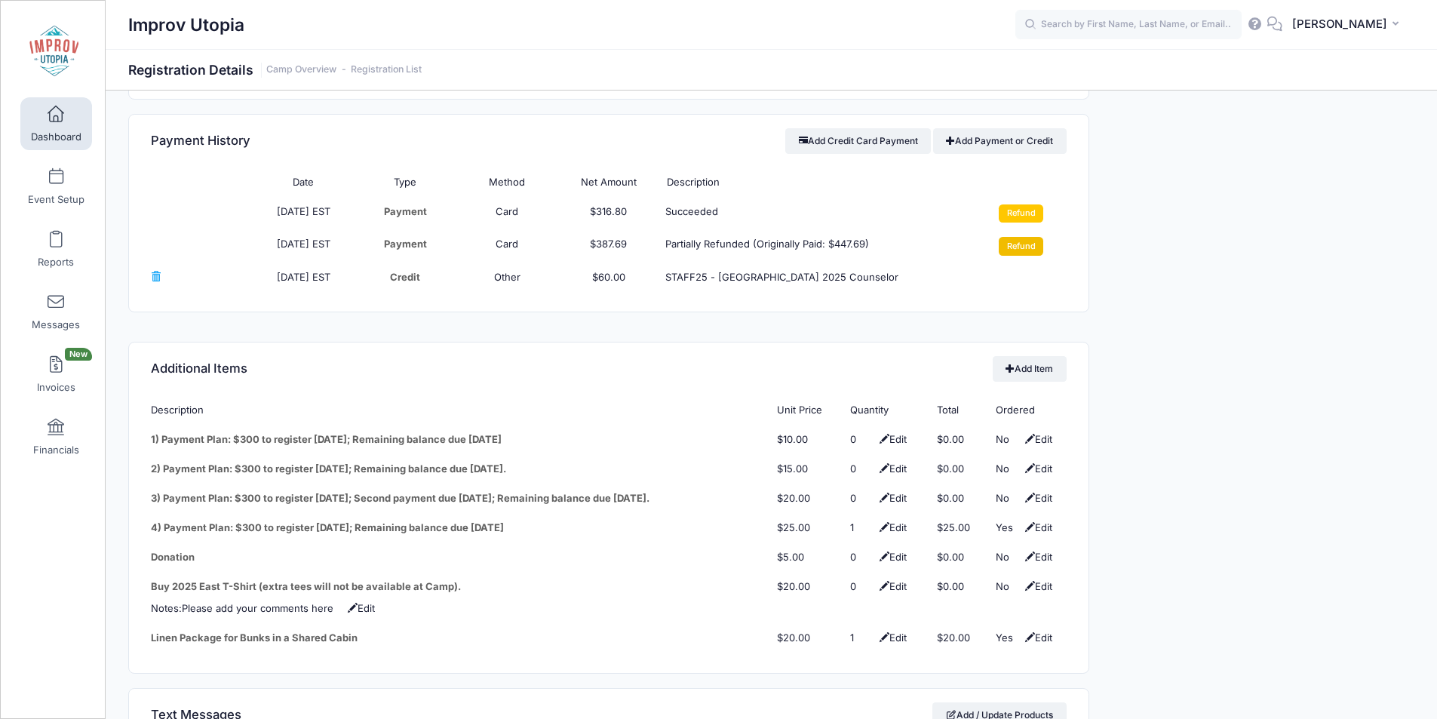
click at [1024, 237] on input "Refund" at bounding box center [1021, 246] width 45 height 18
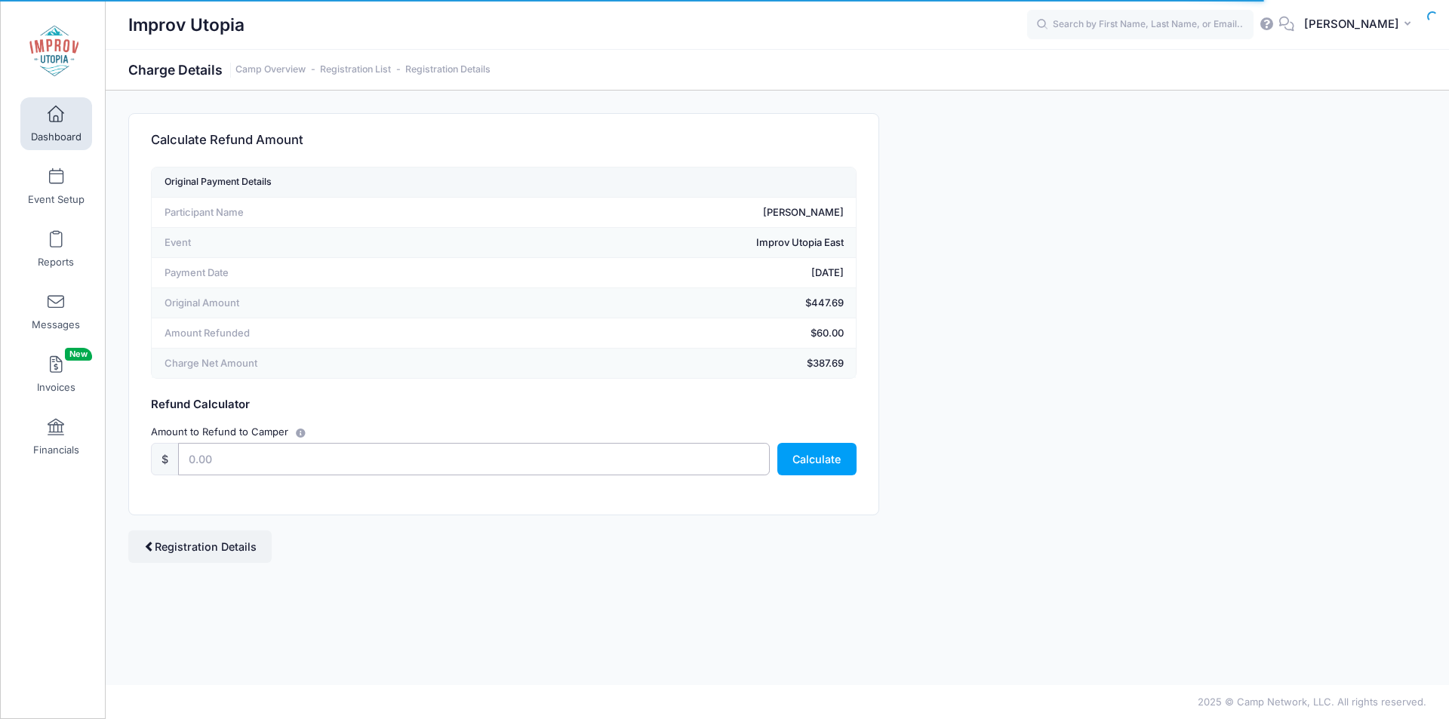
click at [413, 472] on input "text" at bounding box center [474, 459] width 592 height 32
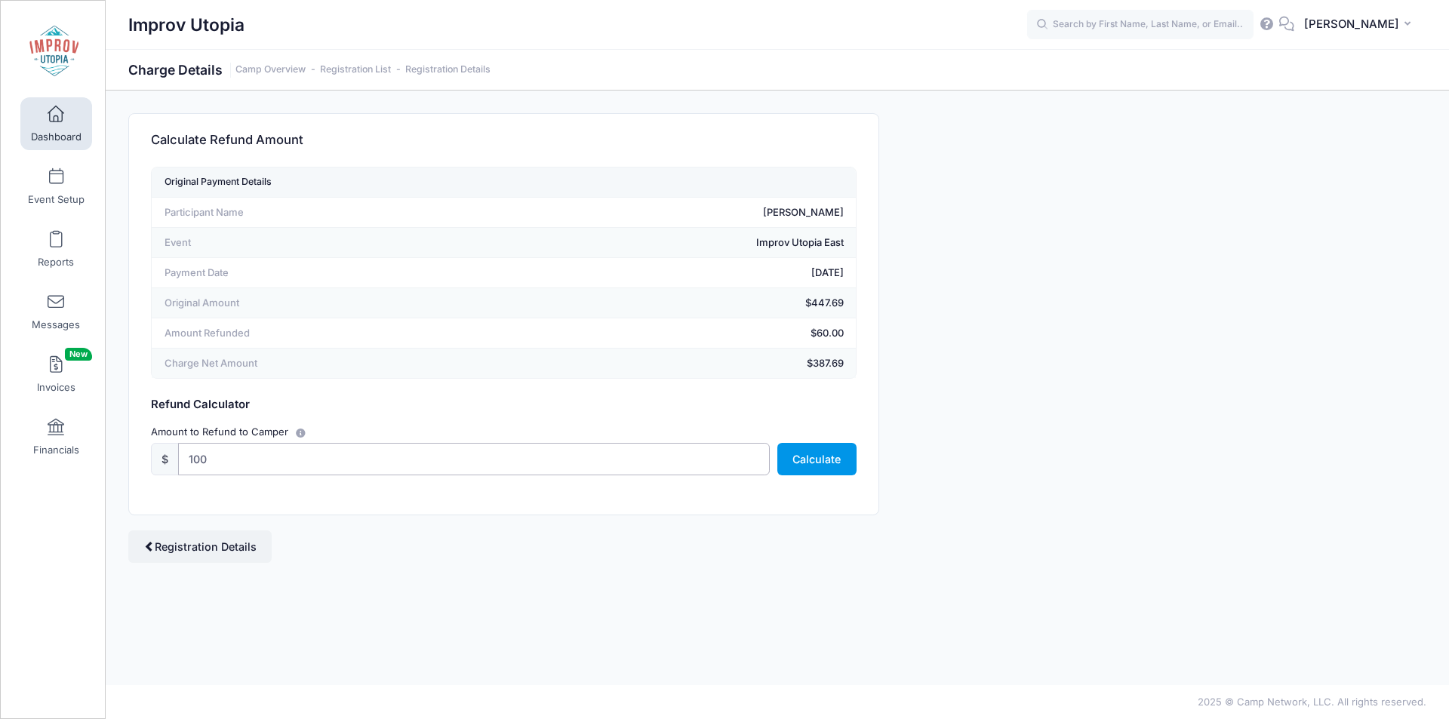
type input "100"
click at [790, 469] on button "Calculate" at bounding box center [816, 459] width 79 height 32
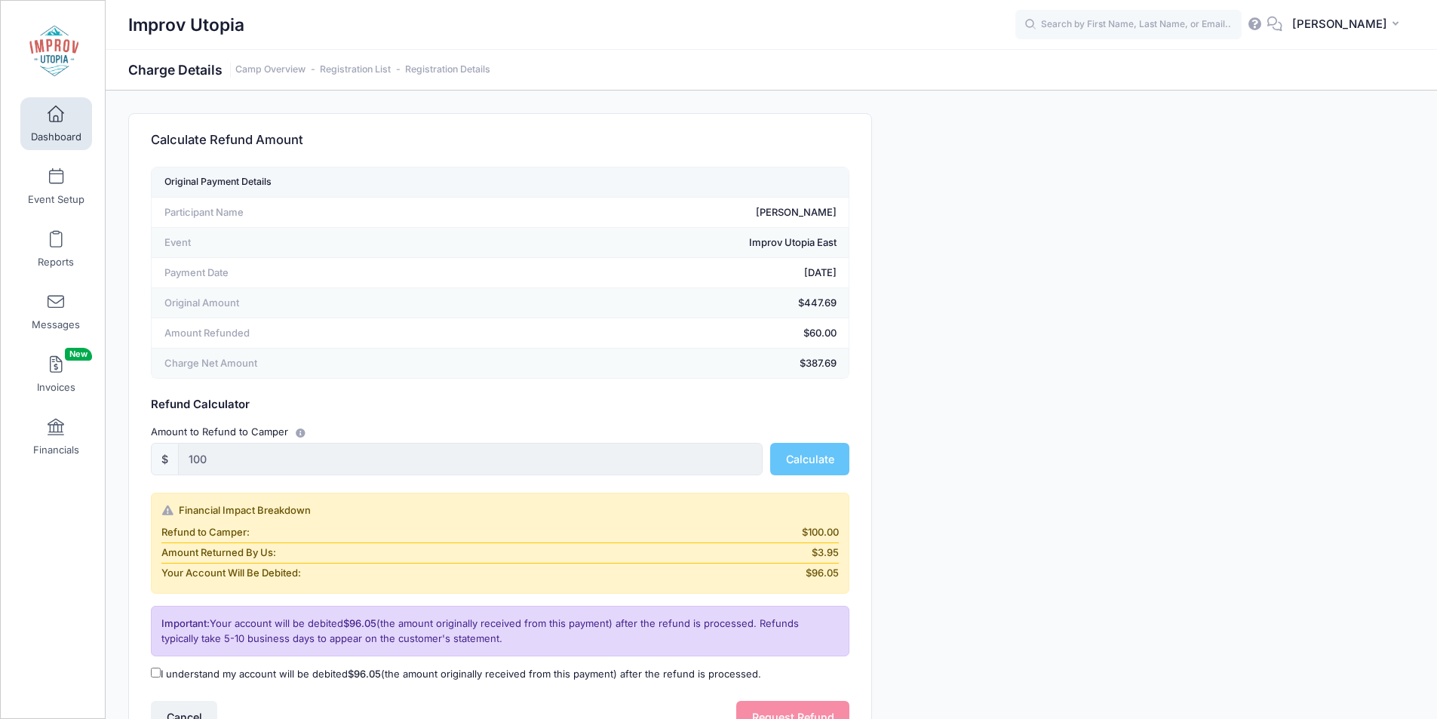
scroll to position [139, 0]
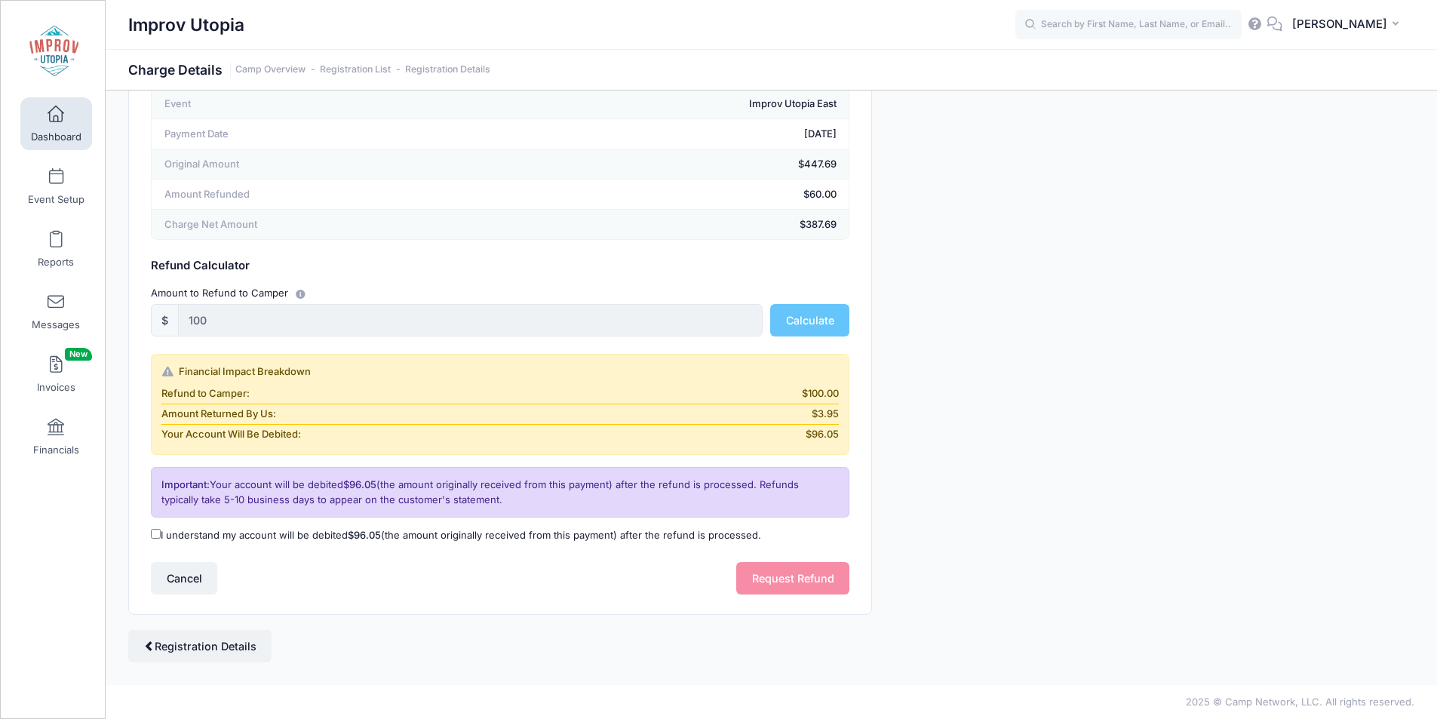
click at [153, 538] on input "I understand my account will be debited $96.05 (the amount originally received …" at bounding box center [156, 534] width 10 height 10
checkbox input "true"
click at [759, 561] on form "Original Payment Details Participant Name Suse Farley Event Improv Utopia East …" at bounding box center [500, 311] width 699 height 567
click at [798, 576] on button "Request Refund" at bounding box center [792, 578] width 113 height 32
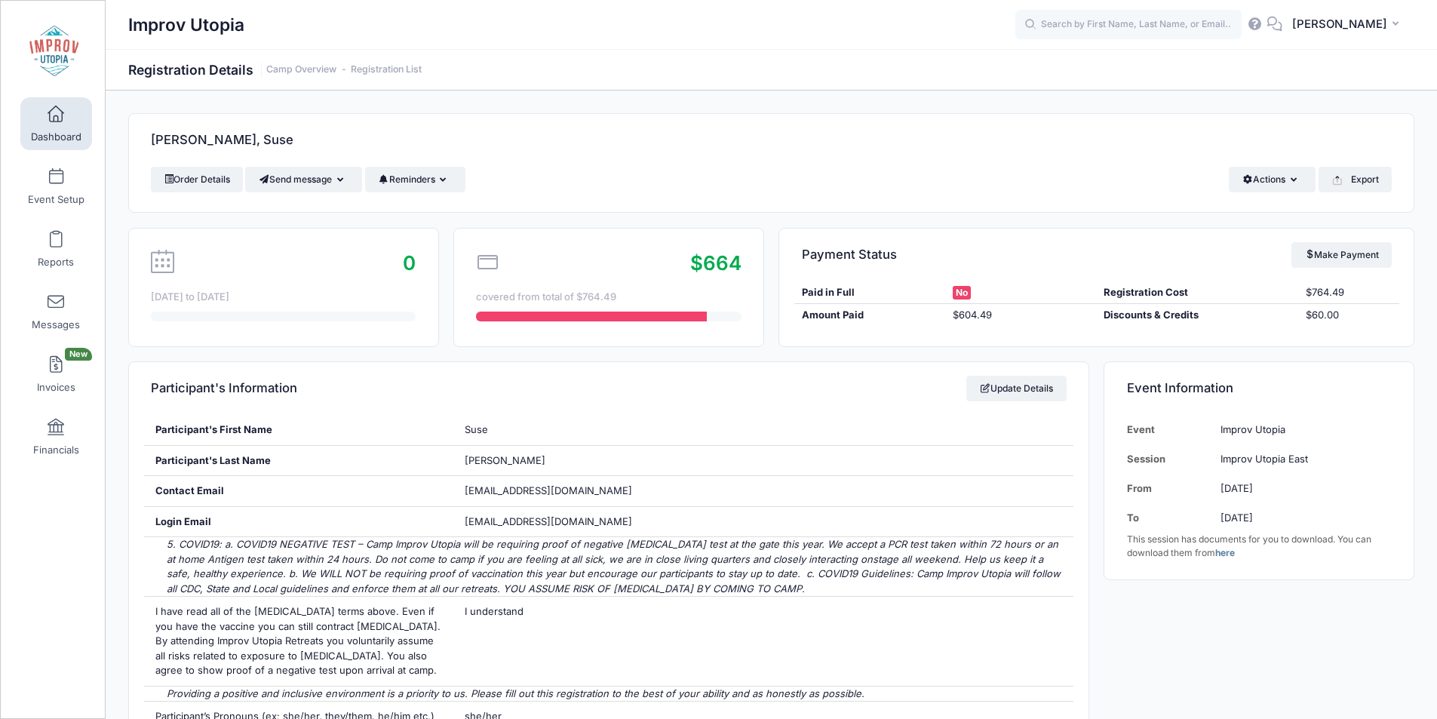
click at [62, 118] on link "Dashboard" at bounding box center [56, 123] width 72 height 53
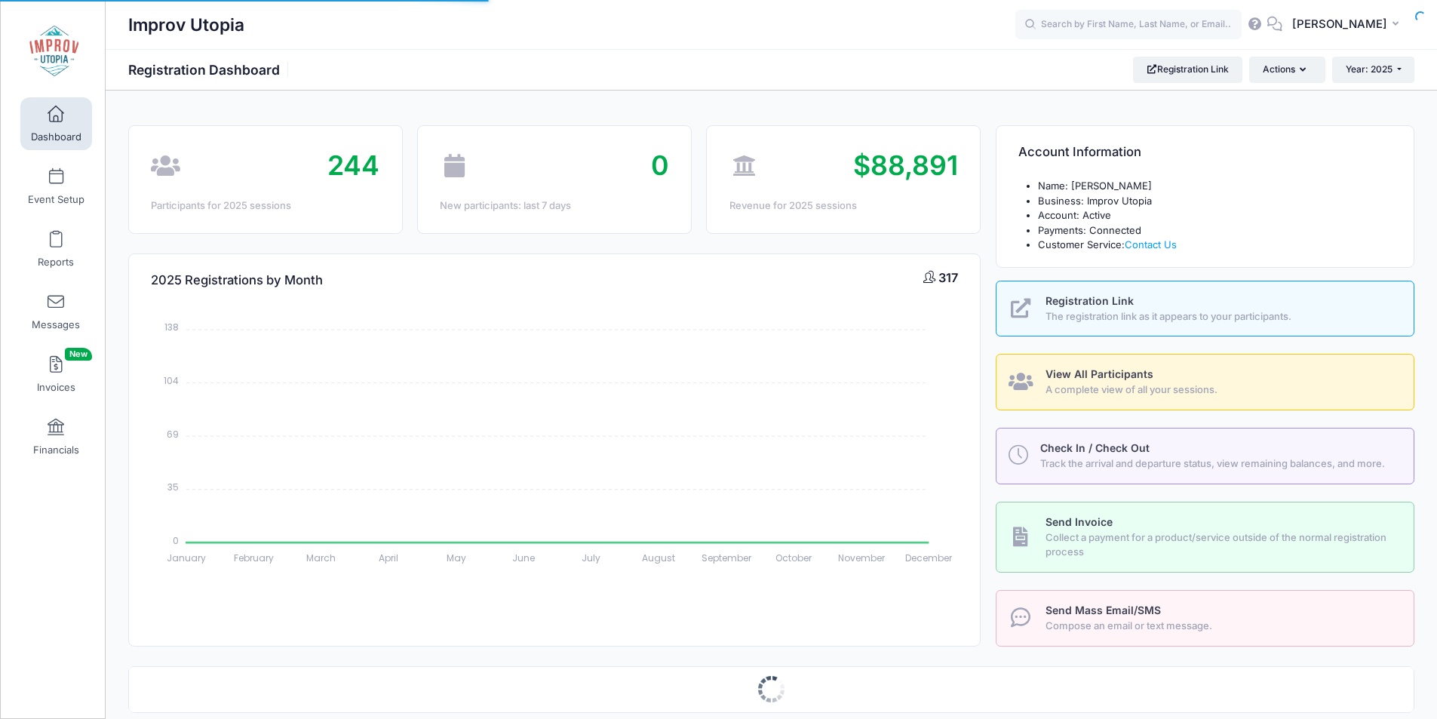
select select
